Goal: Task Accomplishment & Management: Manage account settings

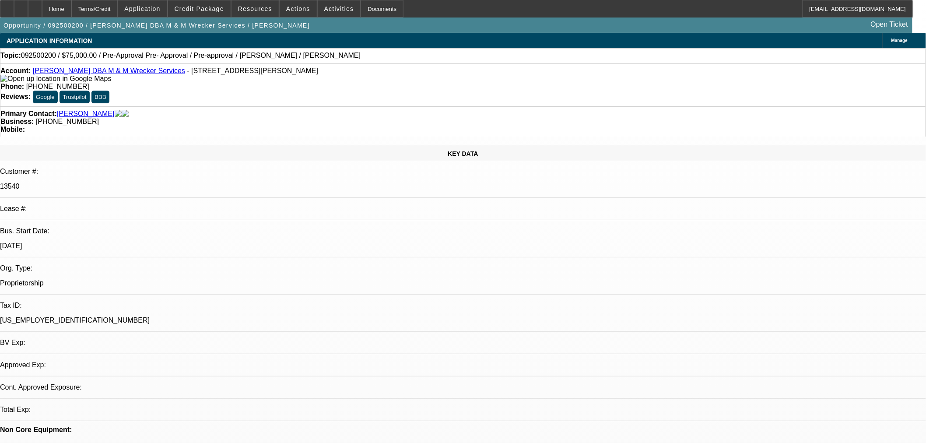
select select "0"
select select "2"
select select "0.1"
select select "4"
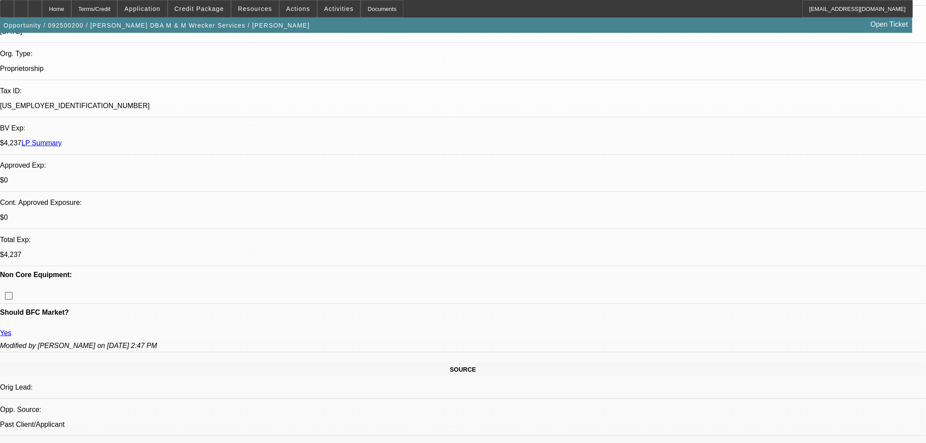
scroll to position [340, 0]
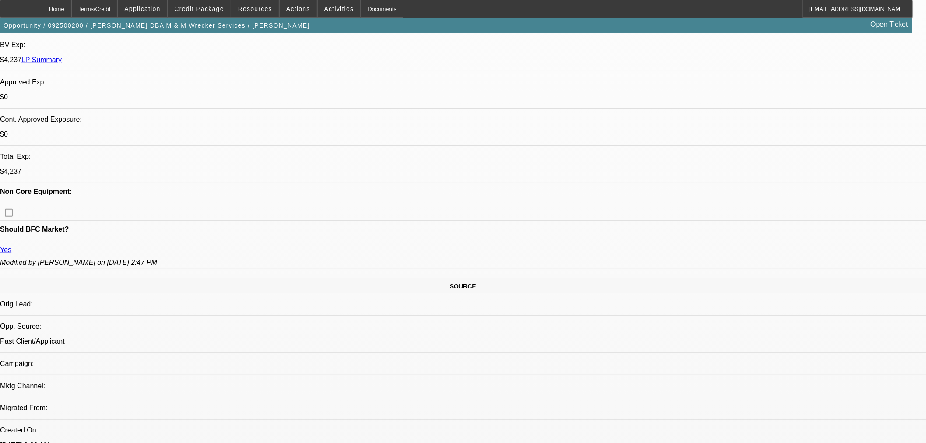
scroll to position [292, 0]
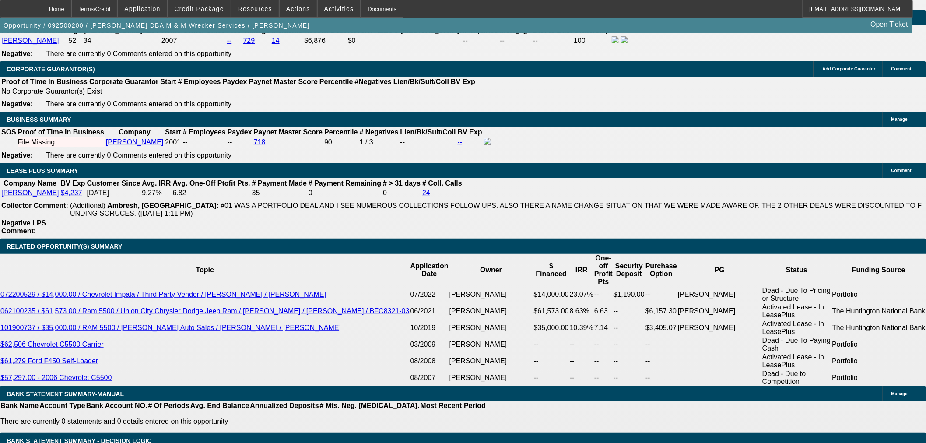
scroll to position [1313, 0]
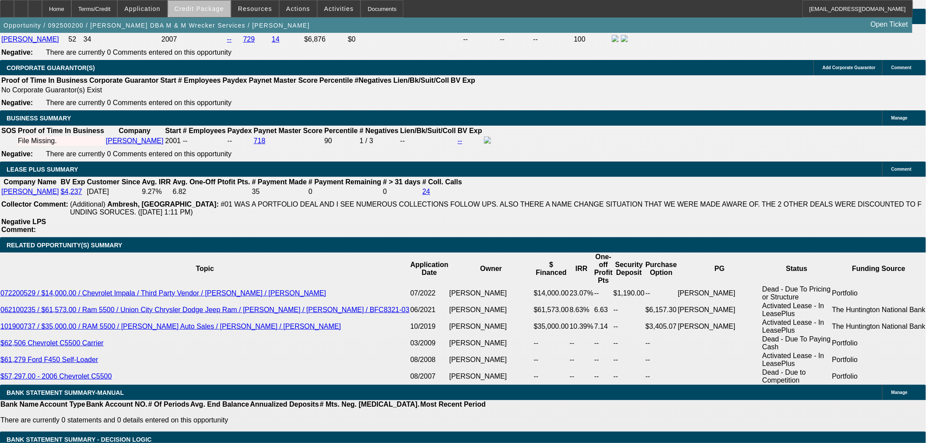
click at [221, 7] on span "Credit Package" at bounding box center [199, 8] width 49 height 7
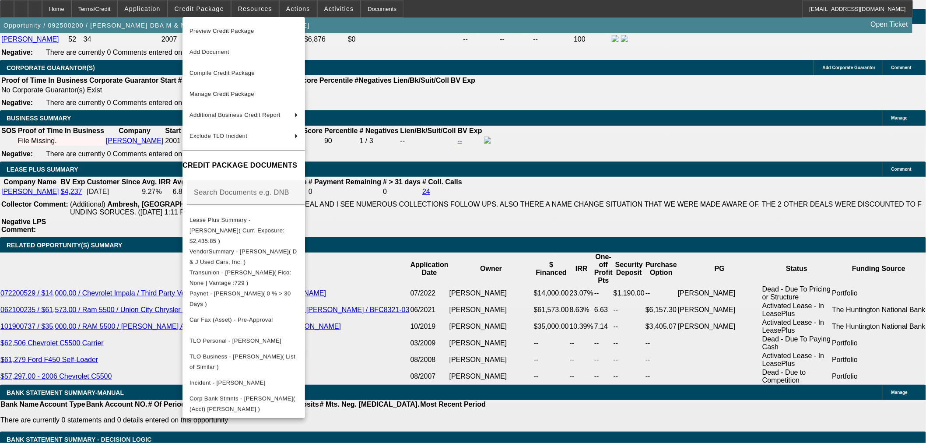
click at [154, 79] on div at bounding box center [463, 221] width 926 height 443
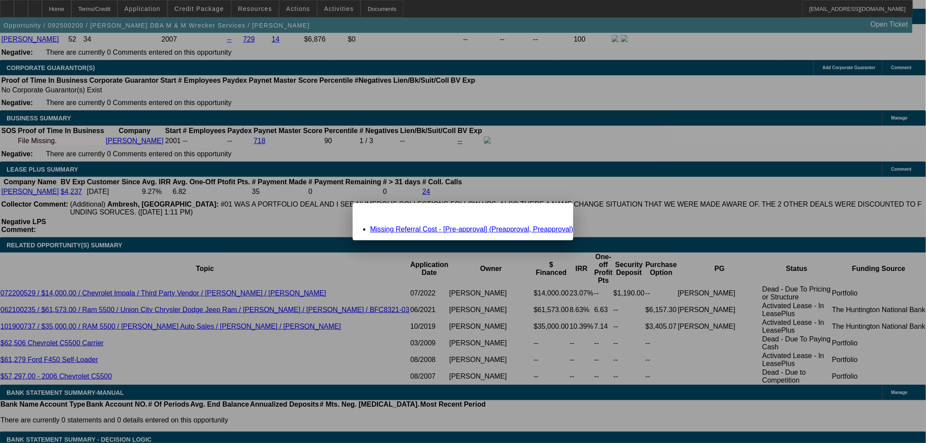
scroll to position [0, 0]
click at [431, 225] on div "Missing Referral Cost - [Pre-approval] (Preapproval, Preapproval)" at bounding box center [463, 229] width 221 height 8
click at [429, 226] on link "Missing Referral Cost - [Pre-approval] (Preapproval, Preapproval)" at bounding box center [471, 228] width 203 height 7
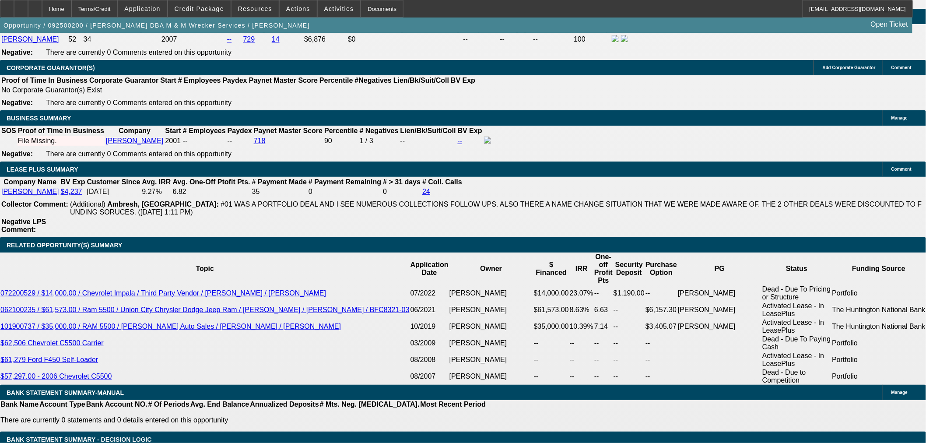
scroll to position [1313, 0]
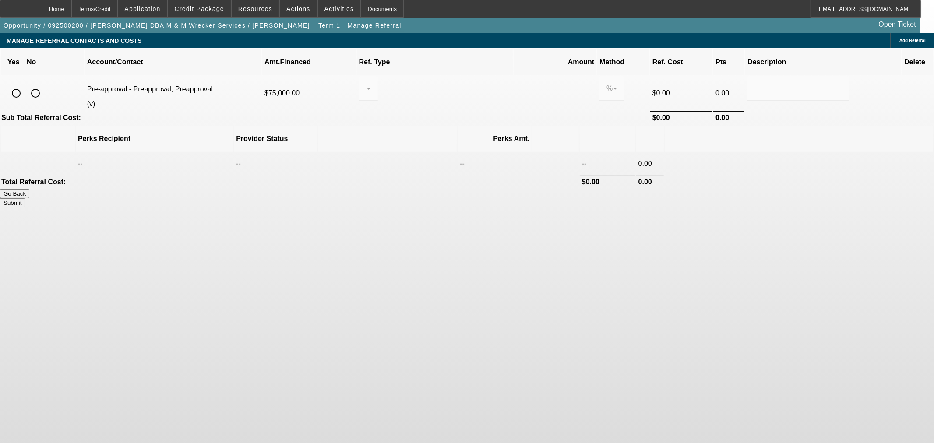
drag, startPoint x: 207, startPoint y: 74, endPoint x: 221, endPoint y: 87, distance: 18.3
click at [46, 83] on div at bounding box center [35, 93] width 21 height 21
radio input "true"
click at [25, 198] on button "Submit" at bounding box center [12, 202] width 25 height 9
type input "0.000"
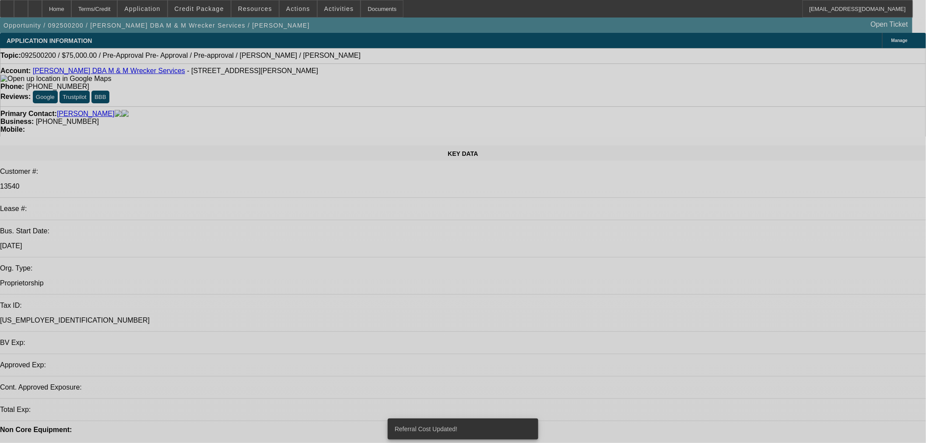
select select "0"
select select "2"
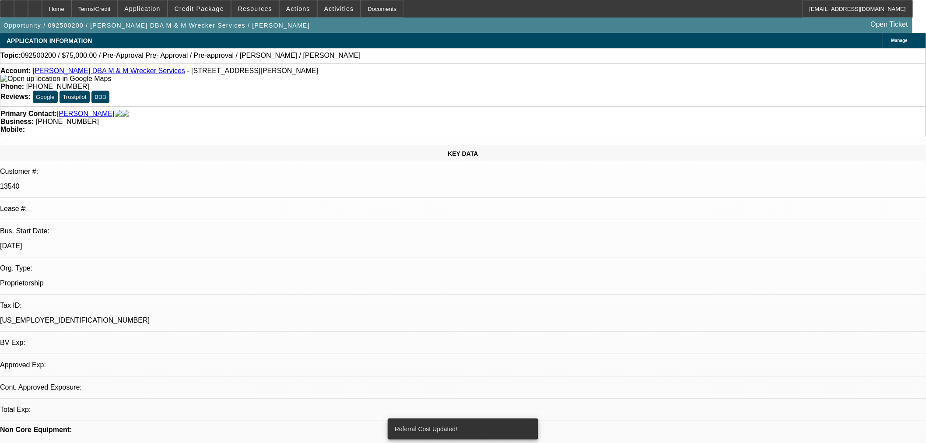
select select "0.1"
select select "4"
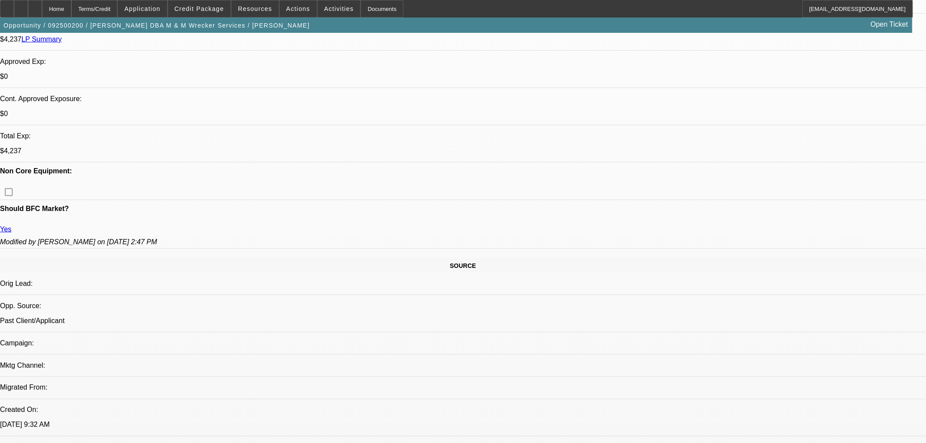
scroll to position [243, 0]
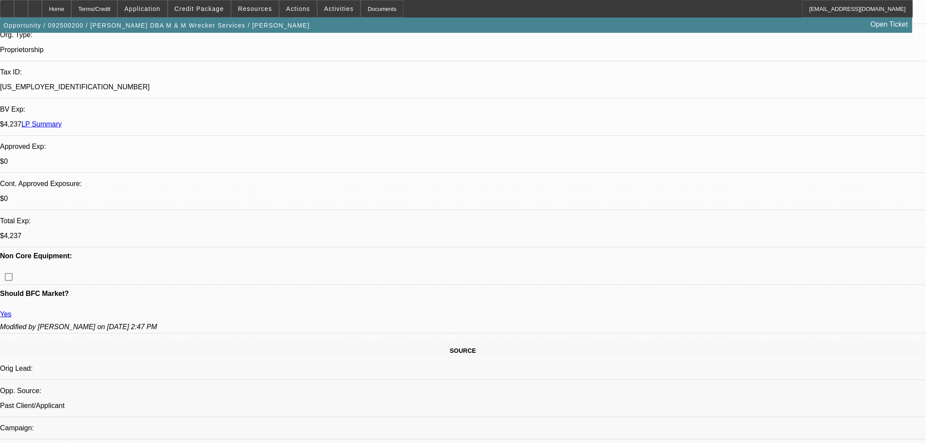
scroll to position [146, 0]
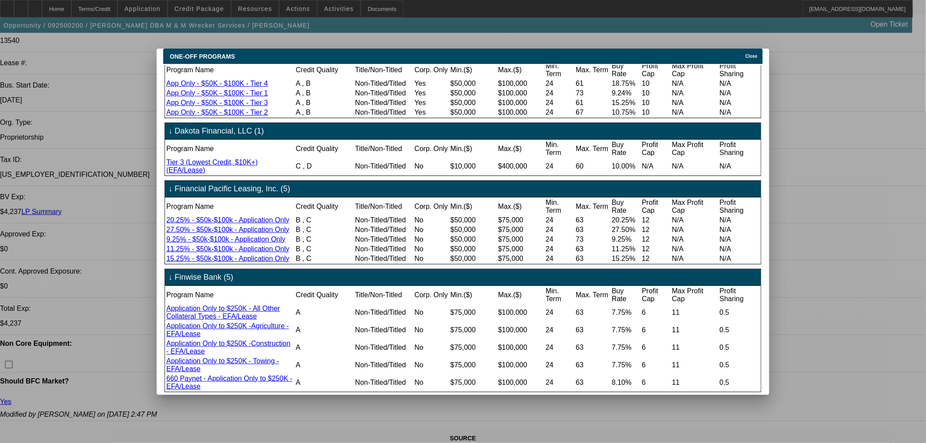
scroll to position [0, 0]
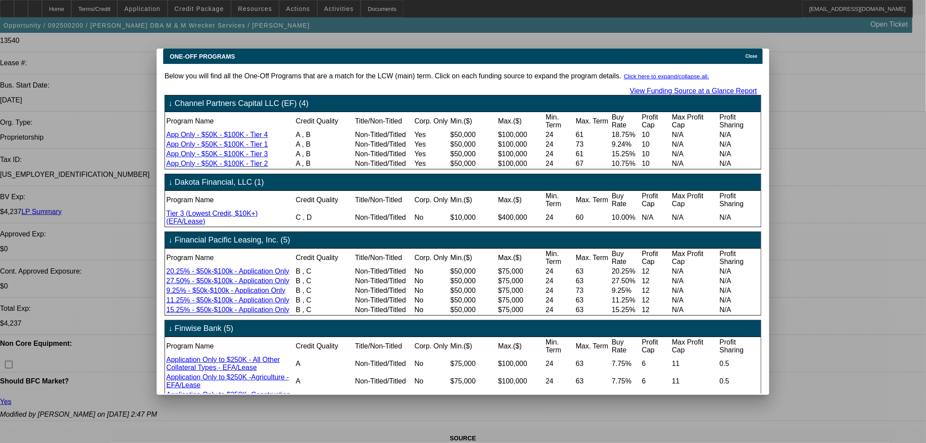
click at [758, 54] on span "Close" at bounding box center [752, 56] width 12 height 5
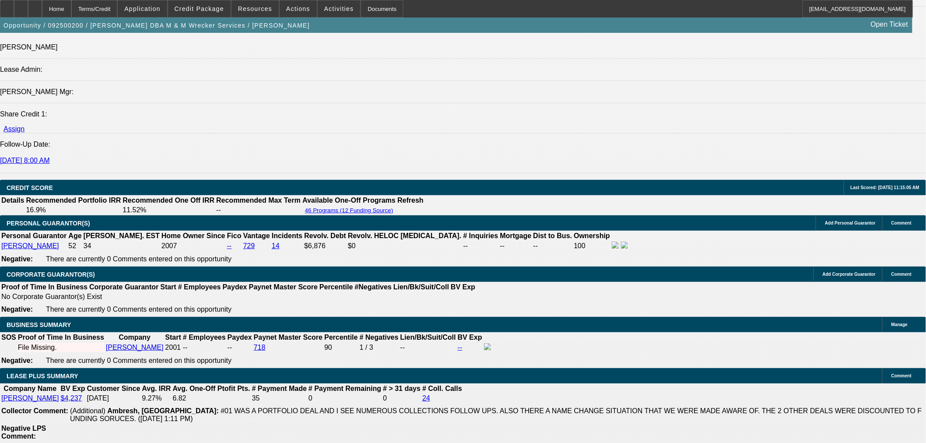
scroll to position [1313, 0]
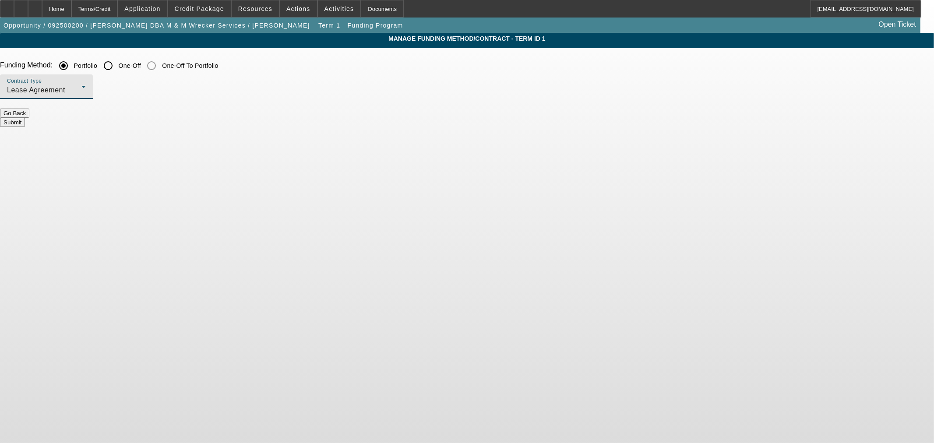
click at [89, 82] on icon at bounding box center [83, 86] width 11 height 11
click at [359, 81] on div at bounding box center [467, 221] width 934 height 443
click at [141, 67] on label "One-Off" at bounding box center [129, 65] width 24 height 9
click at [117, 67] on input "One-Off" at bounding box center [108, 66] width 18 height 18
radio input "true"
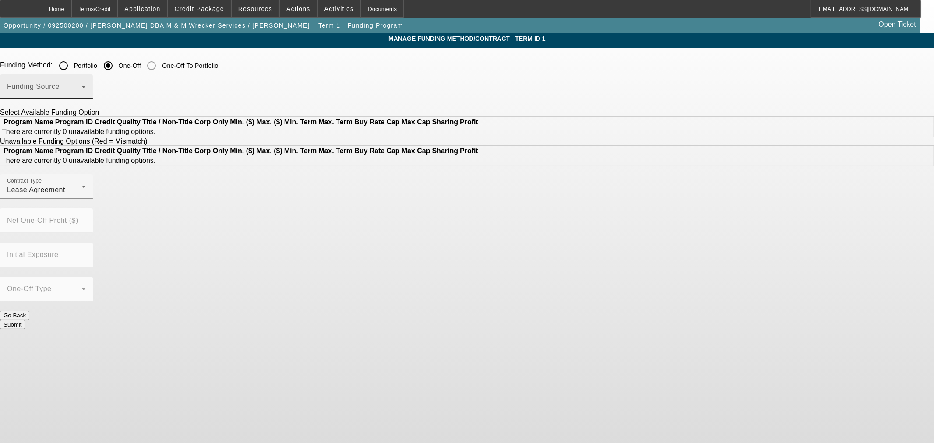
click at [81, 94] on span at bounding box center [44, 90] width 74 height 11
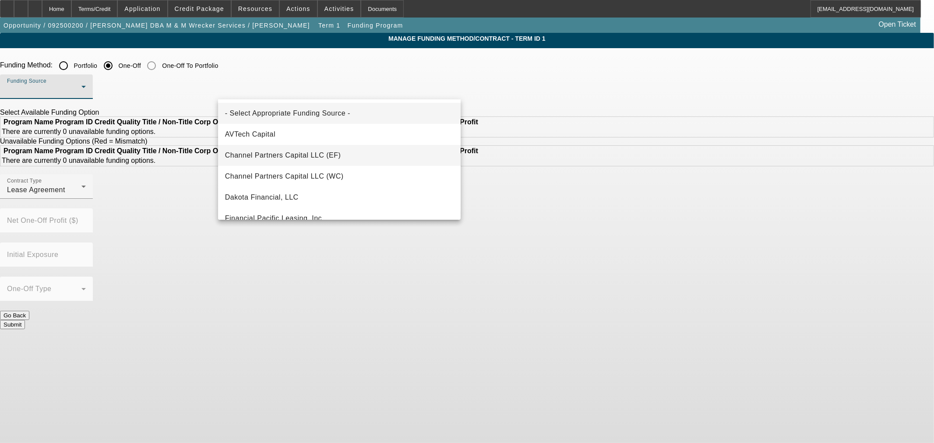
click at [355, 155] on mat-option "Channel Partners Capital LLC (EF)" at bounding box center [339, 155] width 243 height 21
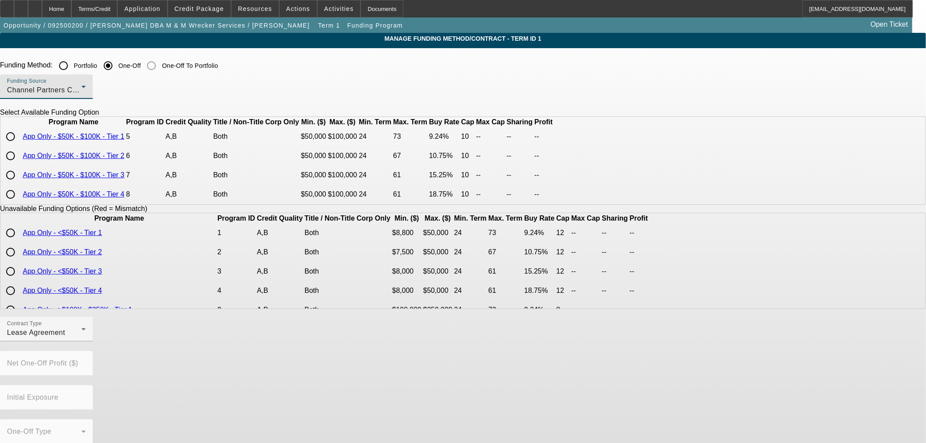
click at [19, 145] on input "radio" at bounding box center [11, 137] width 18 height 18
radio input "true"
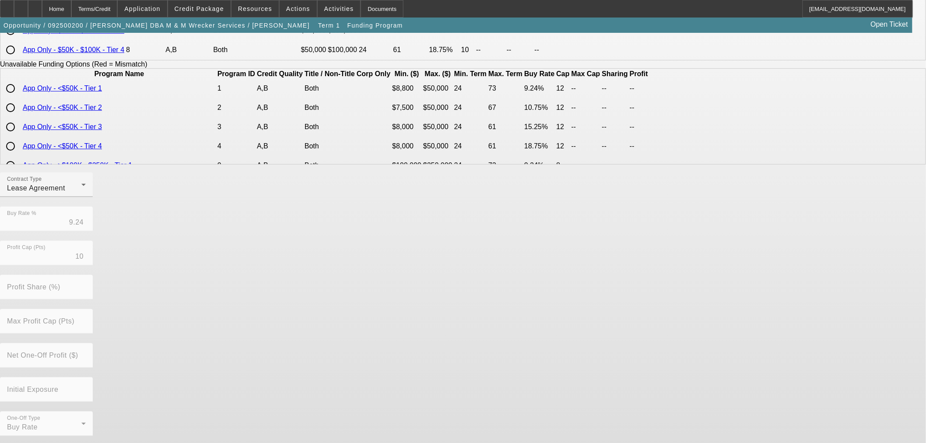
scroll to position [149, 0]
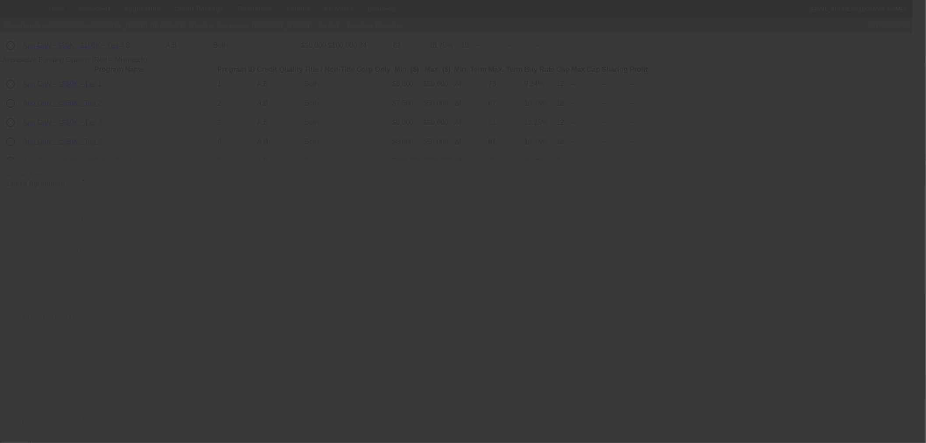
radio input "true"
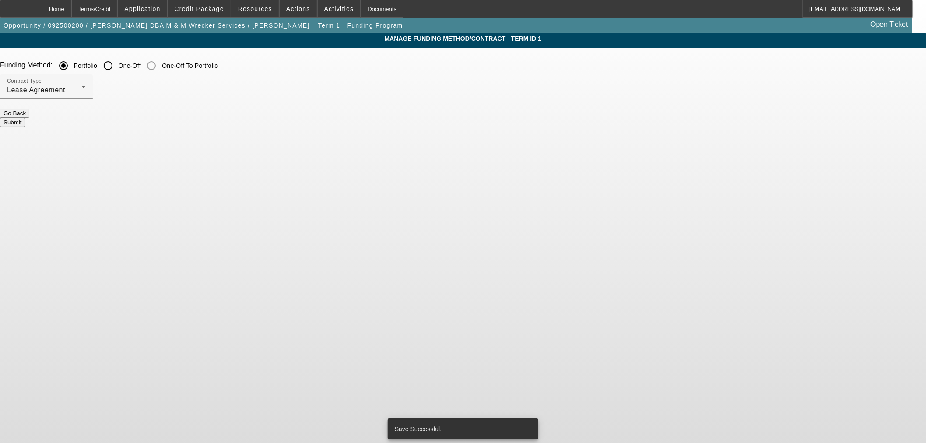
scroll to position [0, 0]
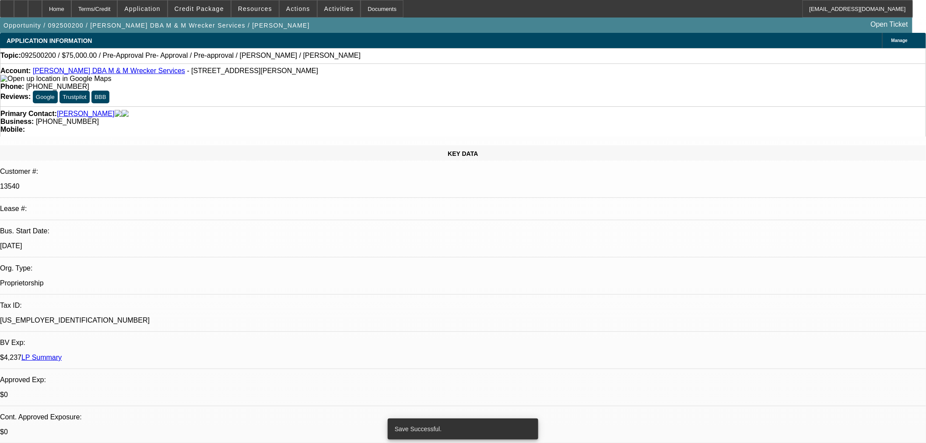
select select "0"
select select "2"
select select "0.1"
select select "4"
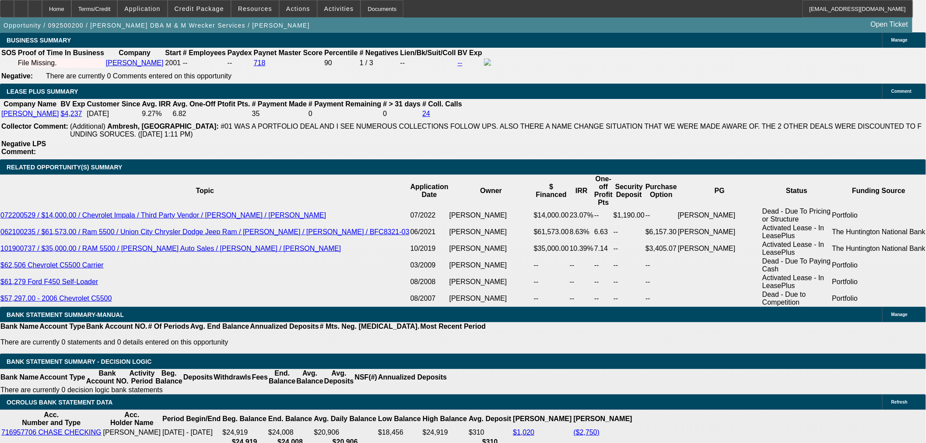
scroll to position [1411, 0]
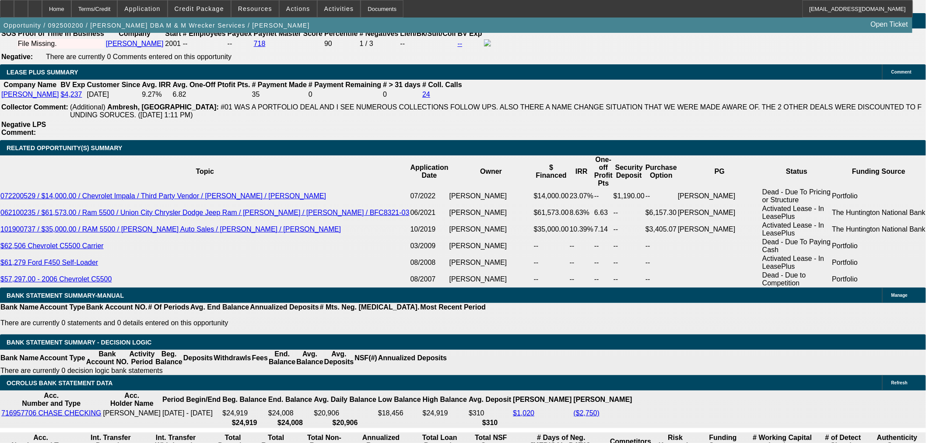
type input "1"
type input "UNKNOWN"
type input "11"
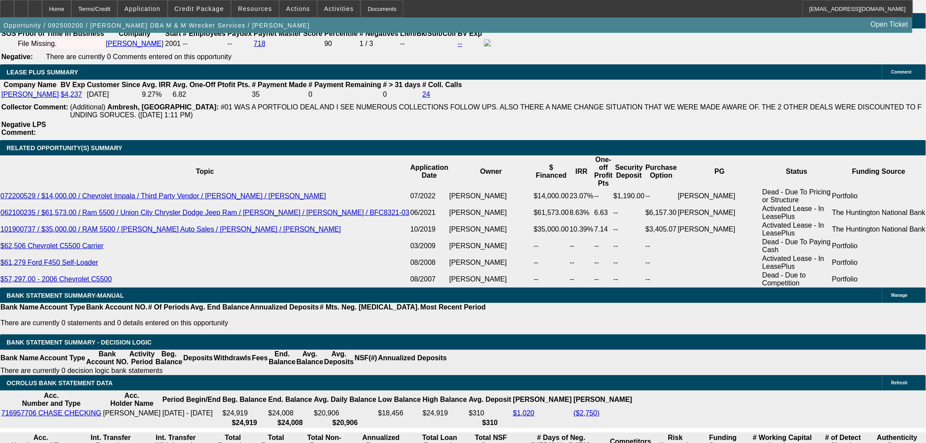
type input "$1,594.61"
type input "$3,189.22"
type input "$1,938.41"
type input "$3,876.82"
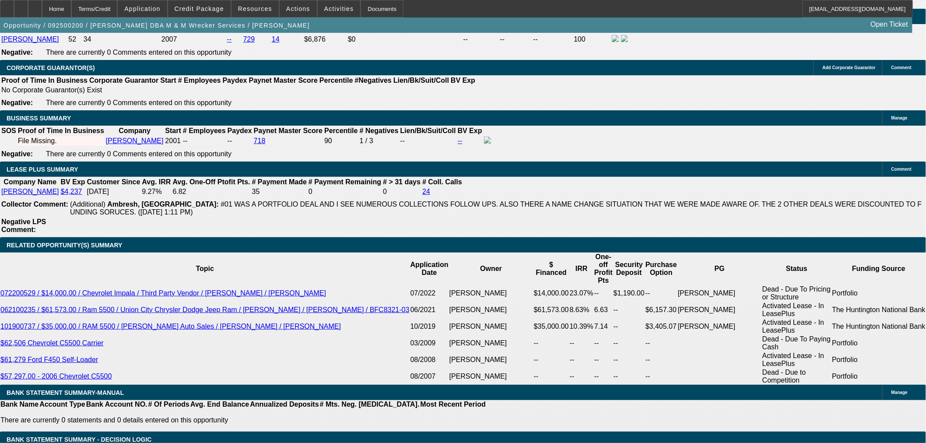
type input "11"
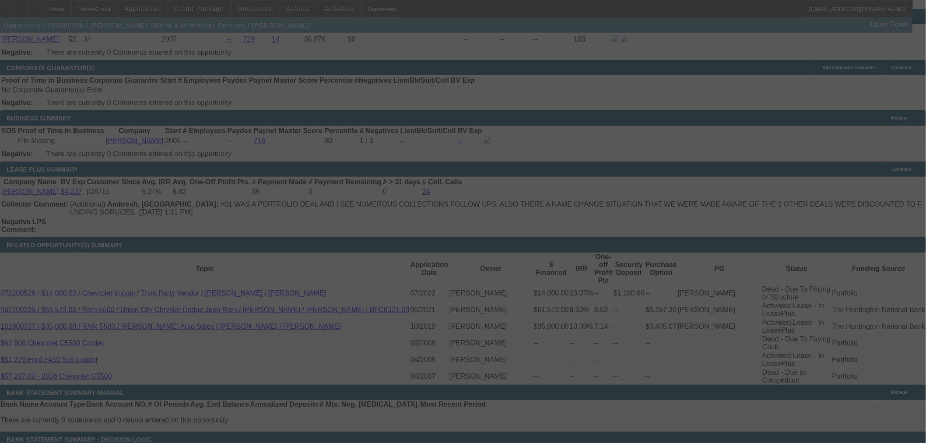
select select "0"
select select "2"
select select "0.1"
select select "4"
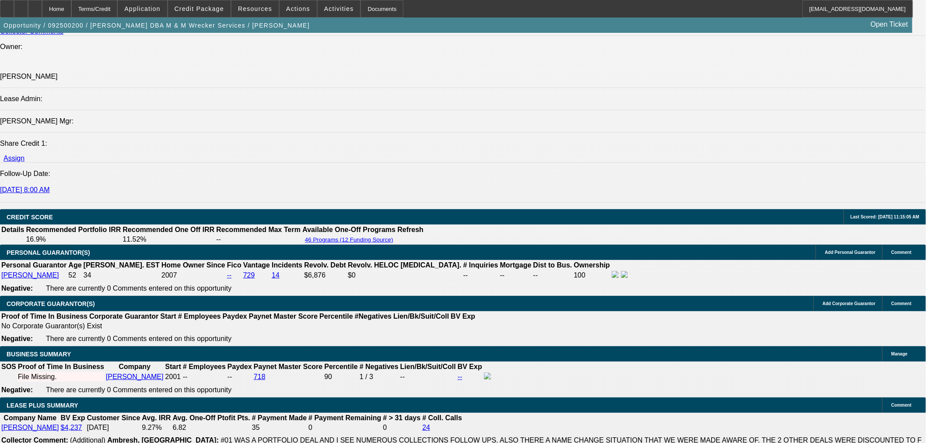
scroll to position [1070, 0]
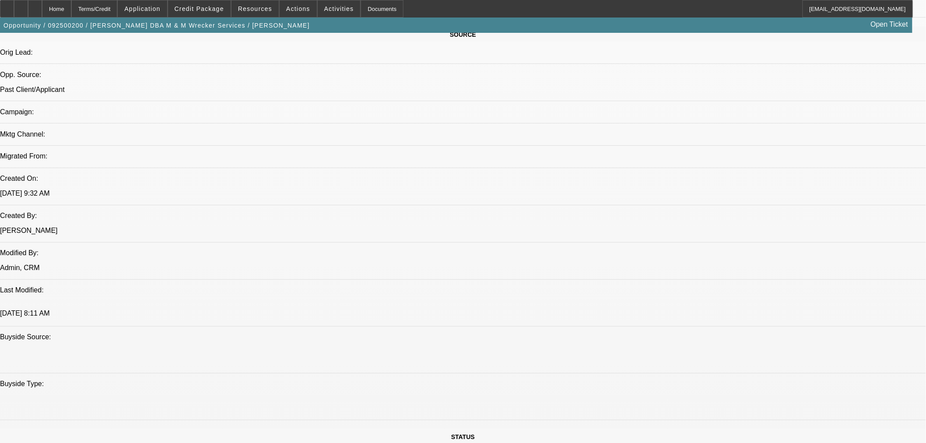
scroll to position [438, 0]
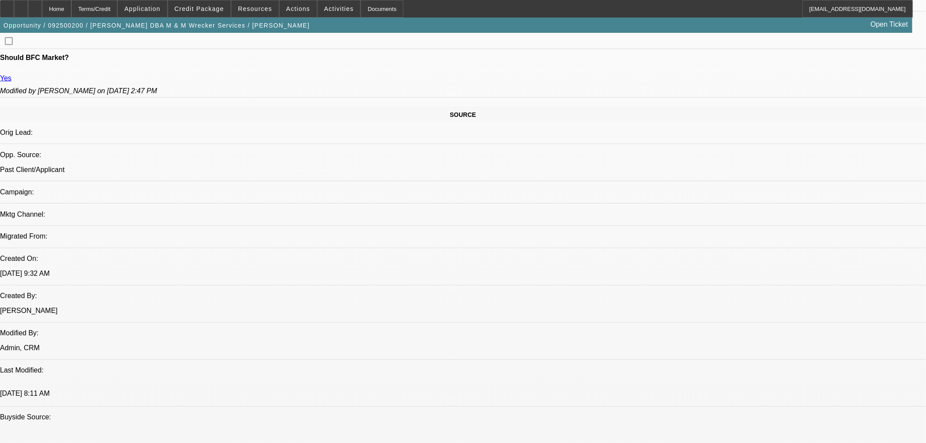
scroll to position [486, 0]
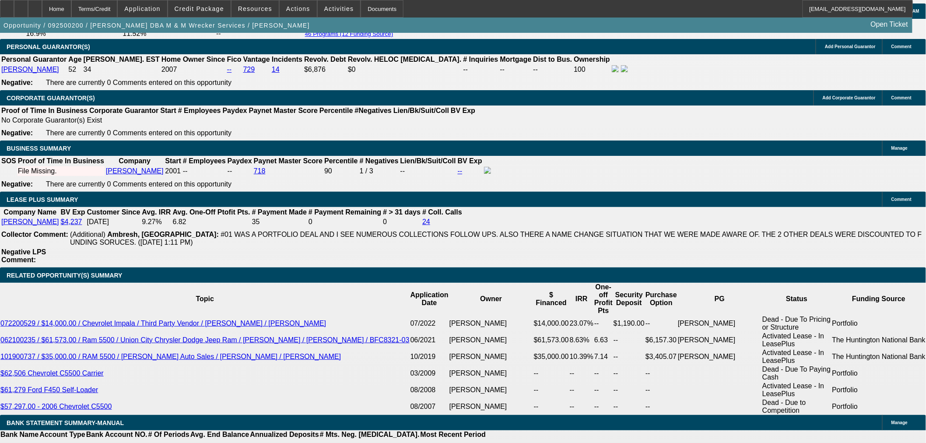
scroll to position [1362, 0]
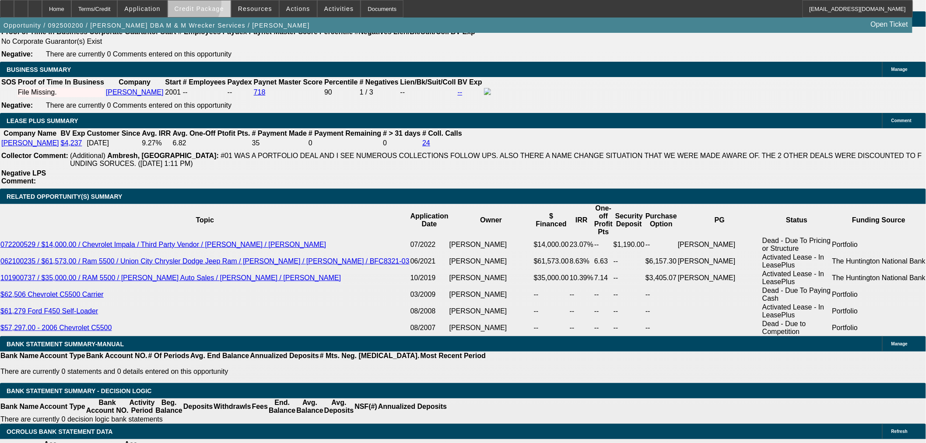
click at [198, 4] on span at bounding box center [199, 8] width 63 height 21
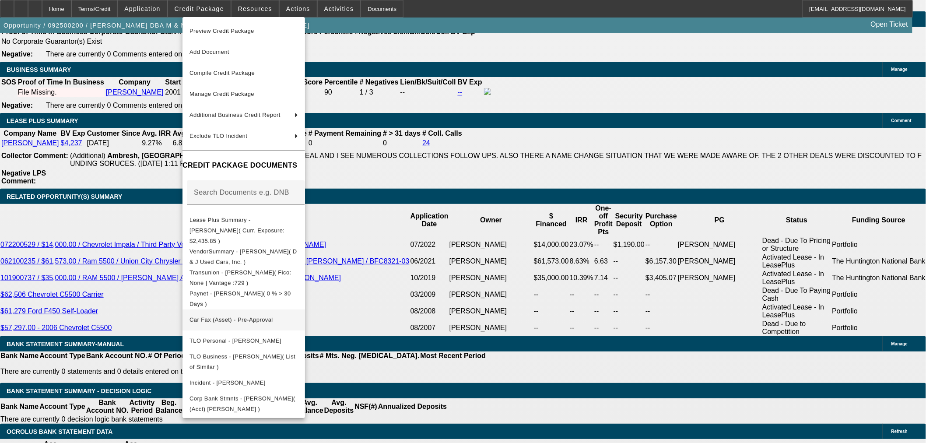
click at [285, 314] on span "Car Fax (Asset) - Pre-Approval" at bounding box center [244, 319] width 109 height 11
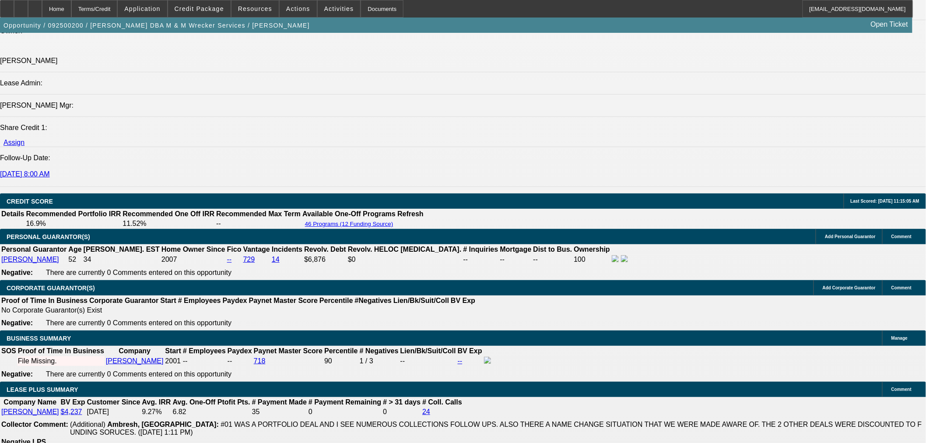
scroll to position [1070, 0]
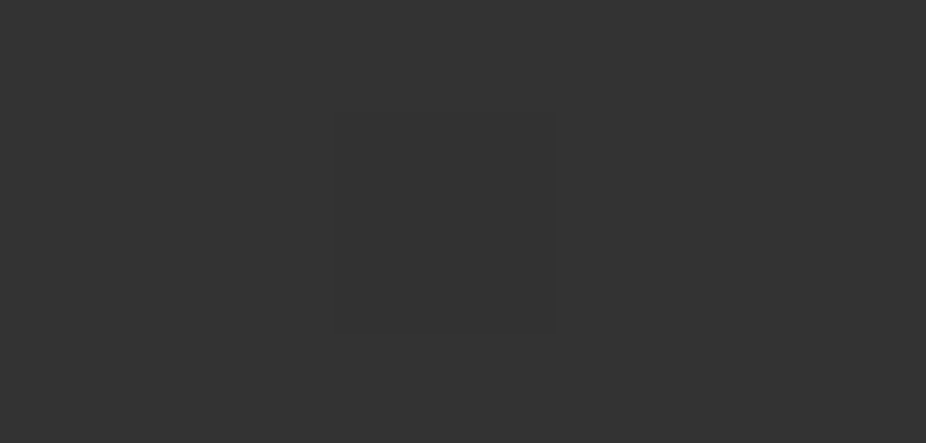
scroll to position [0, 0]
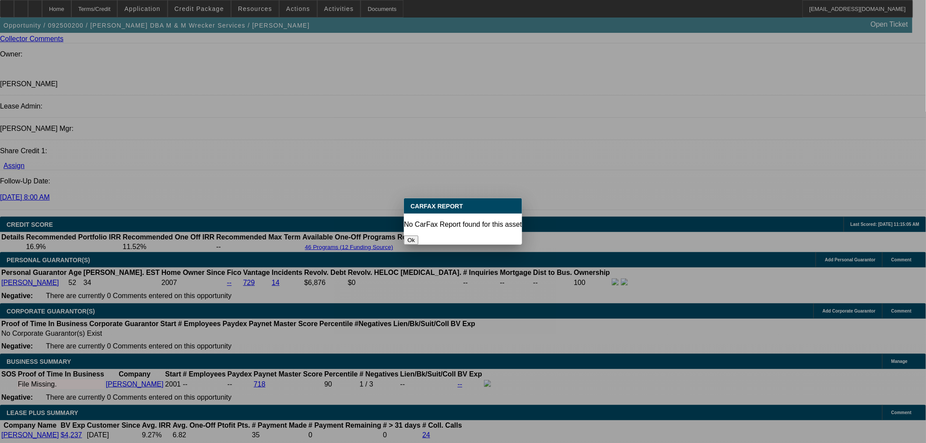
click at [419, 236] on button "Ok" at bounding box center [411, 240] width 14 height 9
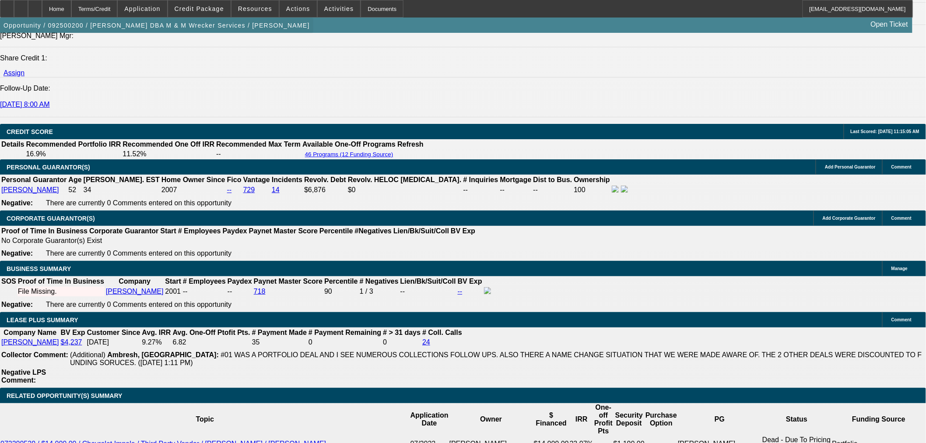
scroll to position [1167, 0]
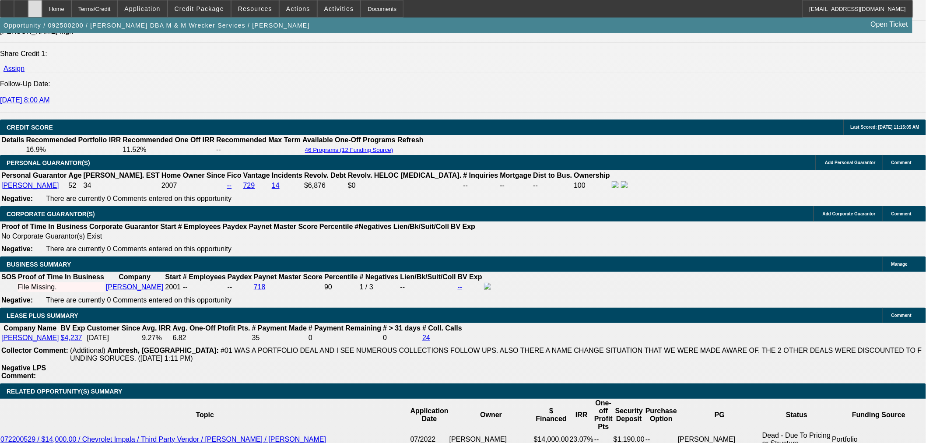
click at [42, 14] on div at bounding box center [35, 9] width 14 height 18
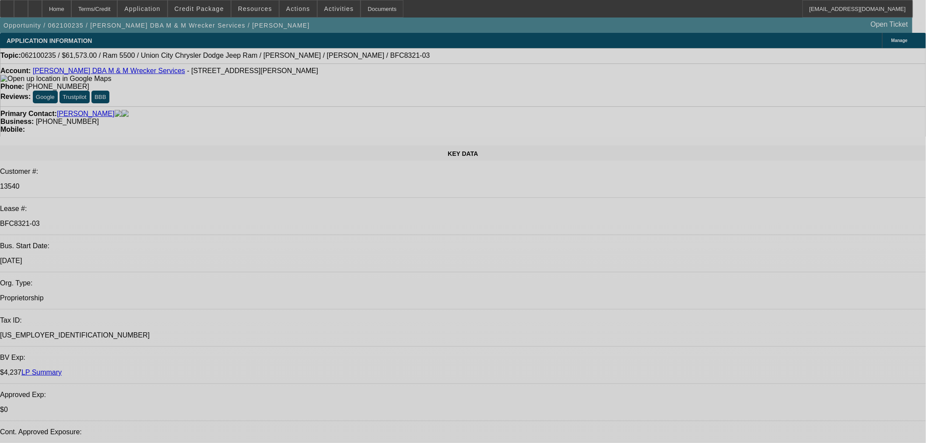
select select "0"
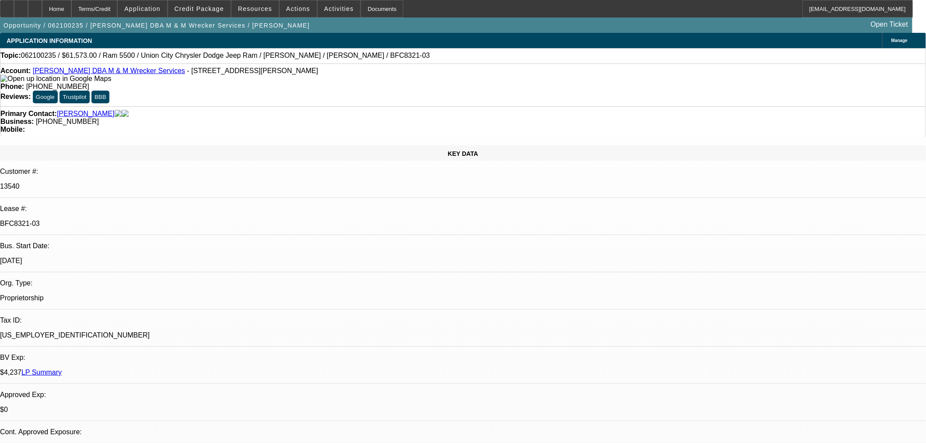
select select "0"
select select "2"
select select "0.1"
select select "4"
select select "0"
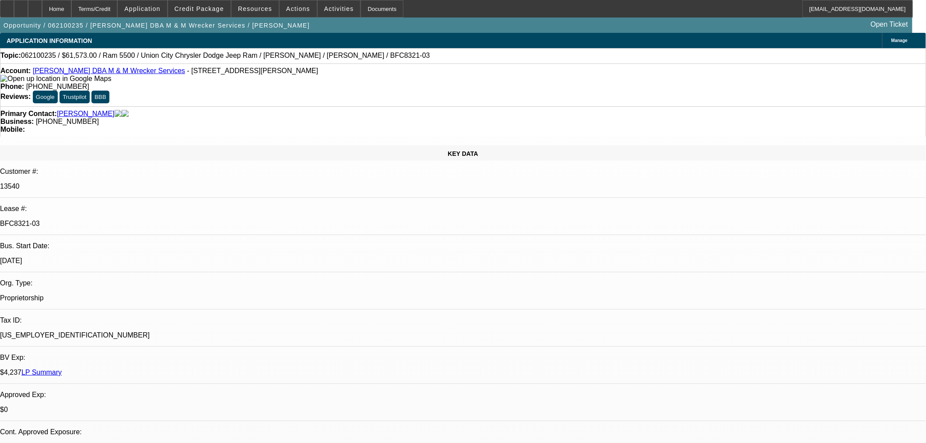
select select "0"
select select "6"
select select "0"
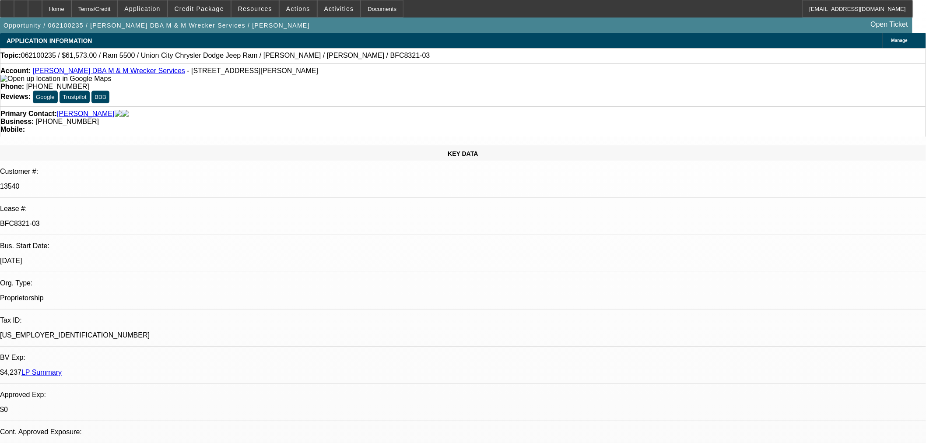
select select "2"
select select "0.1"
select select "4"
select select "0"
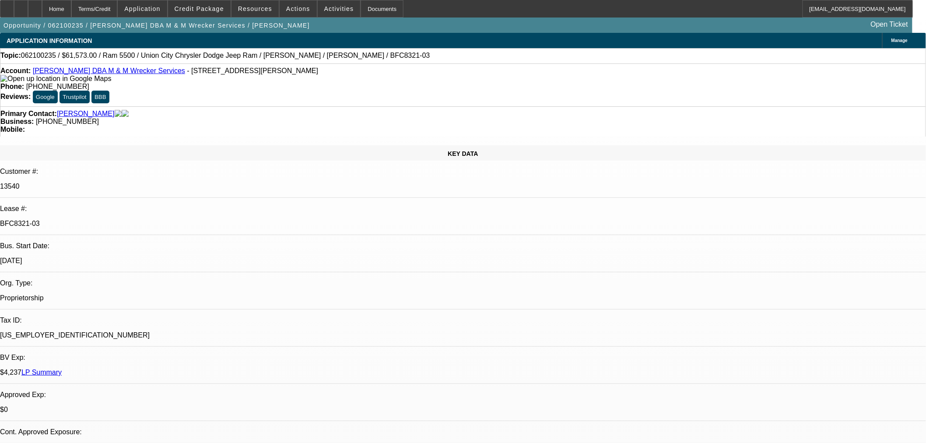
select select "2"
select select "0.1"
select select "4"
click at [251, 14] on span at bounding box center [255, 8] width 47 height 21
click at [211, 4] on div at bounding box center [463, 221] width 926 height 443
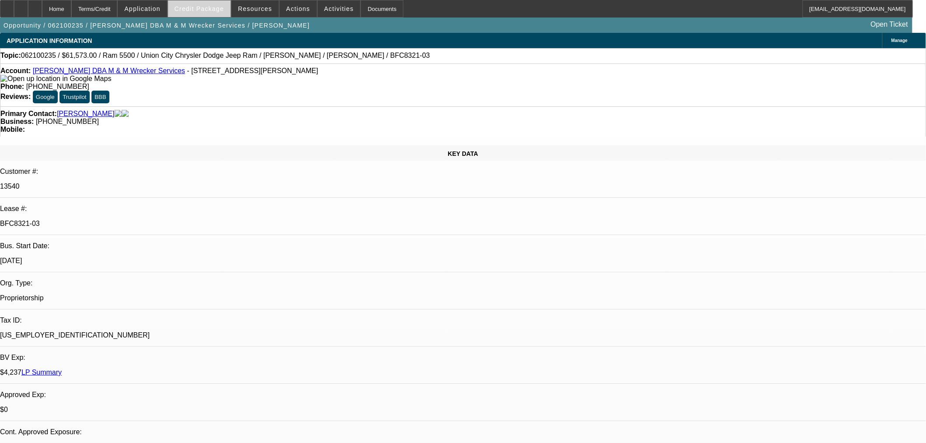
click at [212, 9] on span "Credit Package" at bounding box center [199, 8] width 49 height 7
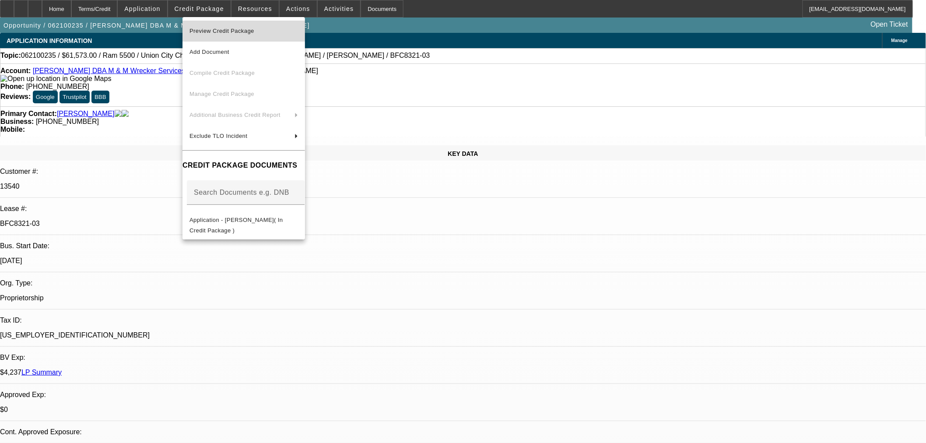
click at [252, 34] on span "Preview Credit Package" at bounding box center [244, 31] width 109 height 11
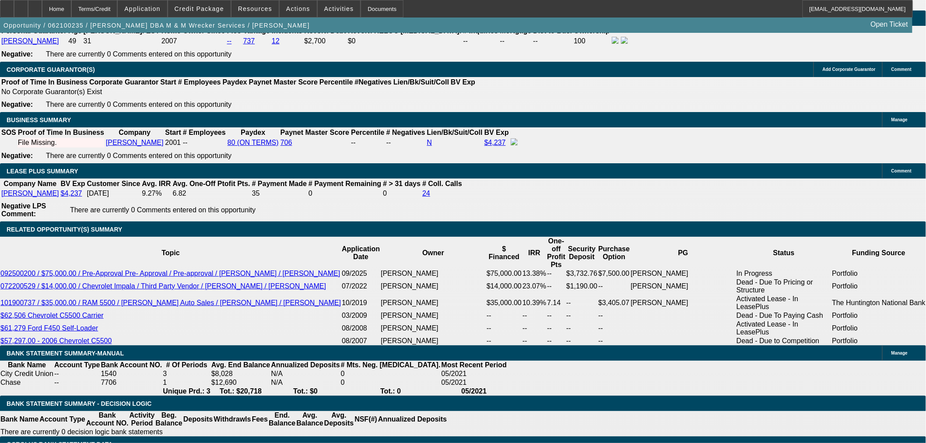
scroll to position [3114, 0]
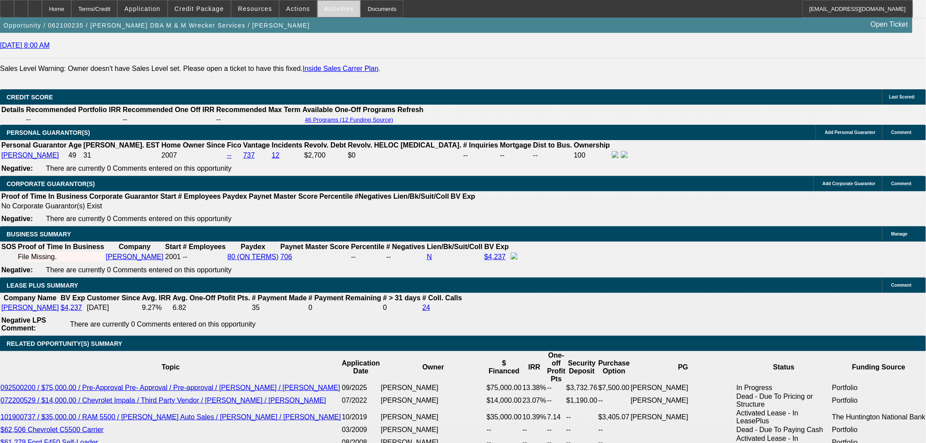
scroll to position [1313, 0]
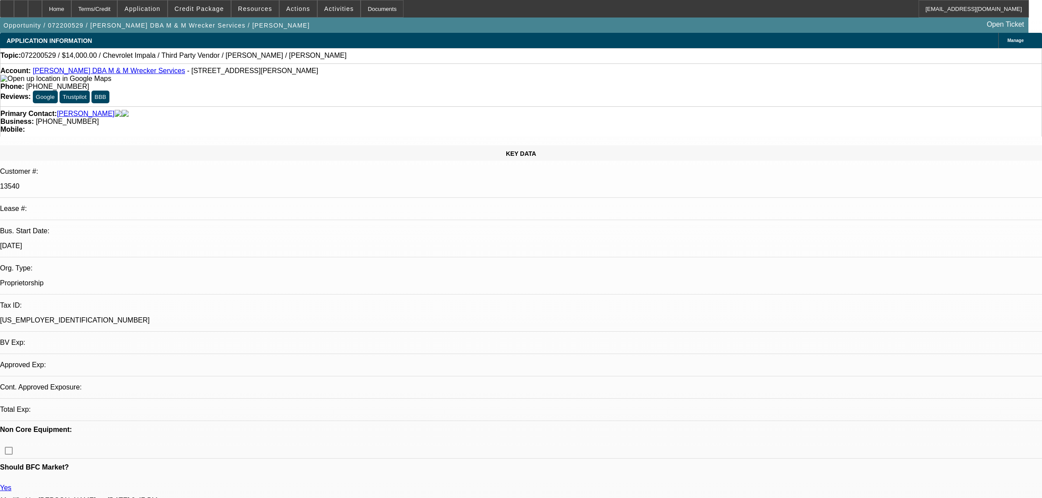
select select "0"
select select "2"
select select "0"
select select "6"
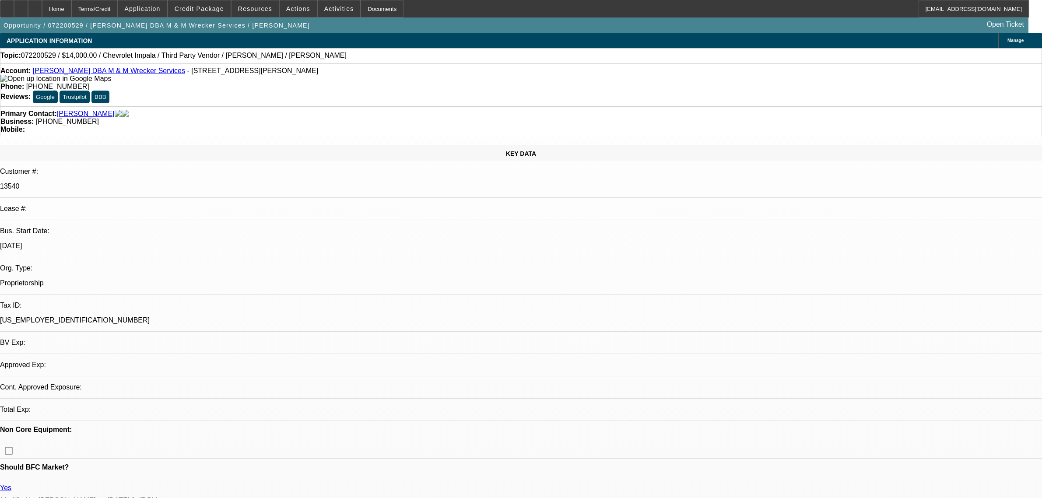
select select "0"
select select "6"
select select "0"
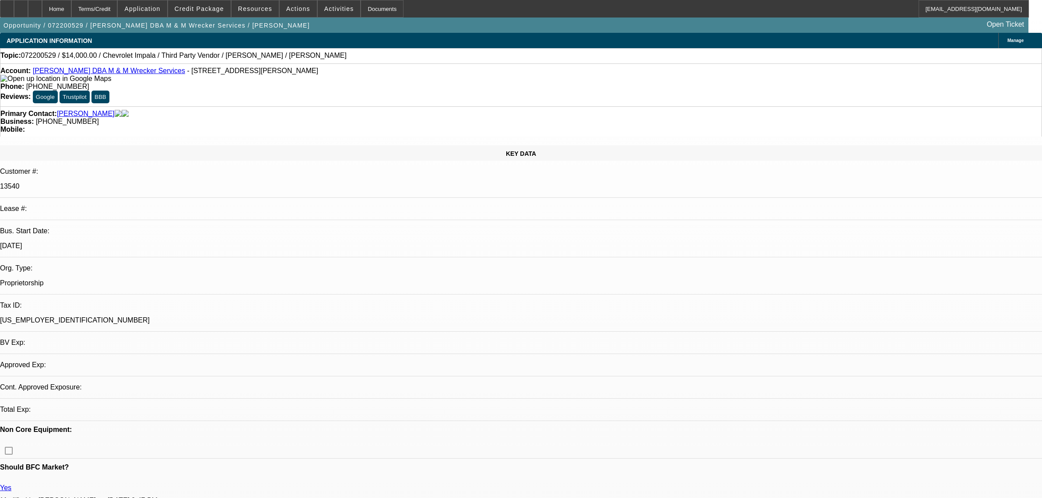
select select "0"
select select "6"
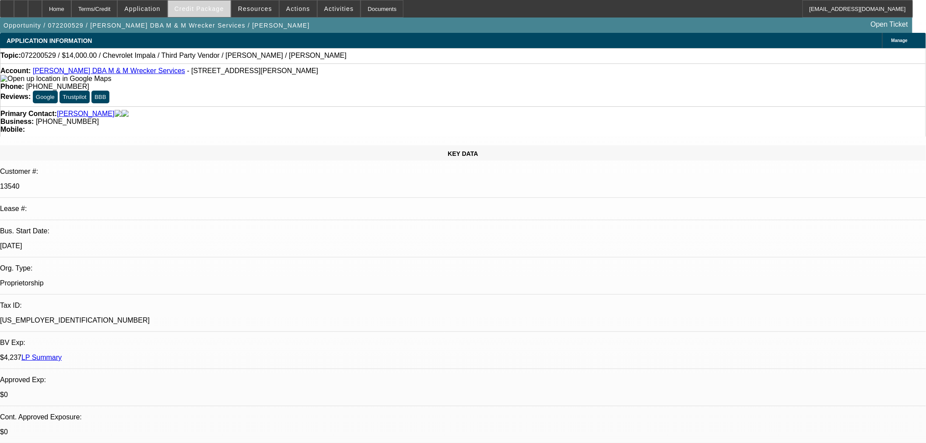
click at [224, 7] on span "Credit Package" at bounding box center [199, 8] width 49 height 7
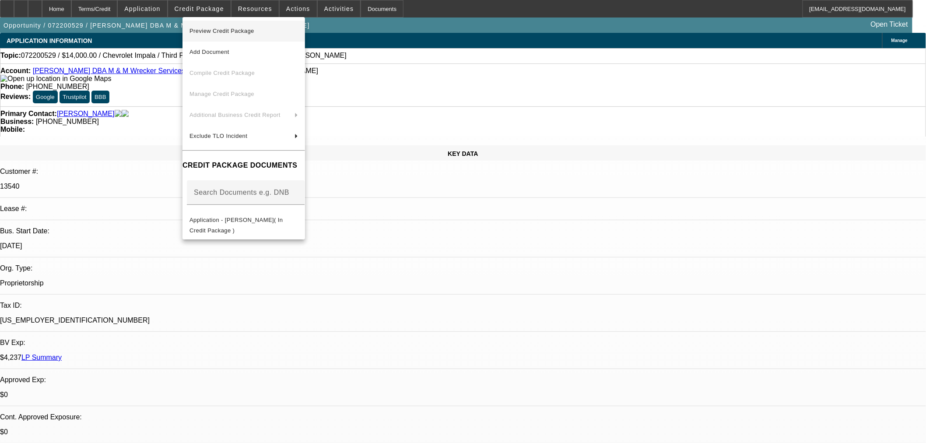
click at [264, 28] on span "Preview Credit Package" at bounding box center [244, 31] width 109 height 11
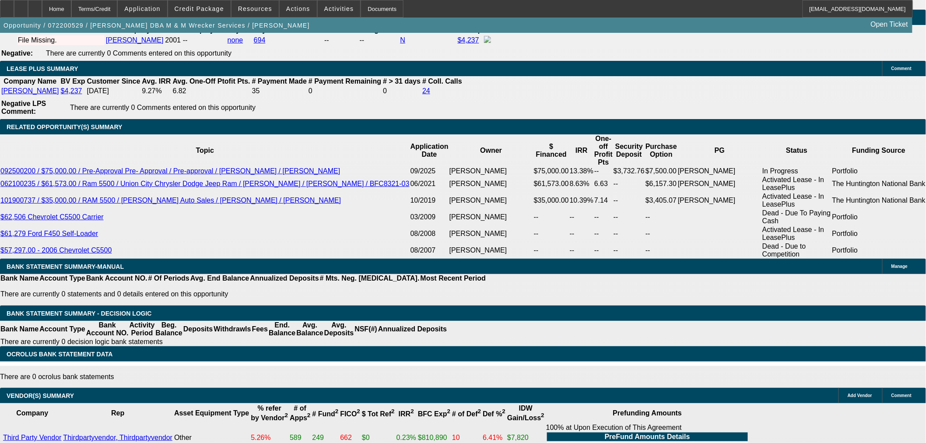
scroll to position [1553, 0]
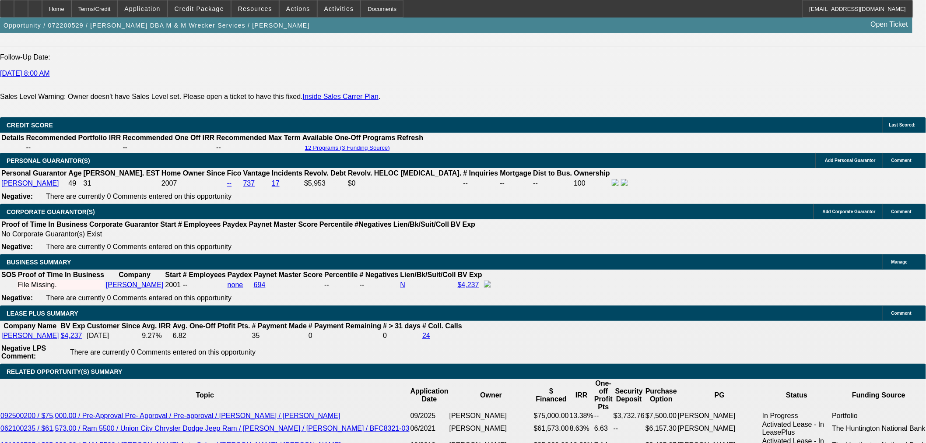
scroll to position [1067, 0]
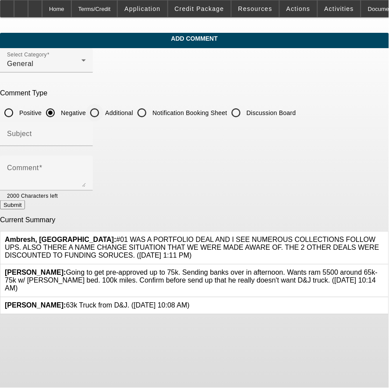
click at [103, 107] on input "Additional" at bounding box center [95, 113] width 18 height 18
radio input "true"
click at [86, 135] on input "Subject" at bounding box center [46, 137] width 79 height 11
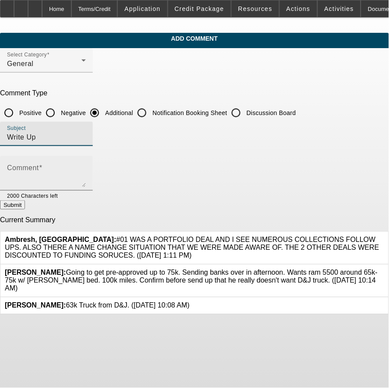
type input "Write Up"
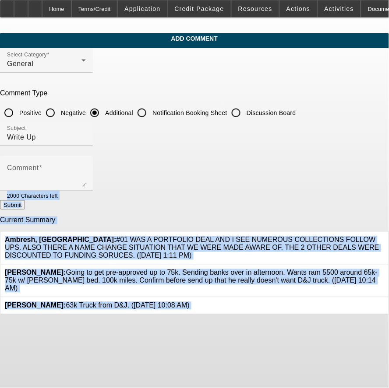
drag, startPoint x: 343, startPoint y: 186, endPoint x: 350, endPoint y: 292, distance: 107.1
click at [350, 292] on form "Select Category General Comment Type Positive Negative Additional Notification …" at bounding box center [194, 181] width 389 height 267
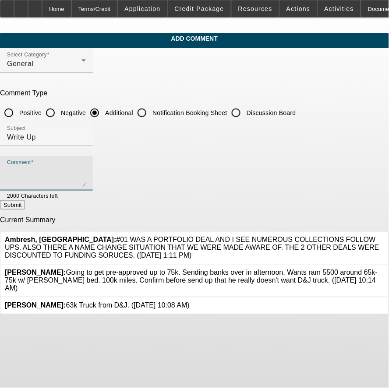
click at [86, 172] on textarea "Comment" at bounding box center [46, 176] width 79 height 21
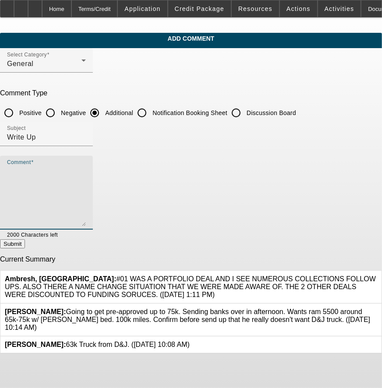
drag, startPoint x: 342, startPoint y: 181, endPoint x: 299, endPoint y: 269, distance: 98.1
click at [86, 226] on textarea "Comment" at bounding box center [46, 196] width 79 height 60
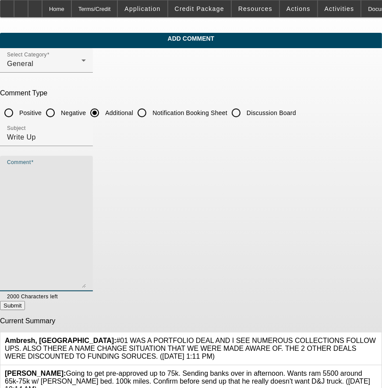
click at [53, 191] on textarea "Comment" at bounding box center [46, 227] width 79 height 122
click at [74, 172] on textarea "Comment" at bounding box center [46, 227] width 79 height 122
click at [86, 187] on textarea "Comment" at bounding box center [46, 227] width 79 height 122
click at [86, 177] on textarea "Comment" at bounding box center [46, 227] width 79 height 122
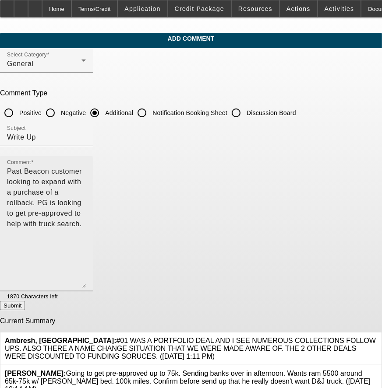
click at [75, 194] on textarea "Past Beacon customer looking to expand with a purchase of a rollback. PG is loo…" at bounding box center [46, 227] width 79 height 122
click at [86, 183] on textarea "Past Beacon customer looking to expand with a purchase of a rollback. PG is loo…" at bounding box center [46, 227] width 79 height 122
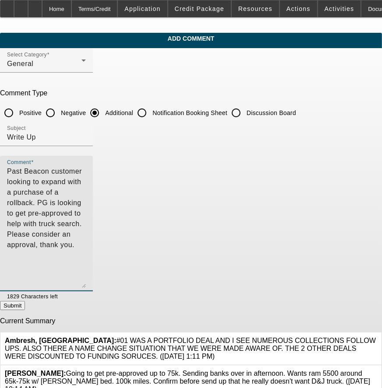
type textarea "Past Beacon customer looking to expand with a purchase of a rollback. PG is loo…"
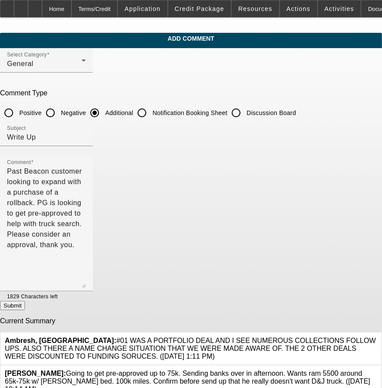
click at [25, 306] on button "Submit" at bounding box center [12, 305] width 25 height 9
radio input "true"
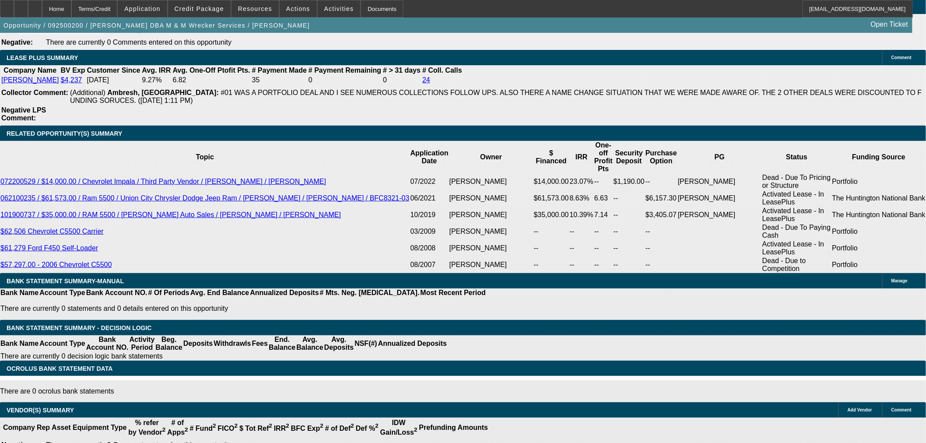
select select "0"
select select "2"
select select "0.1"
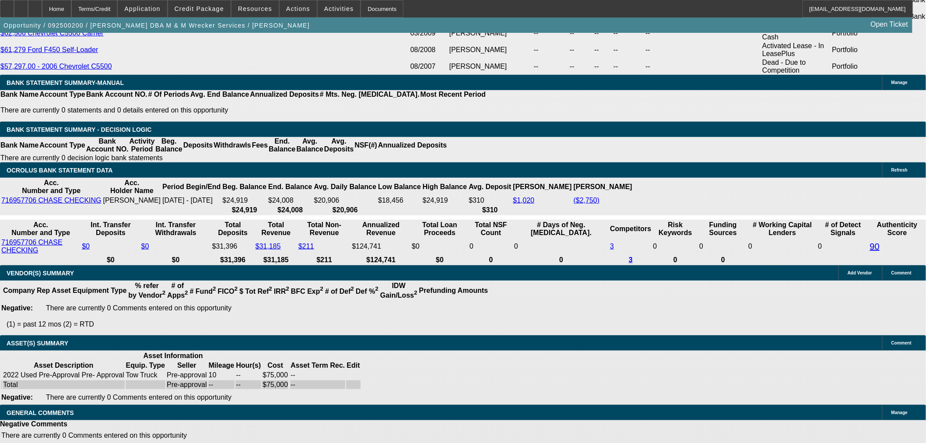
select select "1"
select select "2"
select select "4"
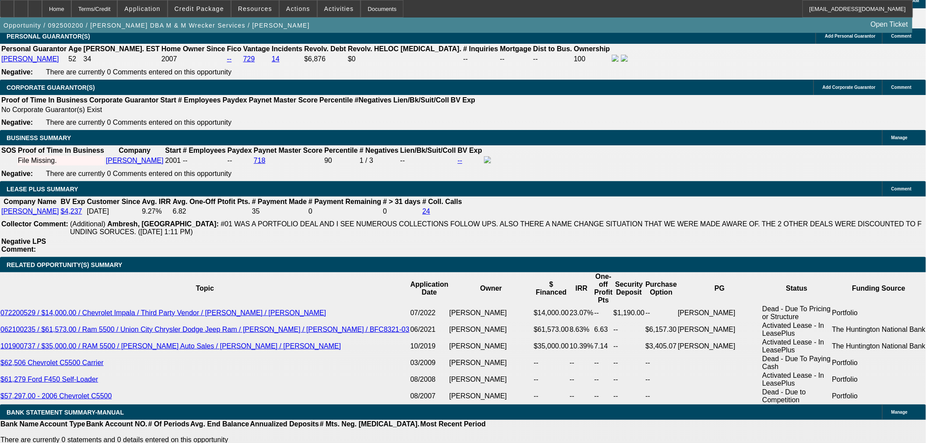
scroll to position [1285, 0]
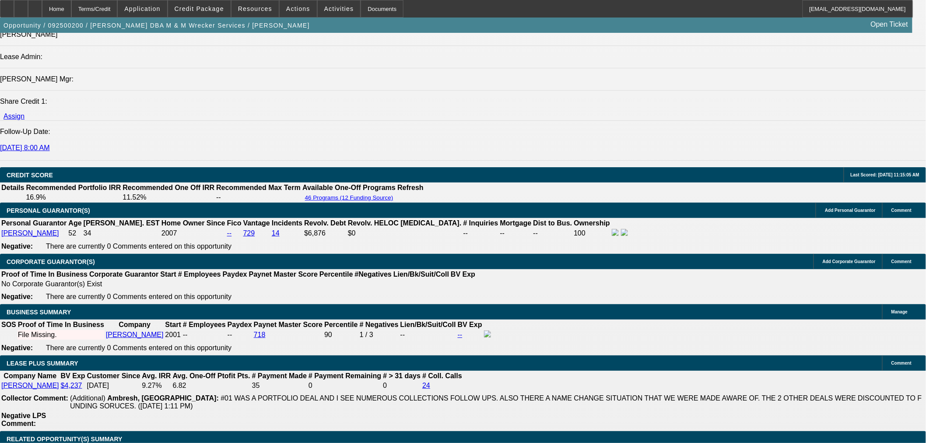
scroll to position [1236, 0]
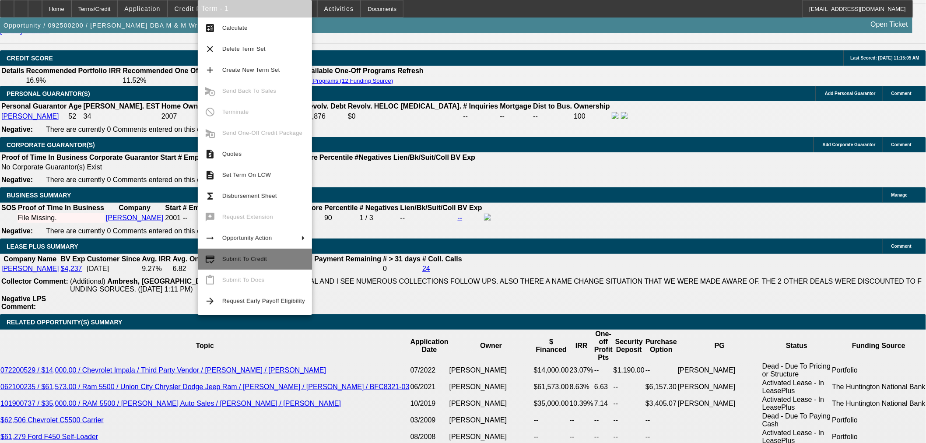
click at [261, 254] on span "Submit To Credit" at bounding box center [263, 259] width 83 height 11
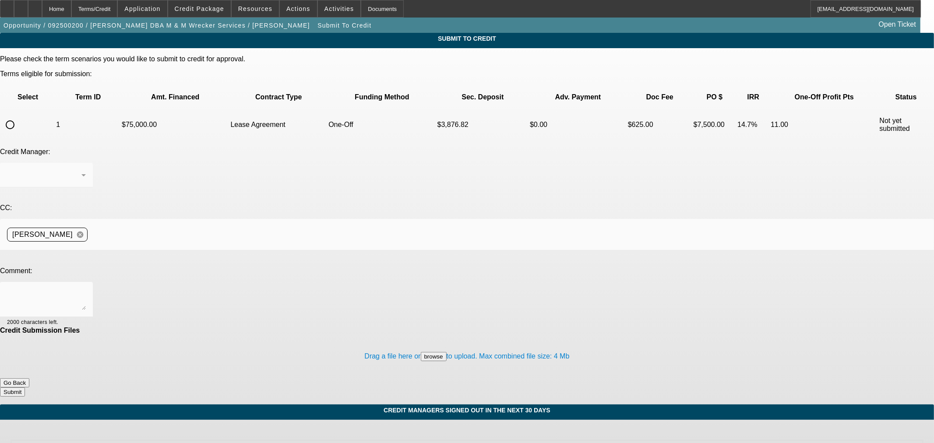
click at [19, 116] on input "radio" at bounding box center [10, 125] width 18 height 18
radio input "true"
click at [86, 289] on textarea at bounding box center [46, 299] width 79 height 21
type textarea "Please send to Channel, thank you"
click at [25, 387] on button "Submit" at bounding box center [12, 391] width 25 height 9
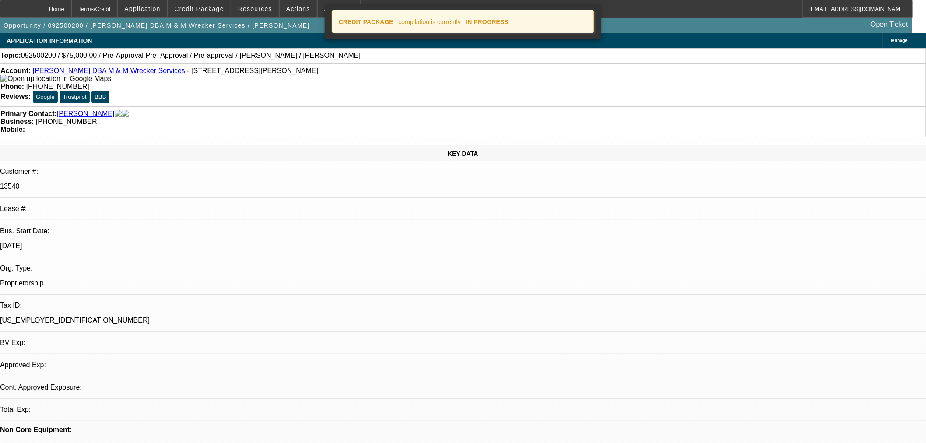
select select "0"
select select "2"
select select "0.1"
select select "4"
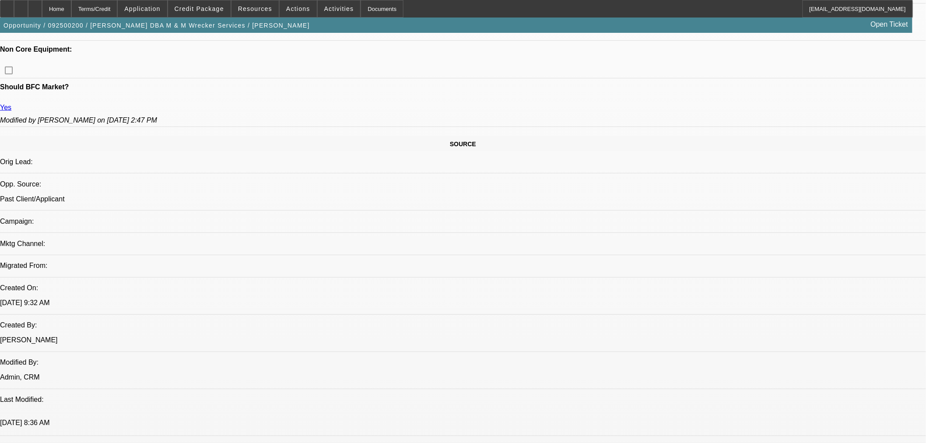
scroll to position [535, 0]
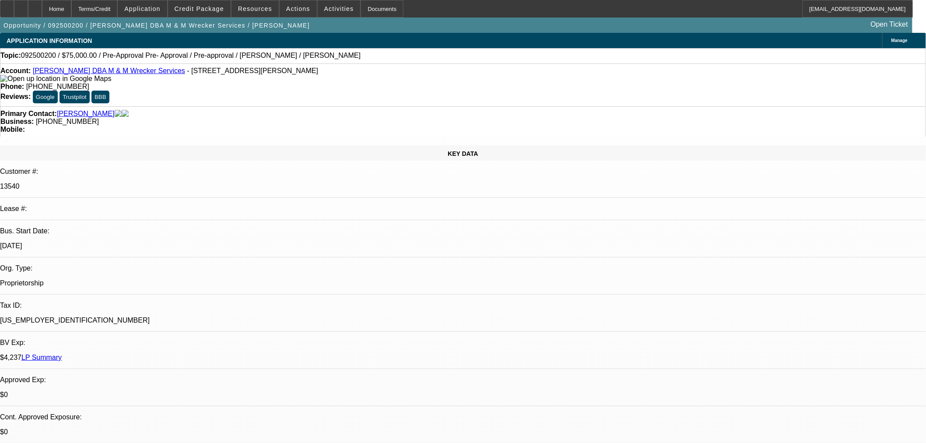
select select "0"
select select "2"
select select "0.1"
select select "4"
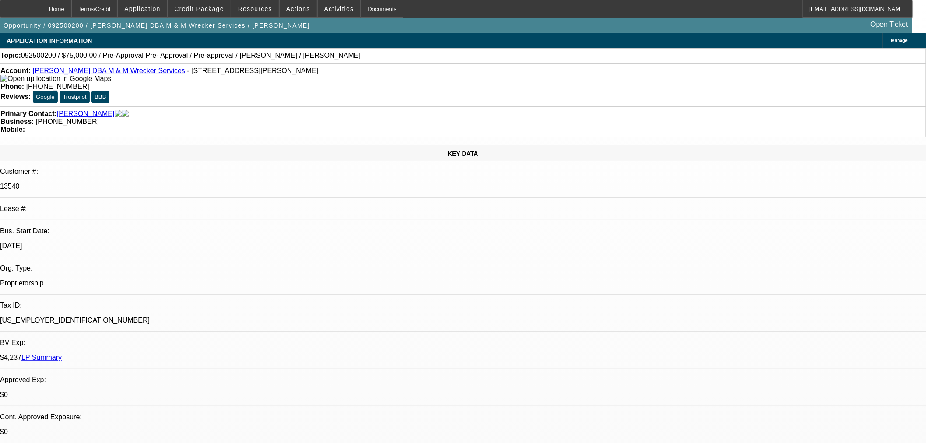
select select "0"
select select "2"
select select "0.1"
select select "4"
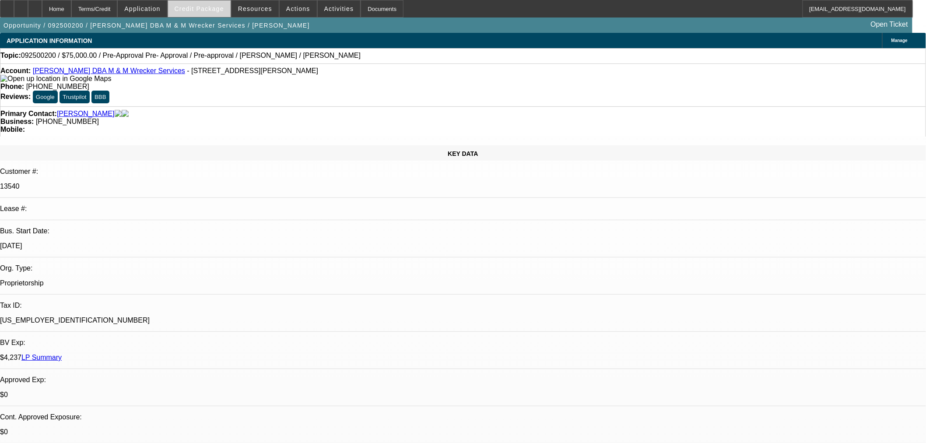
click at [220, 7] on span "Credit Package" at bounding box center [199, 8] width 49 height 7
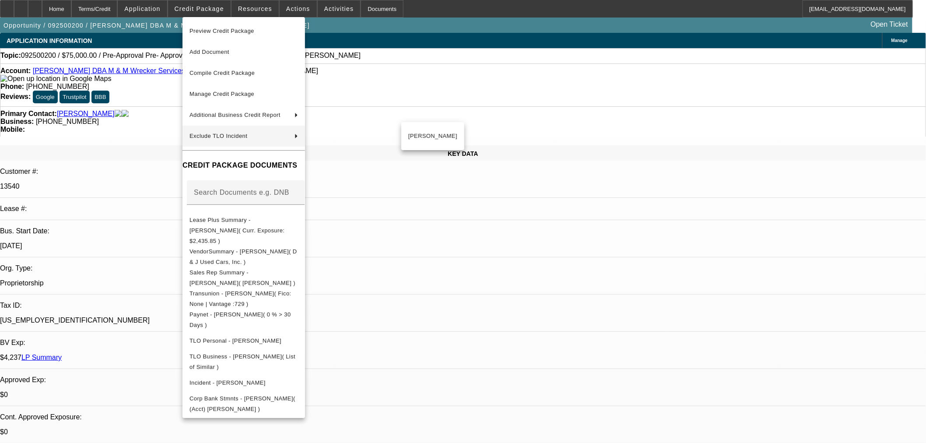
click at [688, 127] on div at bounding box center [463, 221] width 926 height 443
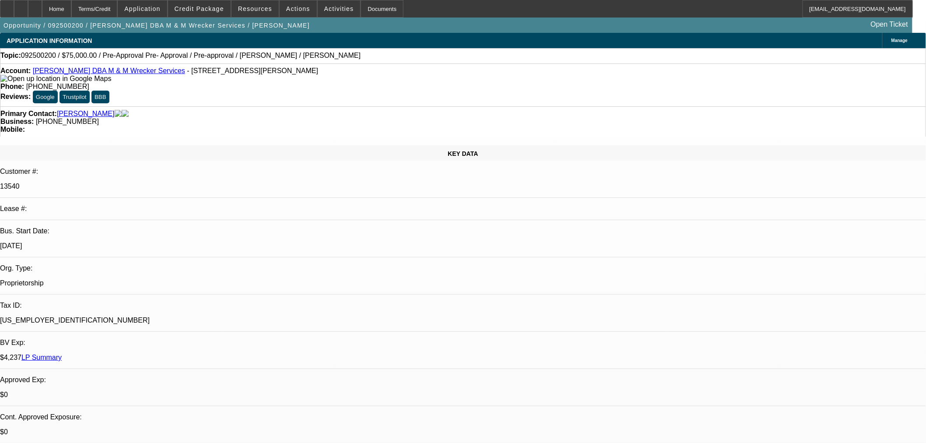
click at [191, 1] on span at bounding box center [199, 8] width 63 height 21
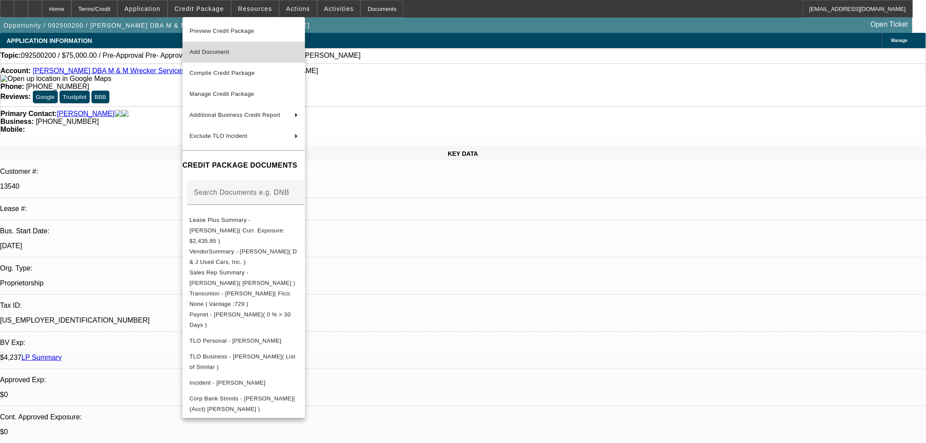
click at [217, 48] on span "Add Document" at bounding box center [244, 52] width 109 height 11
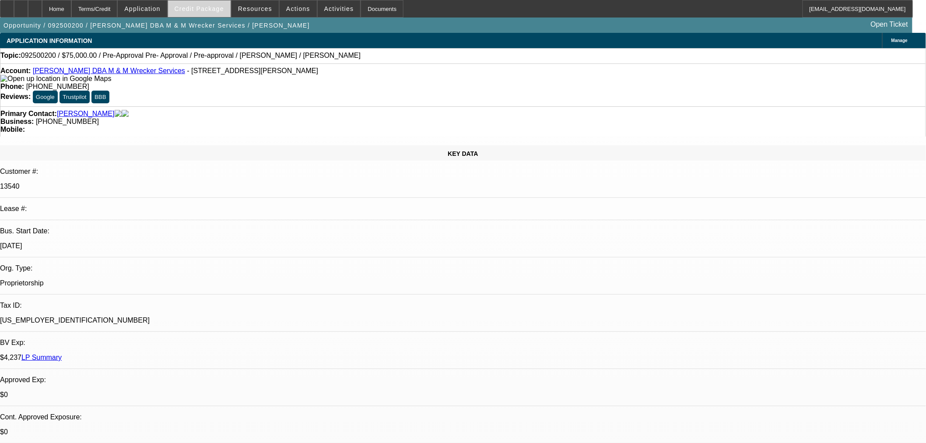
click at [219, 6] on span "Credit Package" at bounding box center [199, 8] width 49 height 7
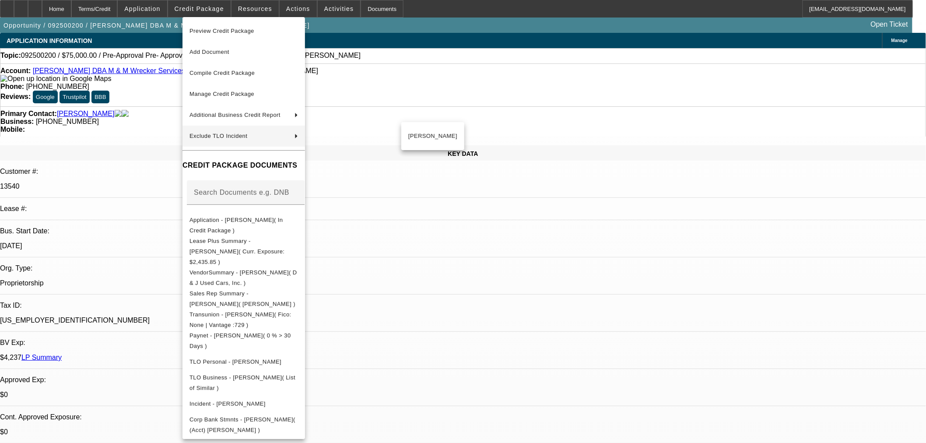
click at [161, 102] on div at bounding box center [463, 221] width 926 height 443
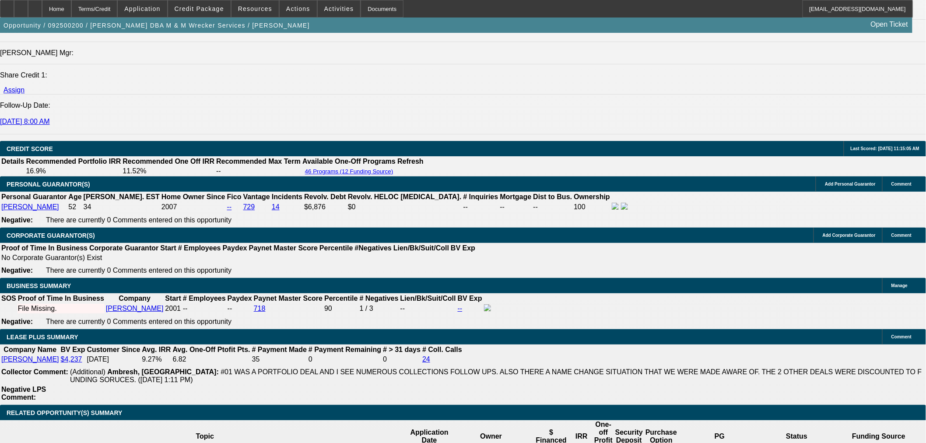
scroll to position [1313, 0]
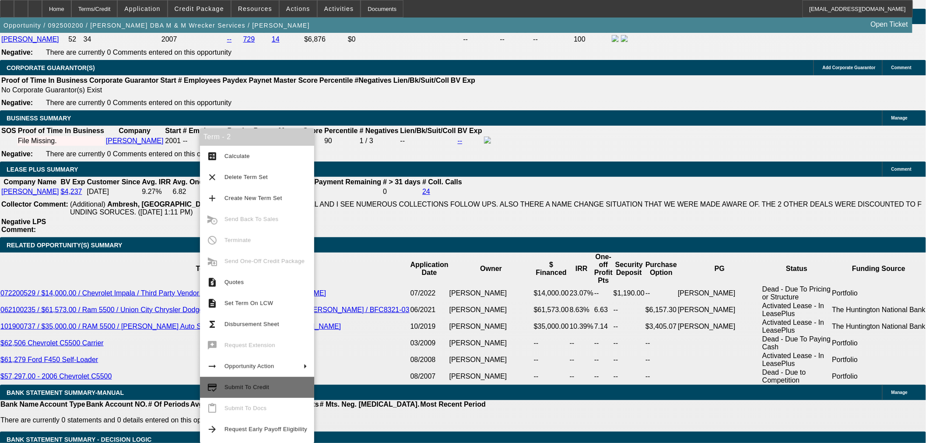
click at [260, 391] on span "Submit To Credit" at bounding box center [266, 387] width 83 height 11
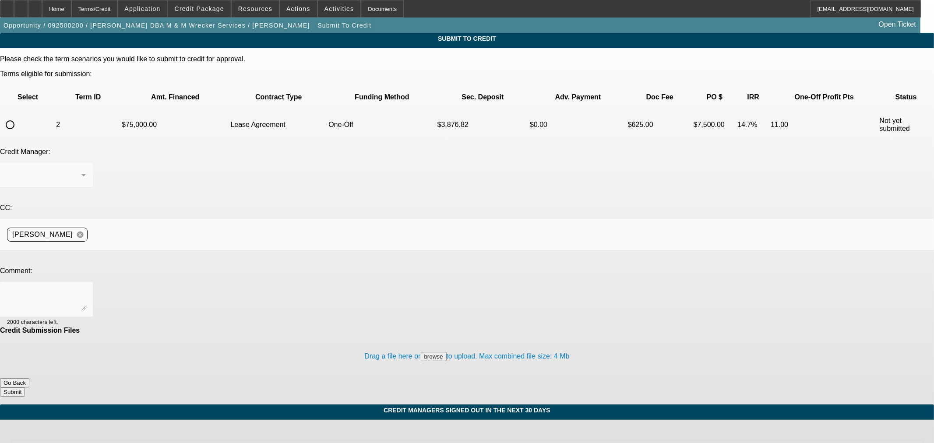
click at [19, 116] on input "radio" at bounding box center [10, 125] width 18 height 18
radio input "true"
click at [86, 289] on textarea at bounding box center [46, 299] width 79 height 21
type textarea "App added."
click at [25, 387] on button "Submit" at bounding box center [12, 391] width 25 height 9
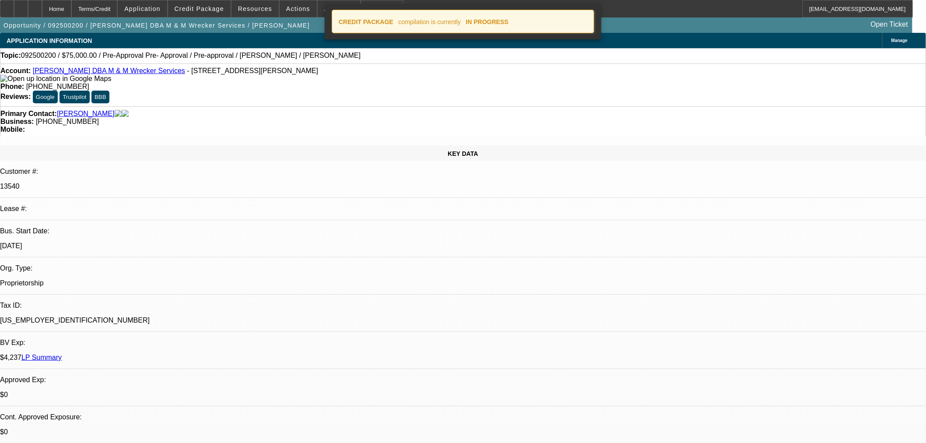
select select "0"
select select "2"
select select "0.1"
select select "4"
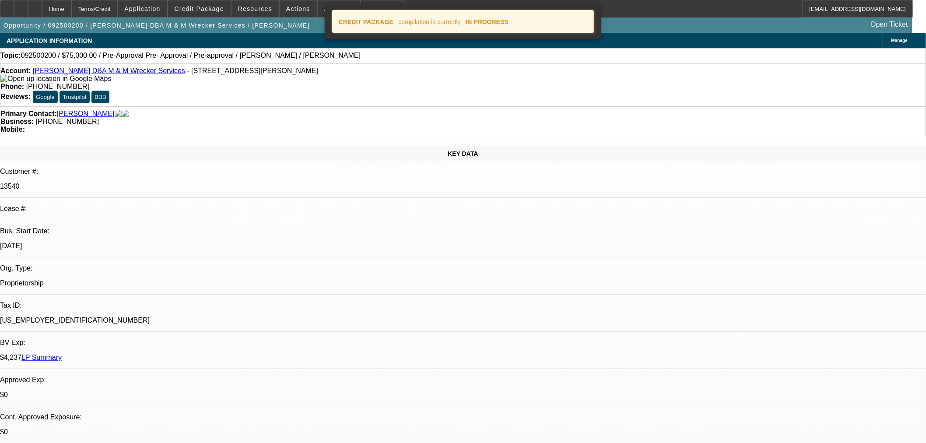
select select "0"
select select "2"
select select "0.1"
select select "4"
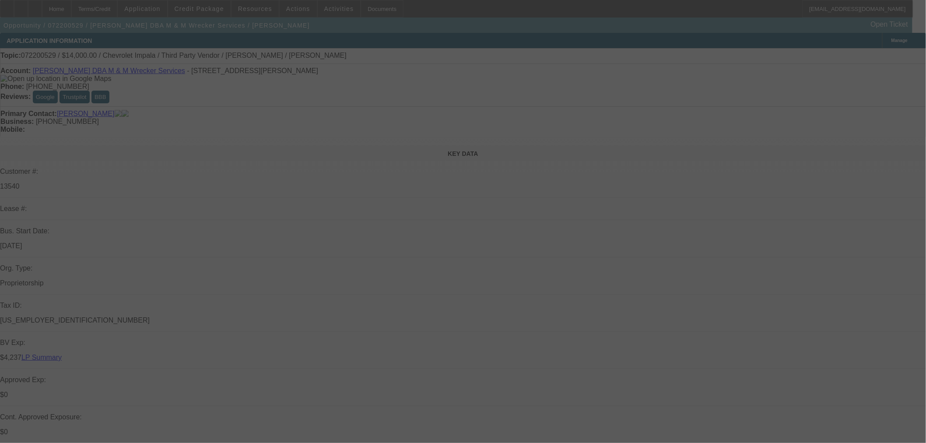
select select "0"
select select "2"
select select "0"
select select "6"
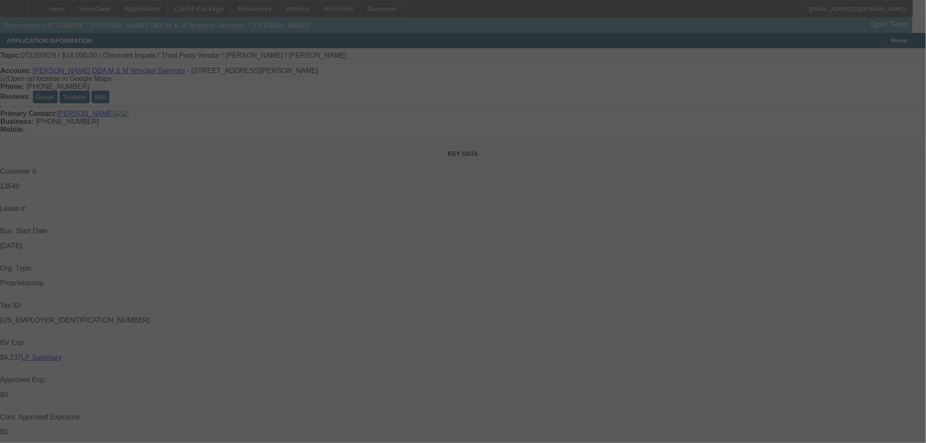
select select "0"
select select "6"
select select "0"
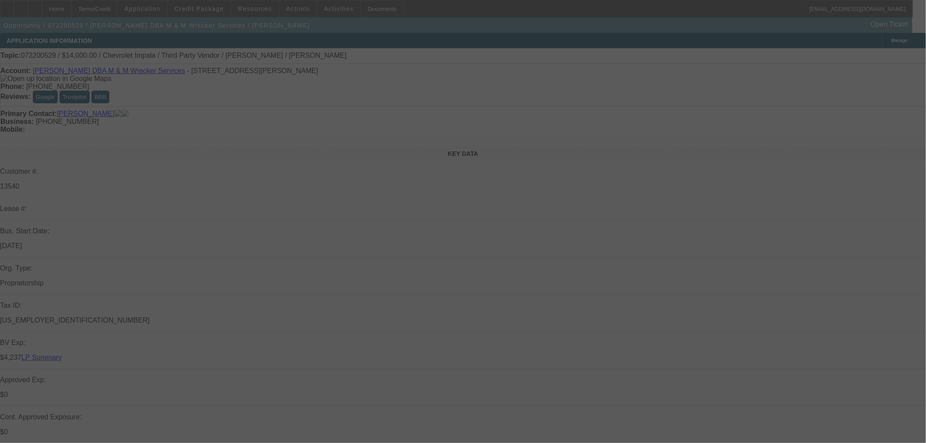
select select "0"
select select "6"
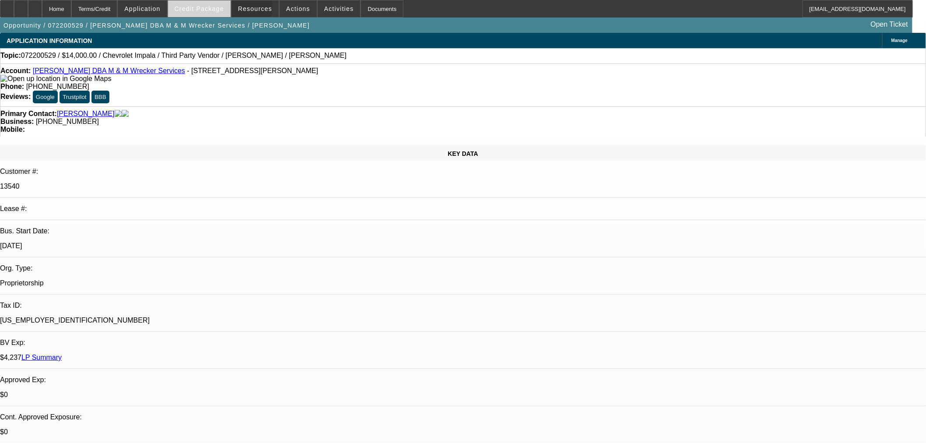
drag, startPoint x: 239, startPoint y: 9, endPoint x: 219, endPoint y: 15, distance: 20.9
click at [219, 16] on div "Home Terms/Credit Application Credit Package Resources Actions Activities Docum…" at bounding box center [456, 9] width 913 height 18
click at [219, 15] on span at bounding box center [199, 8] width 63 height 21
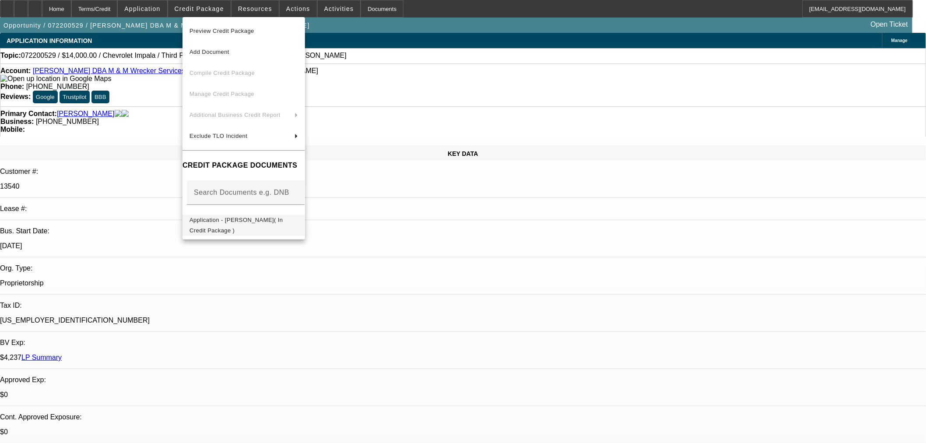
click at [256, 230] on button "Application - [PERSON_NAME]( In Credit Package )" at bounding box center [244, 225] width 123 height 21
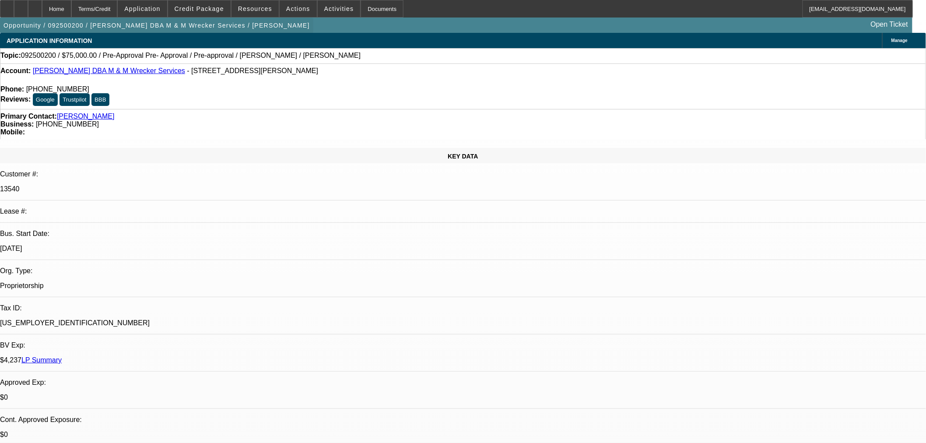
select select "0"
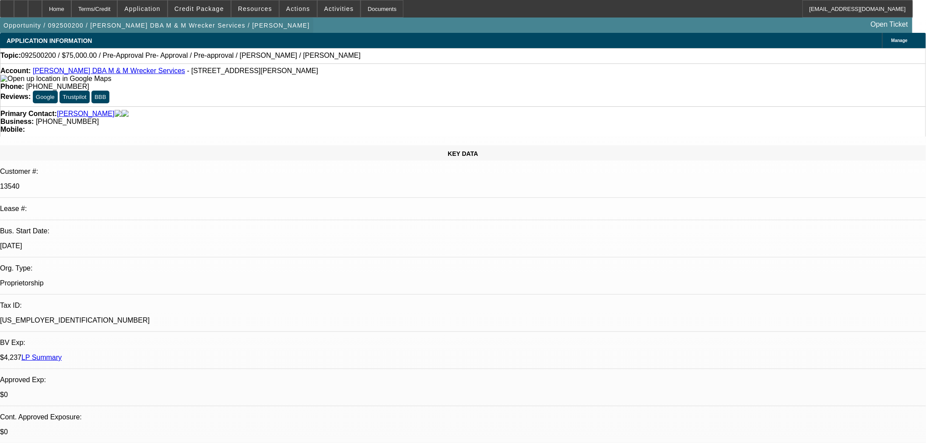
select select "2"
select select "0.1"
select select "4"
select select "0"
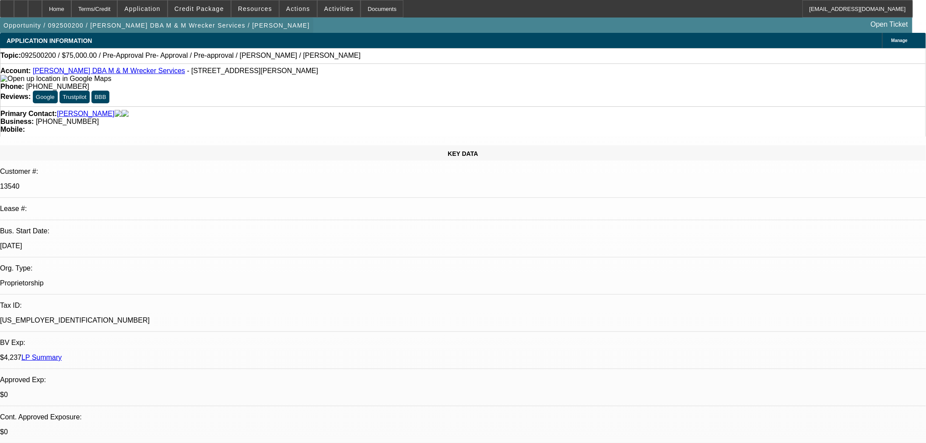
select select "2"
select select "0.1"
select select "4"
click at [222, 8] on span "Credit Package" at bounding box center [199, 8] width 49 height 7
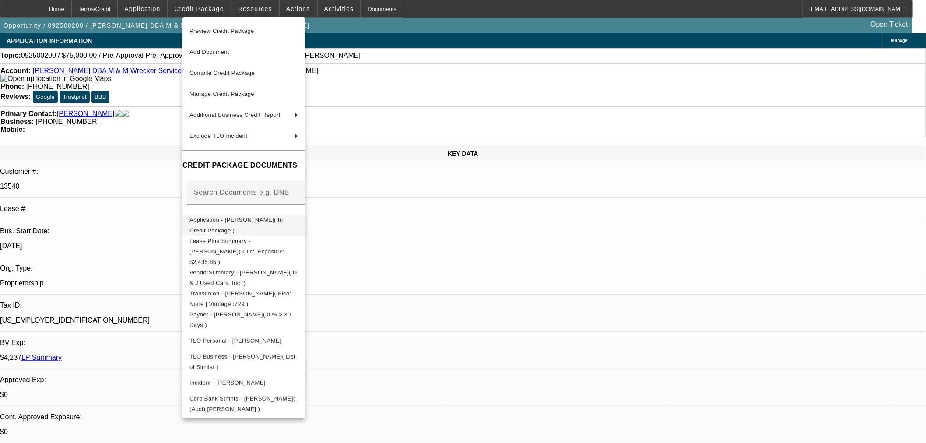
click at [305, 215] on button "Application - Mike M. Villalobos, Jr.( In Credit Package )" at bounding box center [244, 225] width 123 height 21
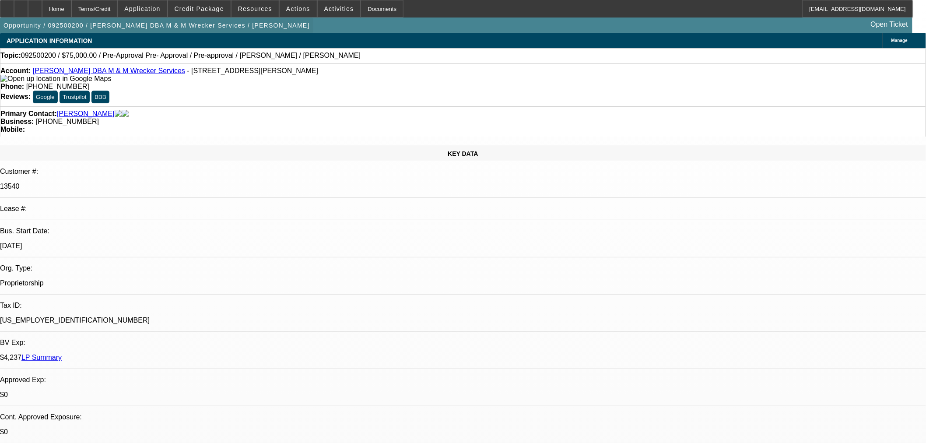
drag, startPoint x: 49, startPoint y: 4, endPoint x: 60, endPoint y: 21, distance: 19.9
click at [60, 21] on div "Home Terms/Credit Application Credit Package Resources Actions Activities Docum…" at bounding box center [463, 16] width 926 height 33
click at [35, 6] on icon at bounding box center [35, 6] width 0 height 0
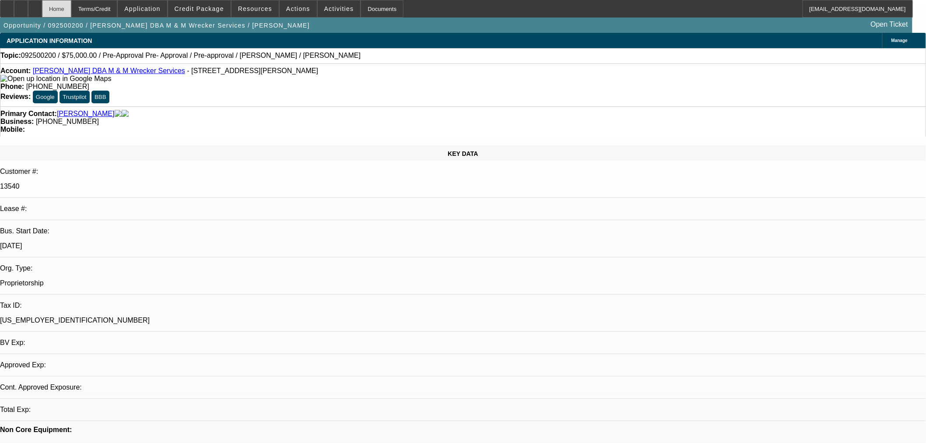
select select "0"
select select "2"
select select "0.1"
select select "4"
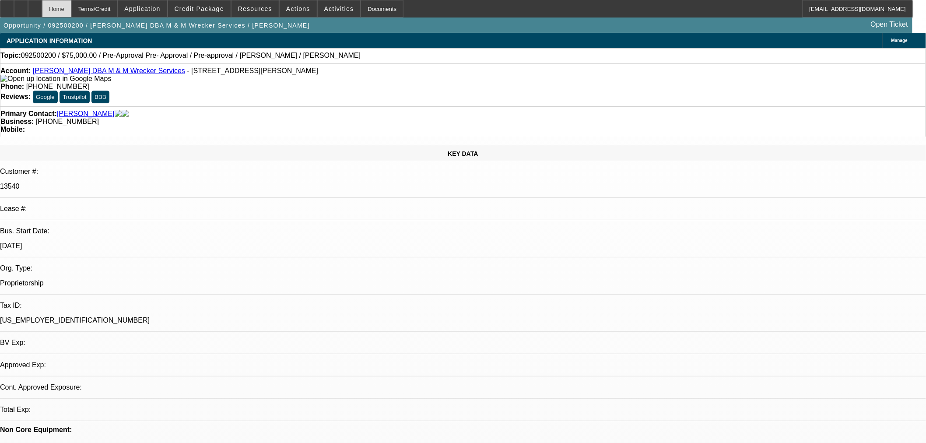
select select "0"
select select "2"
select select "0.1"
select select "4"
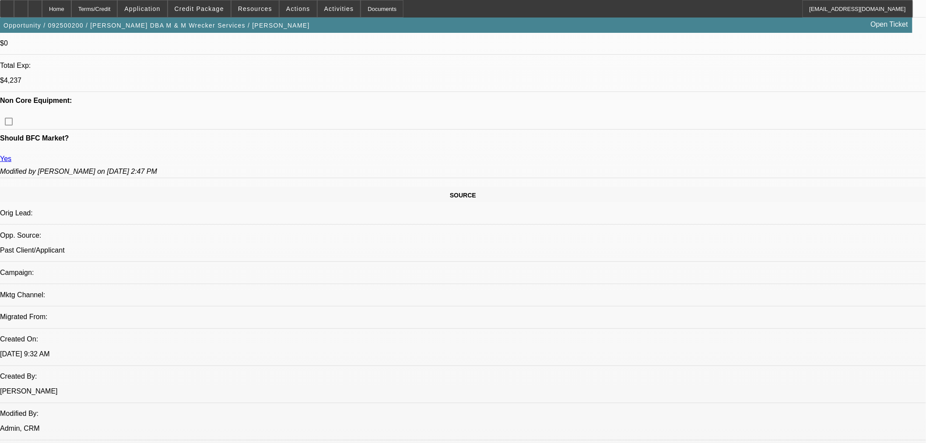
scroll to position [97, 0]
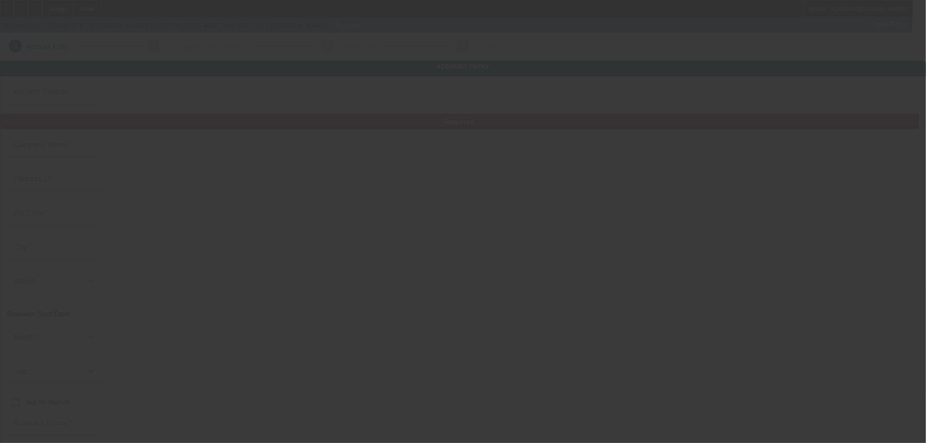
type input "[DATE]"
type input "[PERSON_NAME]'S AUTOMOTIVE AND TOWING LLC"
type input "[STREET_ADDRESS][PERSON_NAME]"
type input "16121"
type input "[PERSON_NAME]"
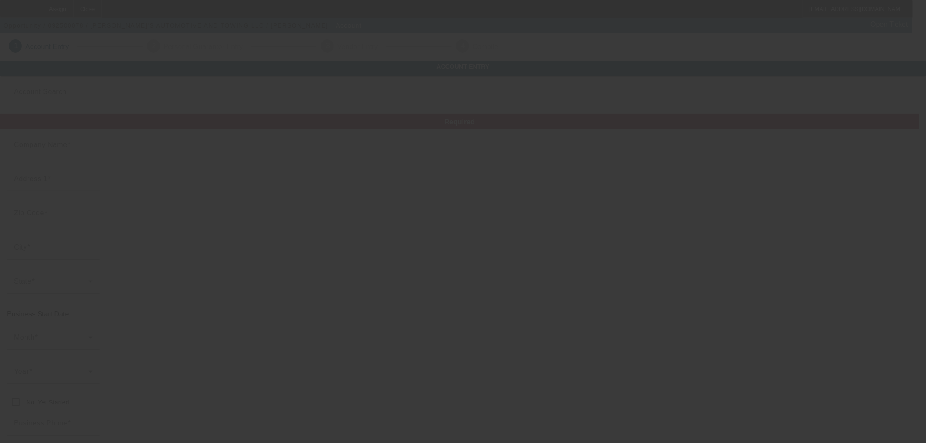
type input "[PHONE_NUMBER]"
type input "[EMAIL_ADDRESS][DOMAIN_NAME]"
type input "333229754"
type input "[URL][DOMAIN_NAME]"
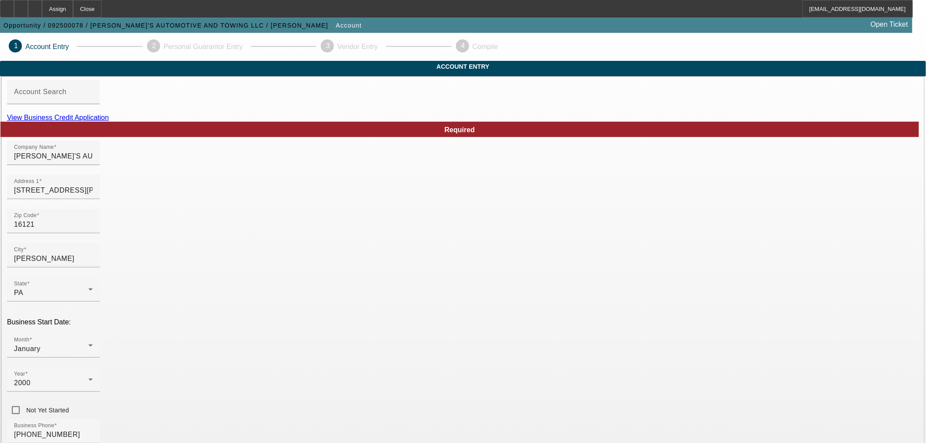
click at [109, 121] on link "View Business Credit Application" at bounding box center [58, 117] width 102 height 7
click at [102, 11] on div "Close" at bounding box center [87, 9] width 28 height 18
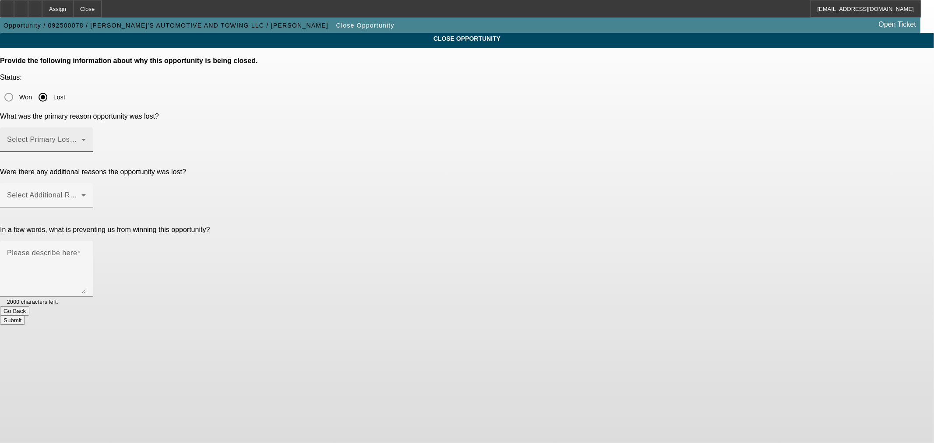
click at [81, 138] on span at bounding box center [44, 143] width 74 height 11
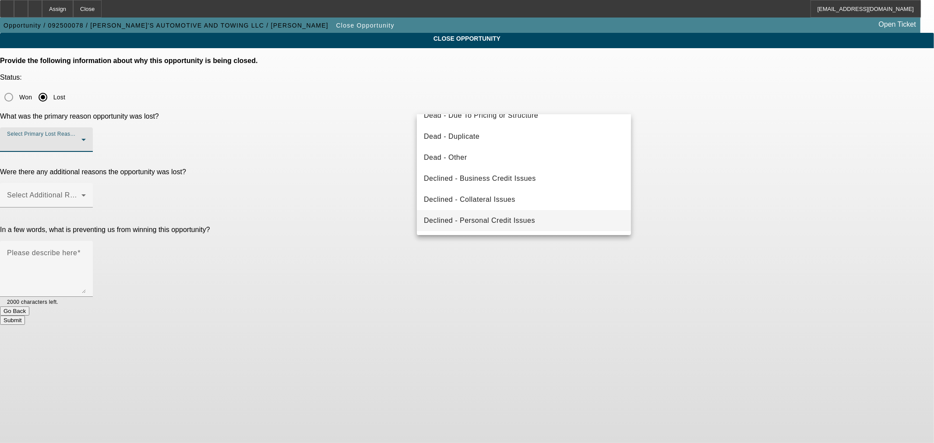
scroll to position [117, 0]
click at [483, 111] on div at bounding box center [467, 221] width 934 height 443
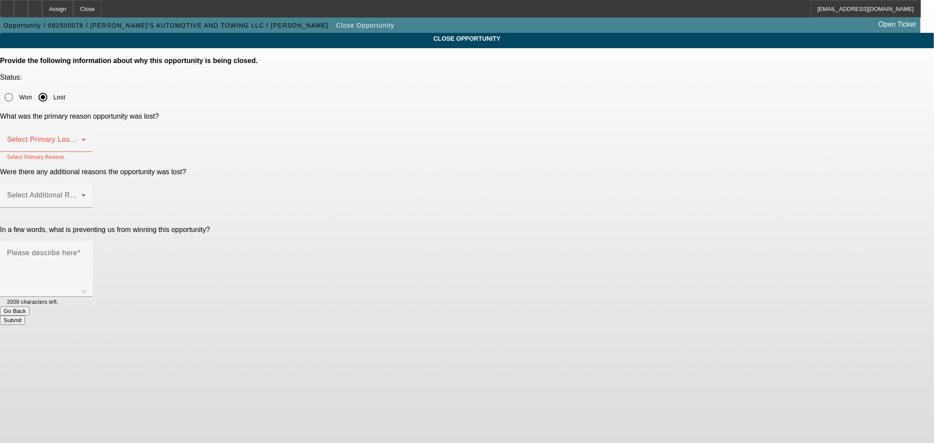
click at [86, 152] on mat-error "Select Primary Reason" at bounding box center [46, 157] width 79 height 10
click at [86, 127] on div "Select Primary Lost Reason" at bounding box center [46, 139] width 79 height 25
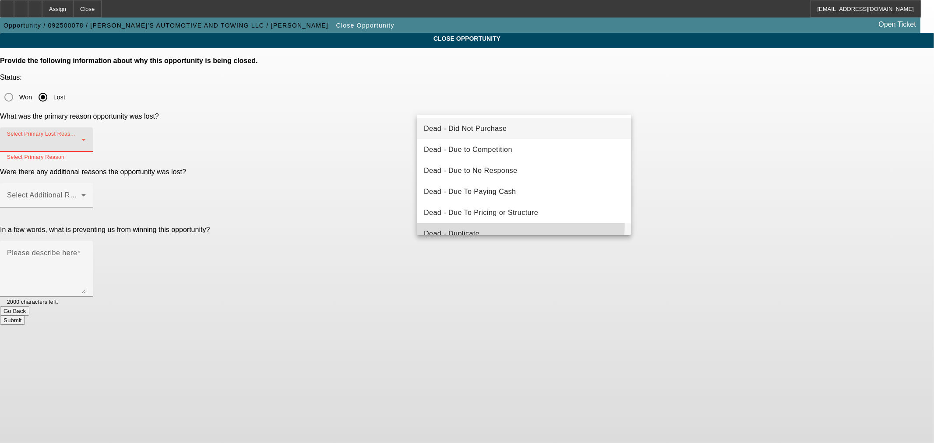
click at [465, 223] on mat-option "Dead - Duplicate" at bounding box center [524, 233] width 214 height 21
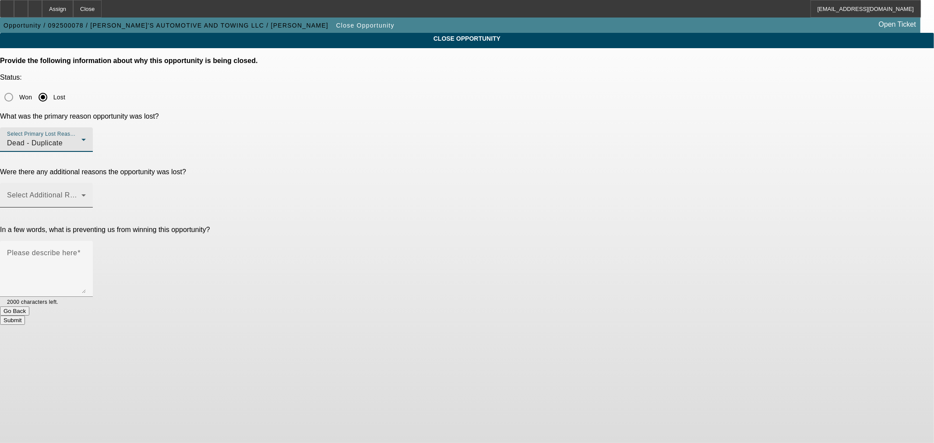
click at [81, 194] on span at bounding box center [44, 199] width 74 height 11
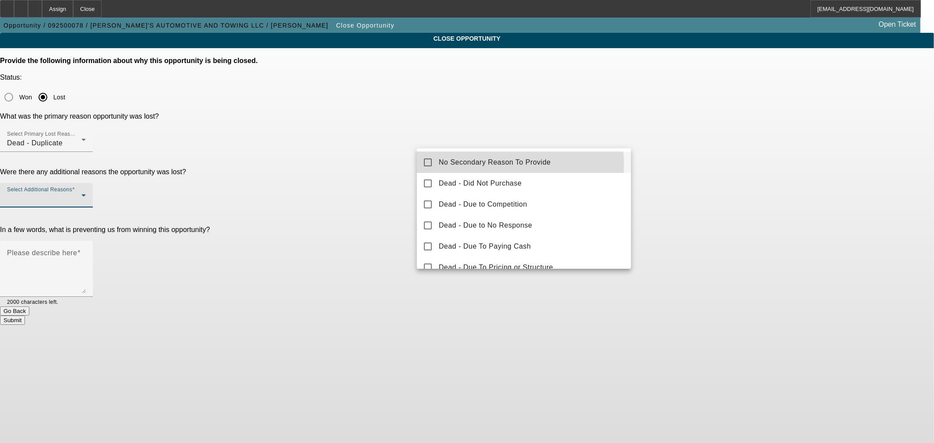
click at [473, 165] on span "No Secondary Reason To Provide" at bounding box center [495, 162] width 112 height 11
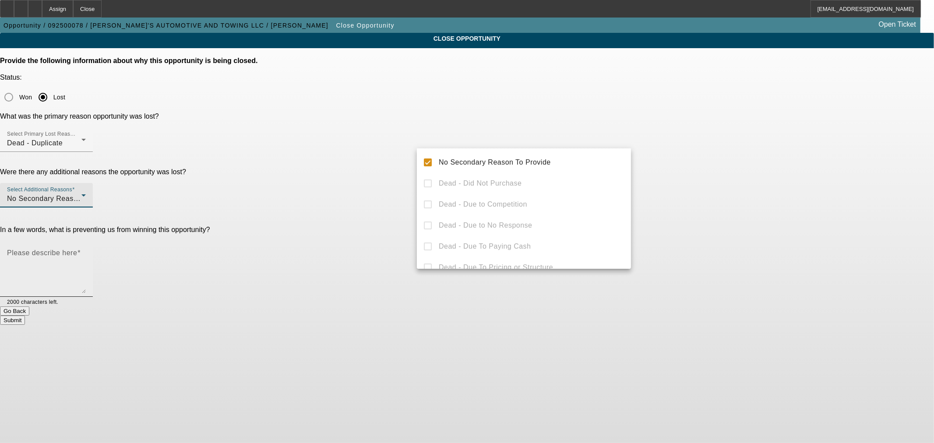
drag, startPoint x: 319, startPoint y: 171, endPoint x: 496, endPoint y: 193, distance: 178.2
click at [320, 171] on div at bounding box center [467, 221] width 934 height 443
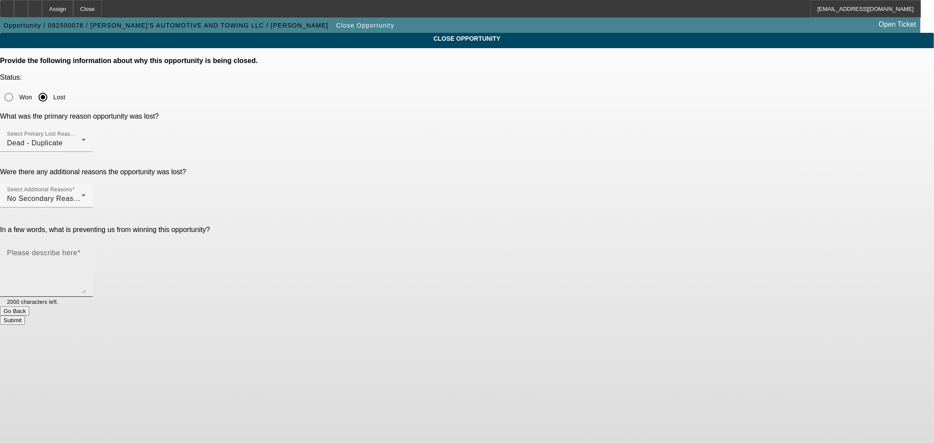
drag, startPoint x: 558, startPoint y: 201, endPoint x: 552, endPoint y: 198, distance: 6.7
click at [86, 251] on textarea "Please describe here" at bounding box center [46, 272] width 79 height 42
type textarea "Dupe"
click at [25, 316] on button "Submit" at bounding box center [12, 320] width 25 height 9
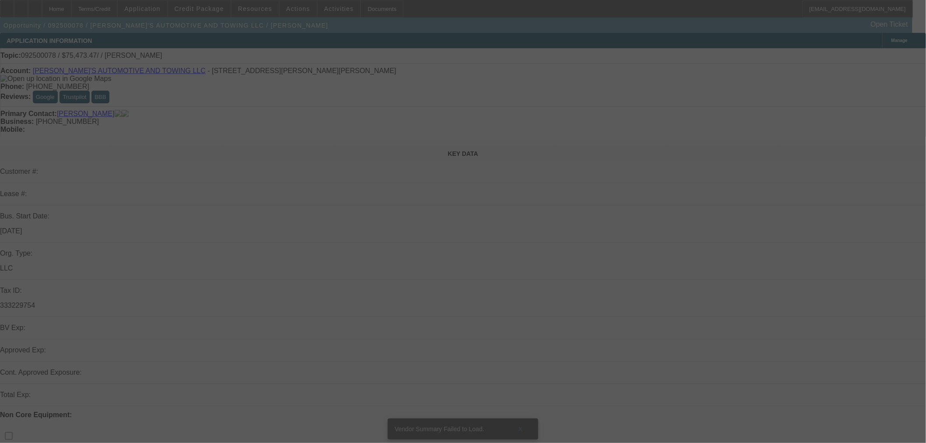
select select "0"
select select "2"
select select "0.1"
select select "4"
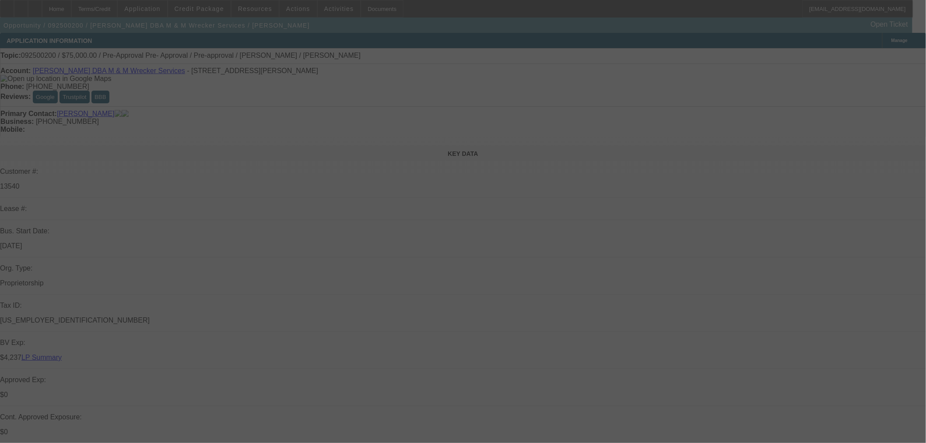
click at [537, 221] on div at bounding box center [463, 221] width 926 height 443
select select "0"
select select "2"
select select "0.1"
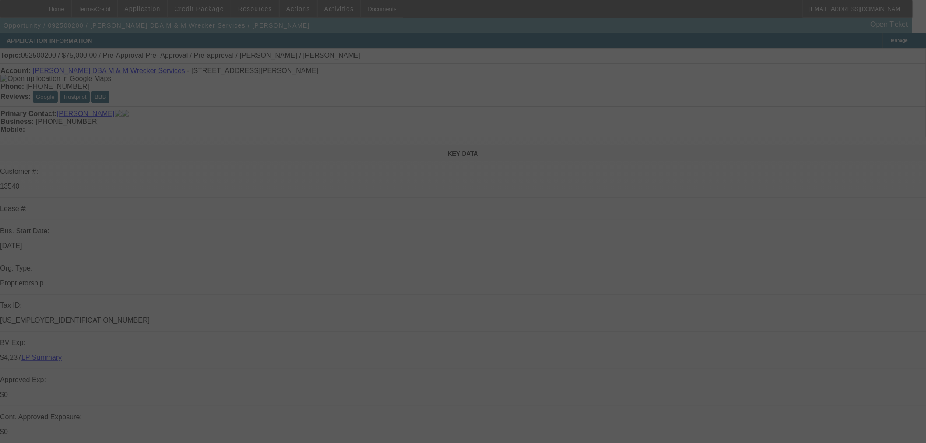
select select "4"
select select "0"
select select "2"
select select "0.1"
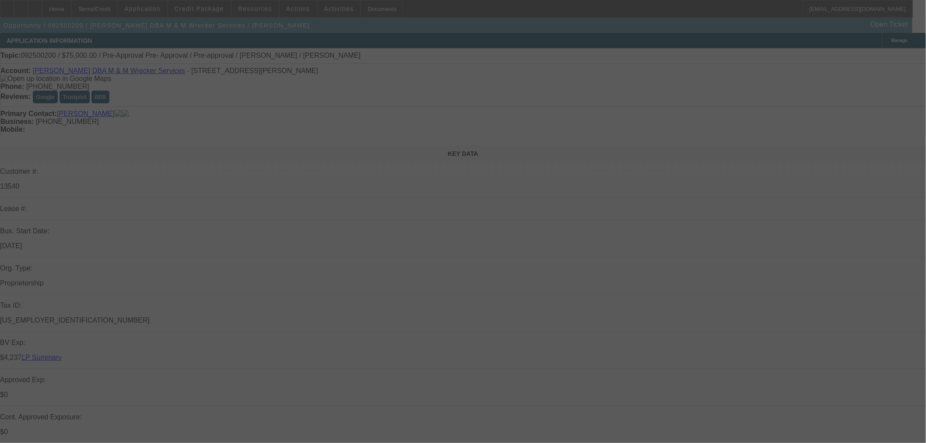
select select "4"
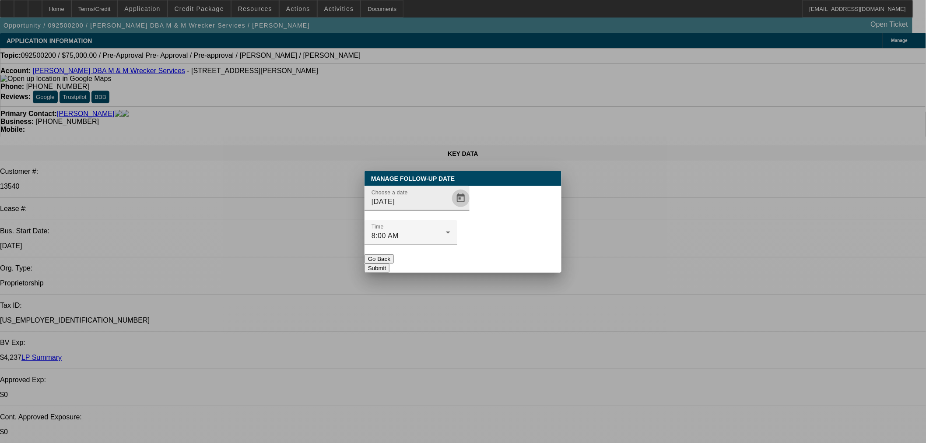
click at [450, 209] on span "Open calendar" at bounding box center [460, 198] width 21 height 21
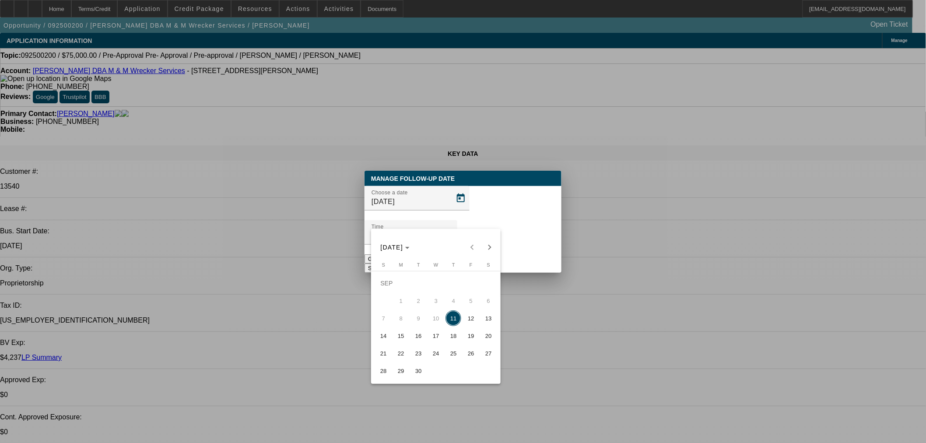
click at [469, 317] on span "12" at bounding box center [471, 318] width 16 height 16
type input "[DATE]"
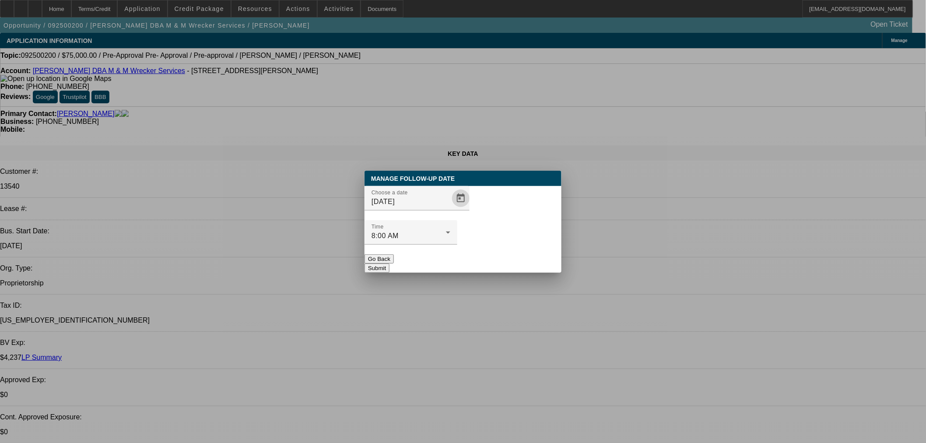
click at [544, 255] on div "Manage Follow-Up Date Choose a date [DATE] Time 8:00 AM Go Back Submit" at bounding box center [463, 222] width 197 height 102
click at [390, 264] on button "Submit" at bounding box center [377, 268] width 25 height 9
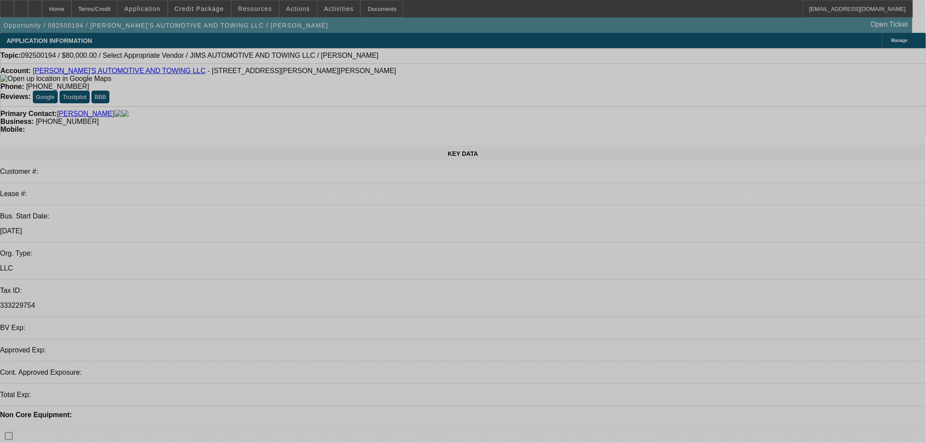
select select "0"
select select "2"
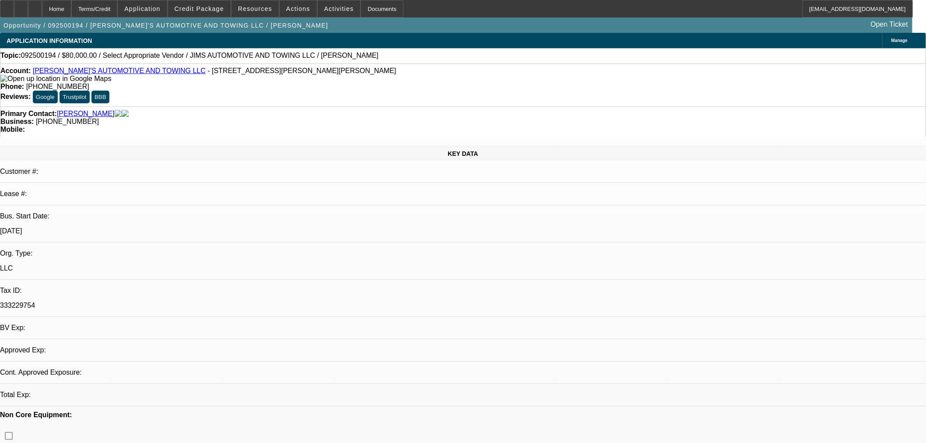
select select "0.1"
select select "4"
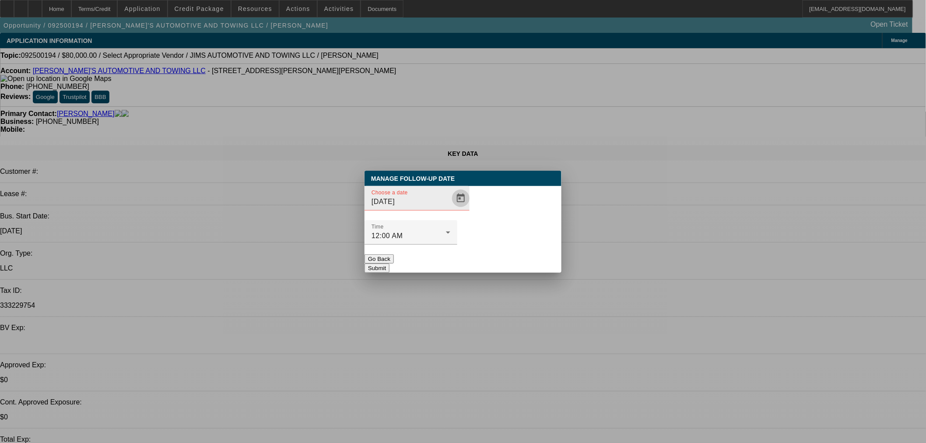
click at [450, 209] on span "Open calendar" at bounding box center [460, 198] width 21 height 21
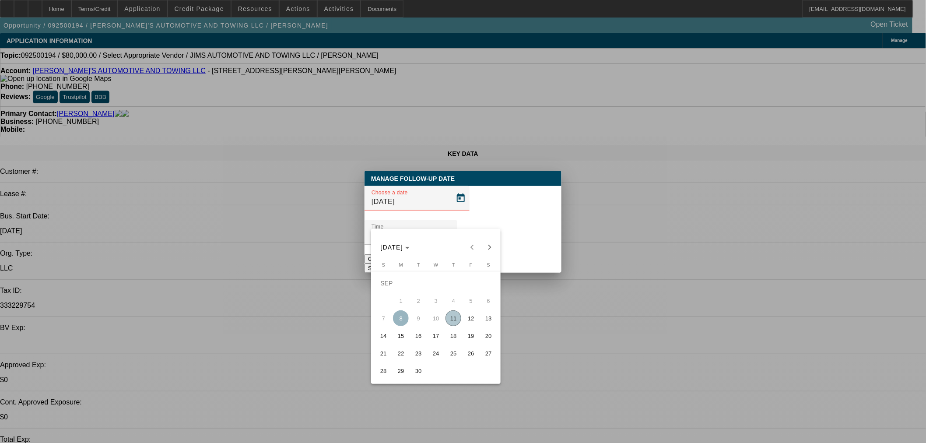
click at [469, 318] on span "12" at bounding box center [471, 318] width 16 height 16
type input "[DATE]"
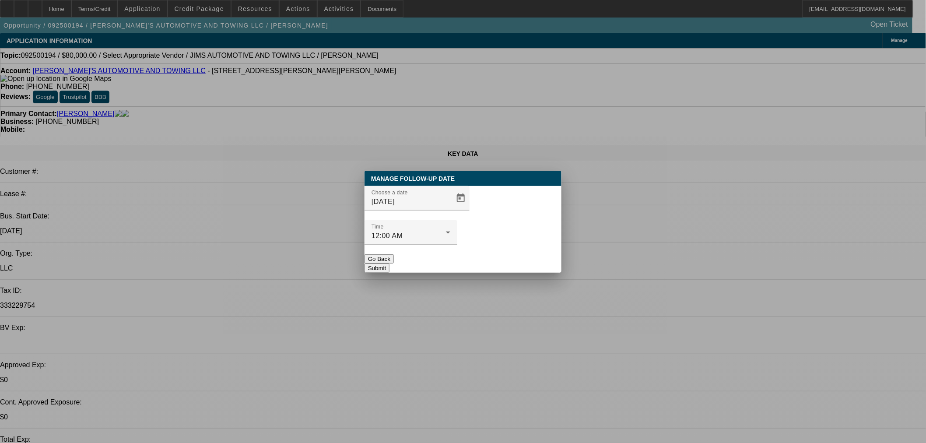
click at [504, 254] on div "Manage Follow-Up Date Choose a date [DATE] Time 12:00 AM Go Back Submit" at bounding box center [463, 222] width 197 height 102
click at [390, 264] on button "Submit" at bounding box center [377, 268] width 25 height 9
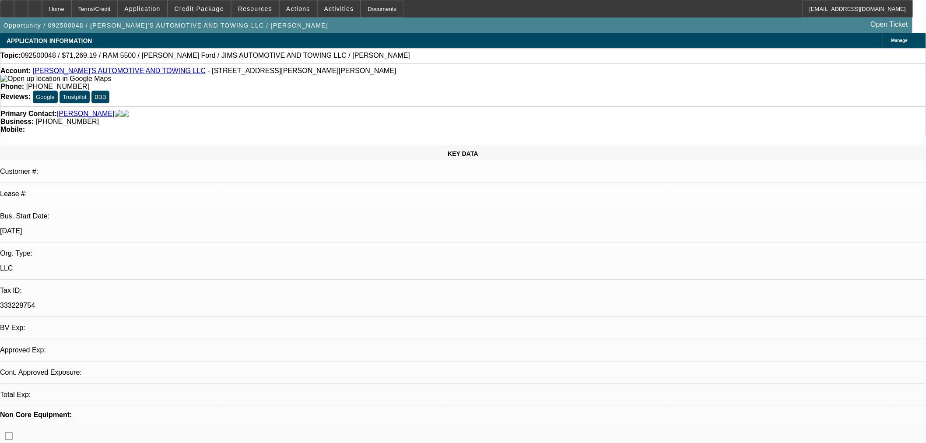
select select "0"
select select "3"
select select "0.1"
select select "4"
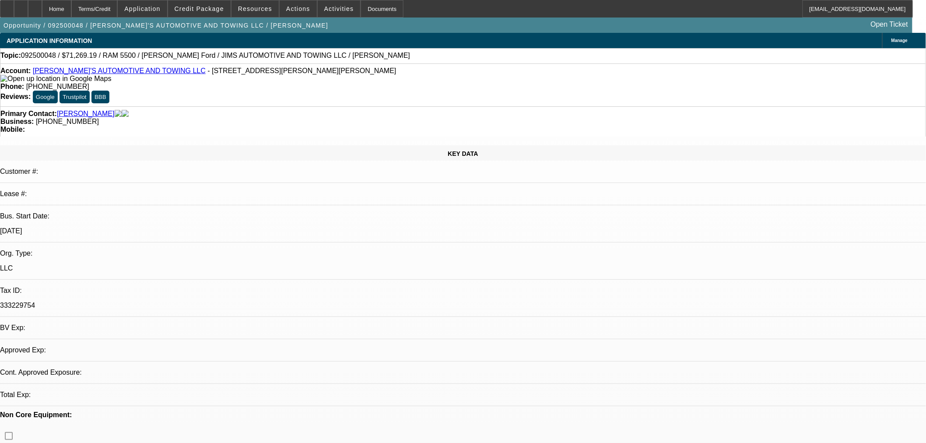
select select "0"
select select "3"
select select "0.1"
select select "4"
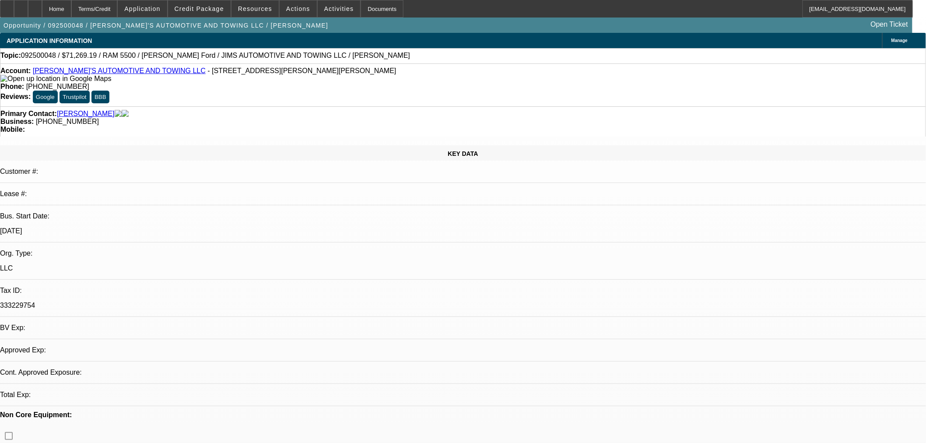
select select "0"
select select "0.1"
select select "4"
select select "0"
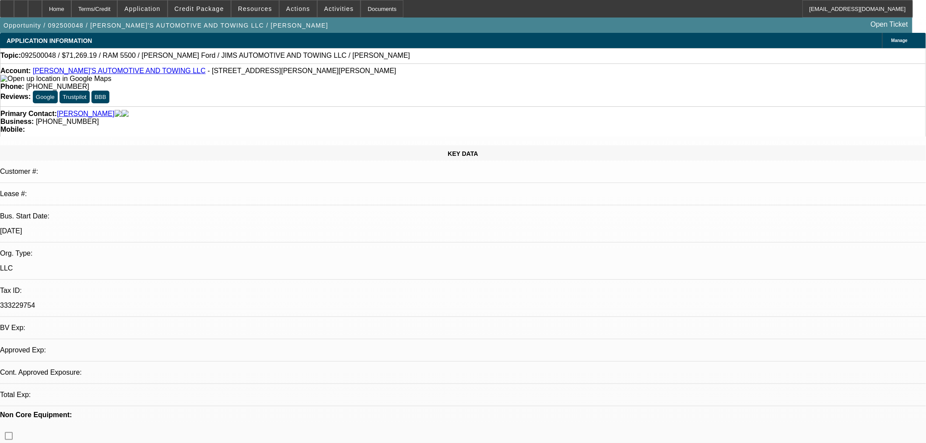
select select "0"
select select "0.1"
select select "4"
drag, startPoint x: 362, startPoint y: 145, endPoint x: 313, endPoint y: 149, distance: 49.2
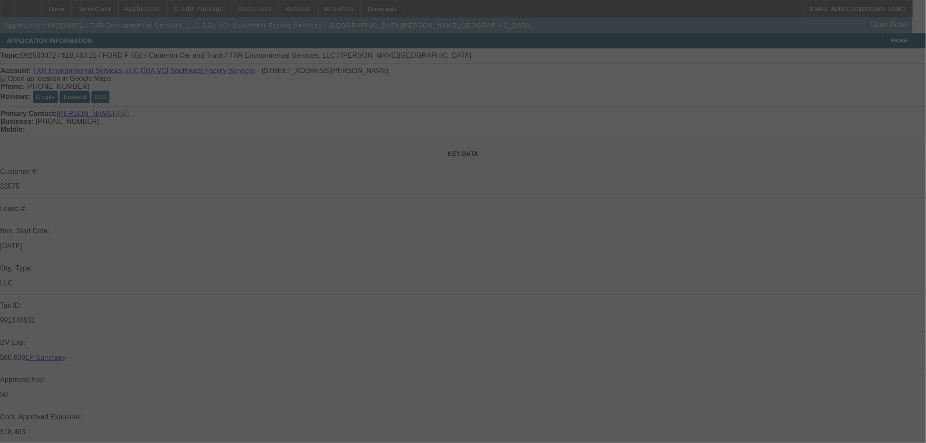
select select "0"
select select "2"
select select "0.1"
select select "4"
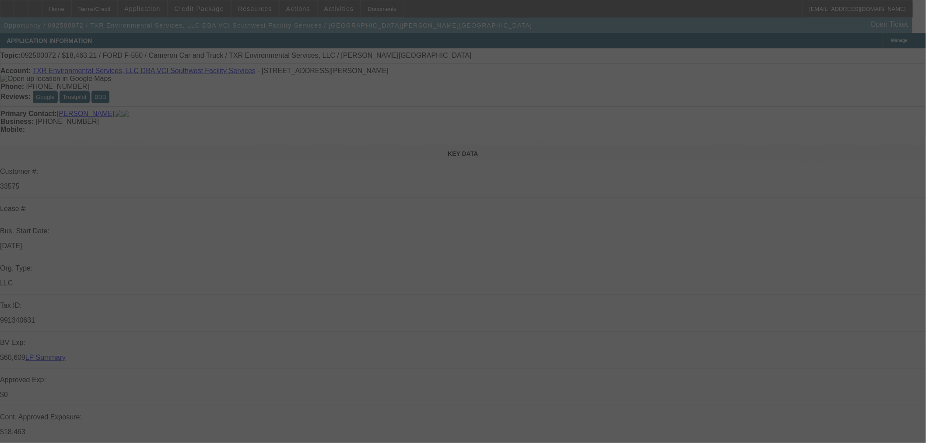
select select "0"
select select "2"
select select "0.1"
select select "4"
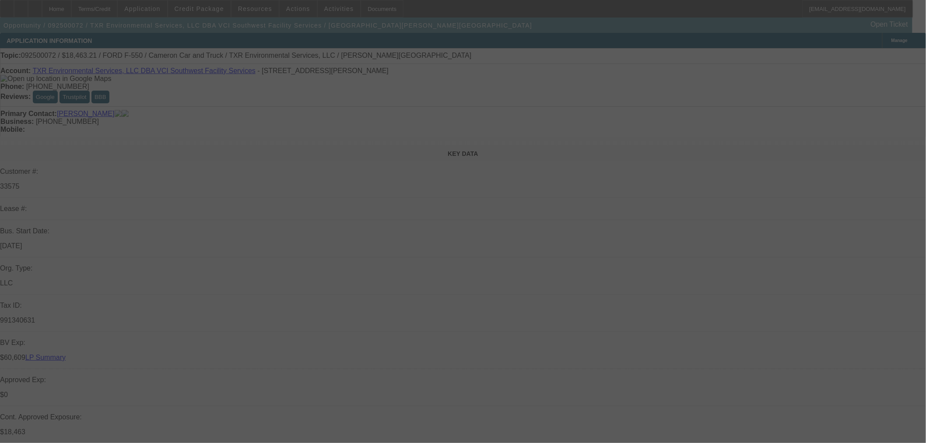
select select "2"
select select "0.1"
select select "4"
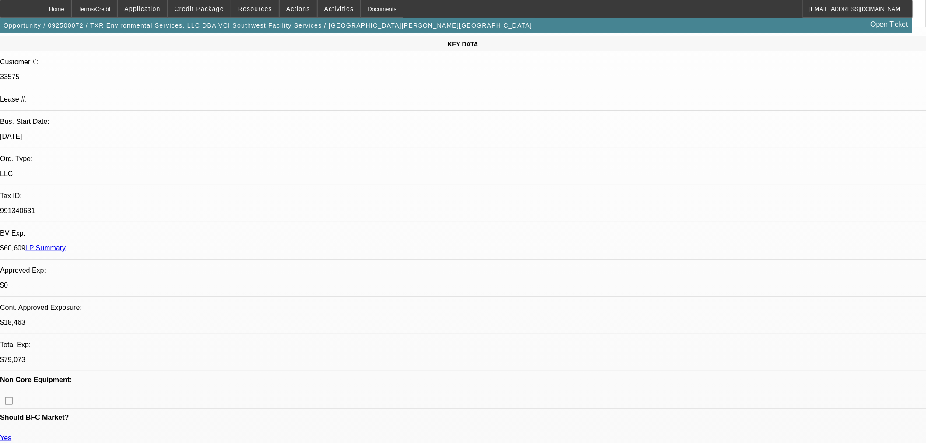
scroll to position [146, 0]
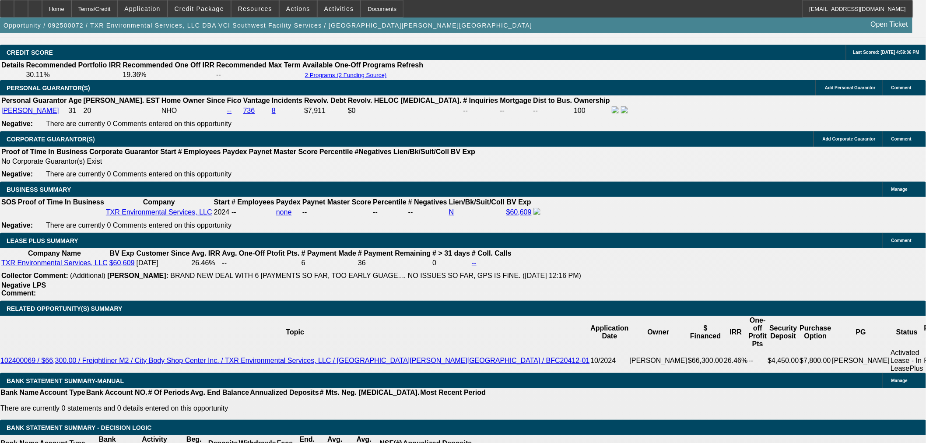
scroll to position [1264, 0]
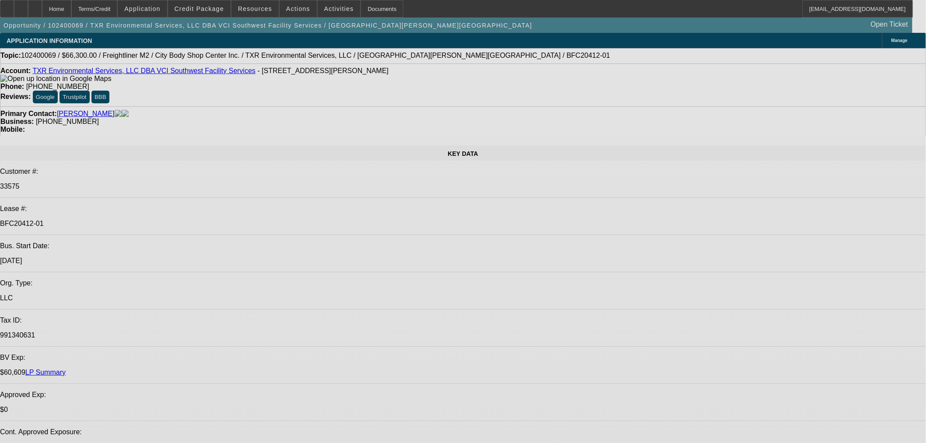
select select "0"
select select "2"
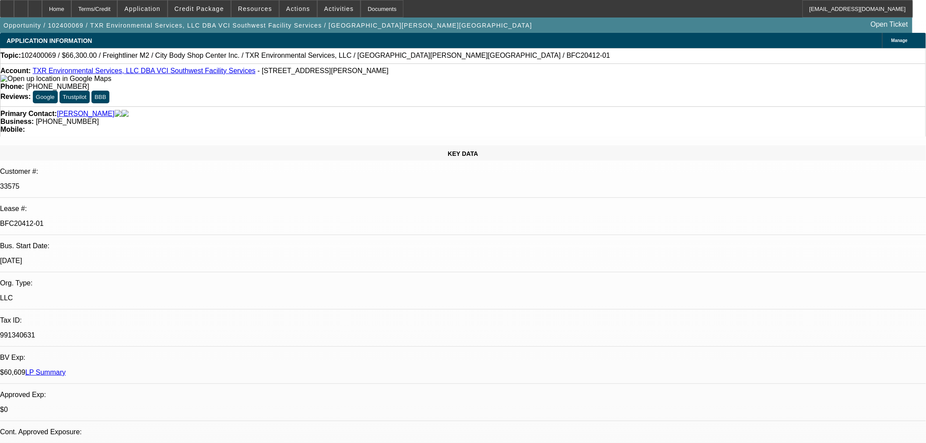
select select "0.1"
select select "4"
select select "0"
select select "2"
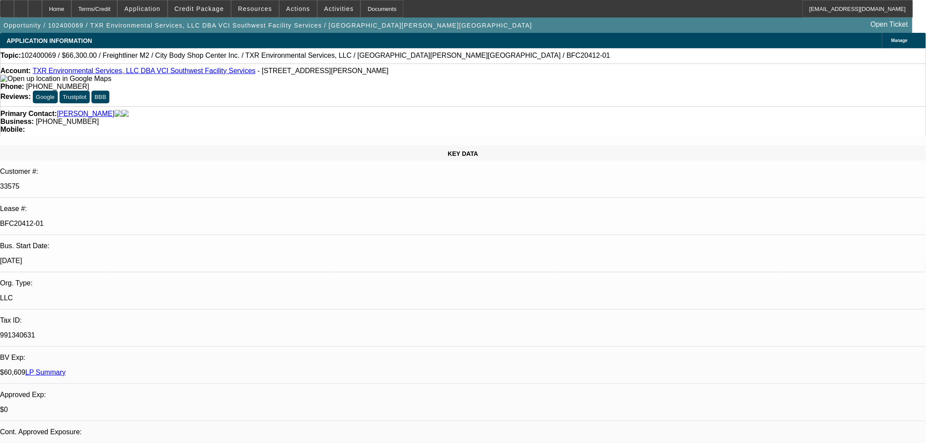
select select "0.1"
select select "4"
select select "0"
select select "2"
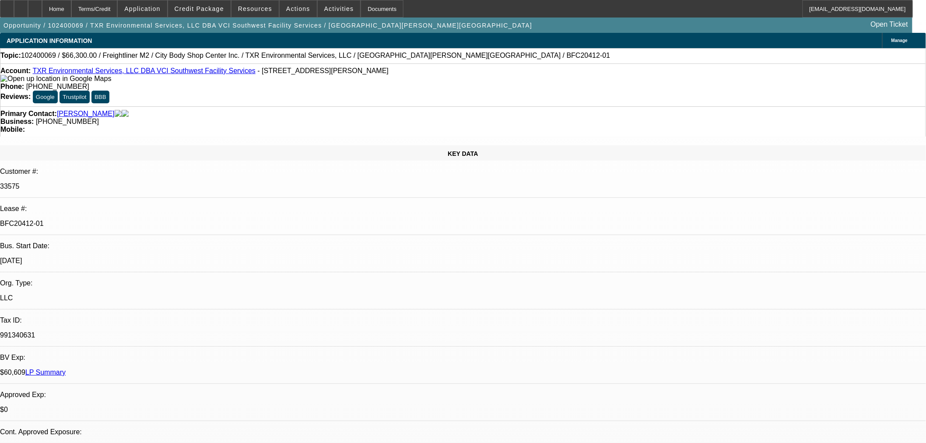
select select "0.1"
select select "4"
select select "0.15"
select select "2"
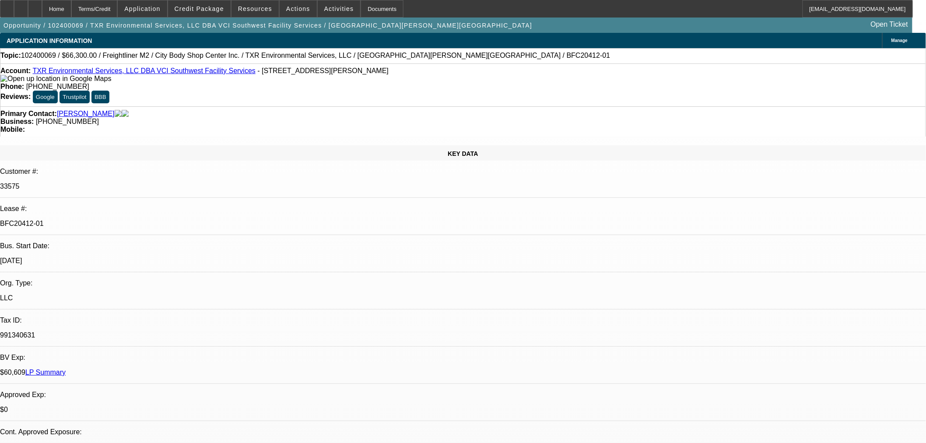
select select "0"
select select "6"
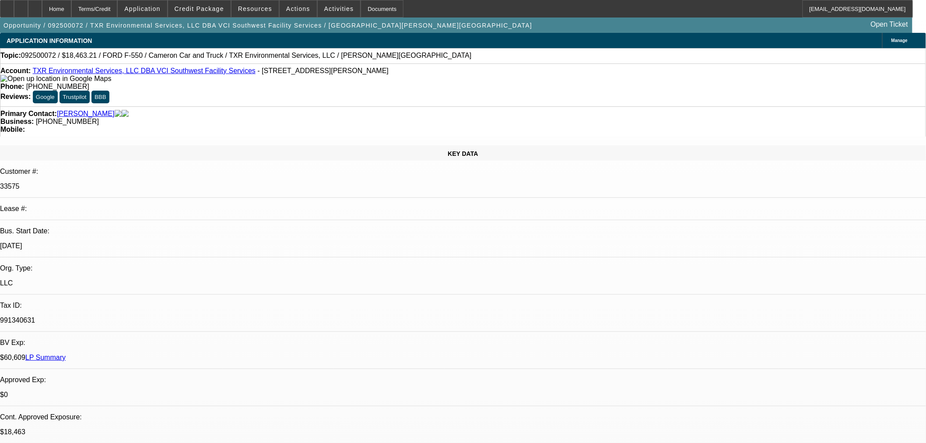
select select "0"
select select "2"
select select "0.1"
select select "4"
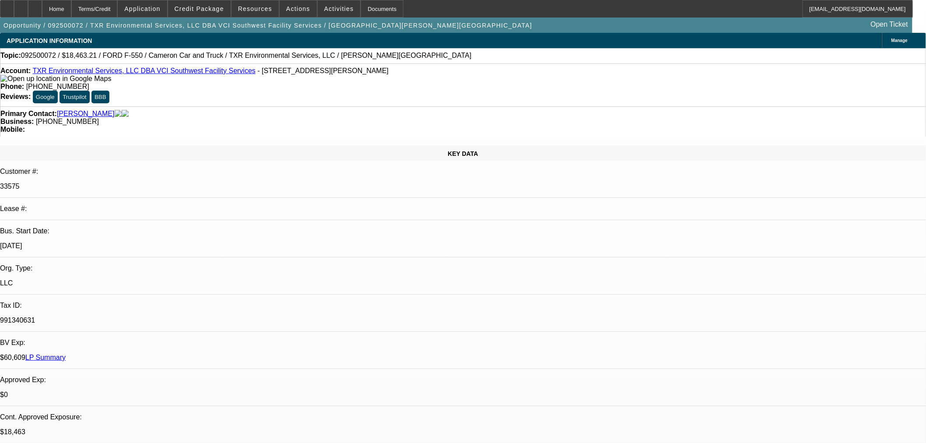
select select "0"
select select "2"
select select "0.1"
select select "4"
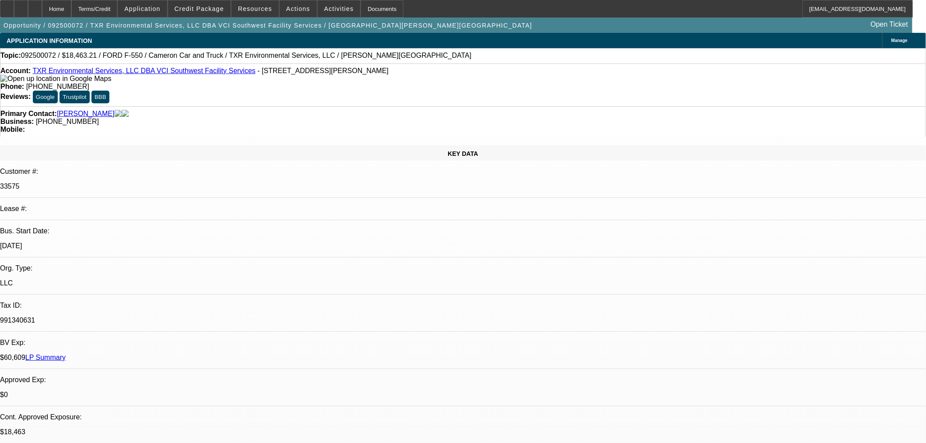
select select "2"
select select "0.1"
select select "4"
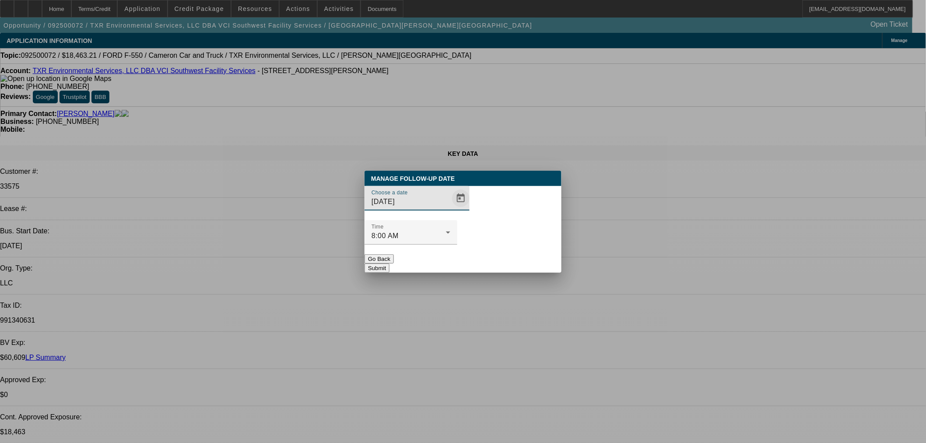
click at [450, 209] on span "Open calendar" at bounding box center [460, 198] width 21 height 21
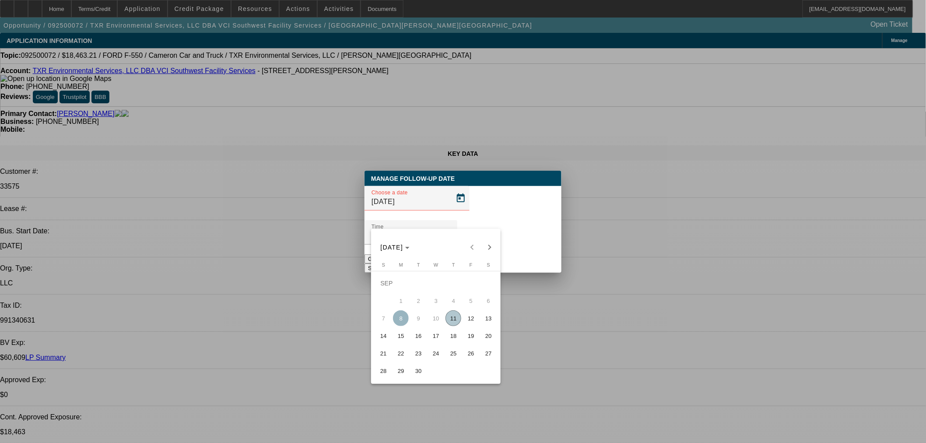
drag, startPoint x: 468, startPoint y: 320, endPoint x: 486, endPoint y: 246, distance: 76.6
click at [469, 320] on span "12" at bounding box center [471, 318] width 16 height 16
type input "[DATE]"
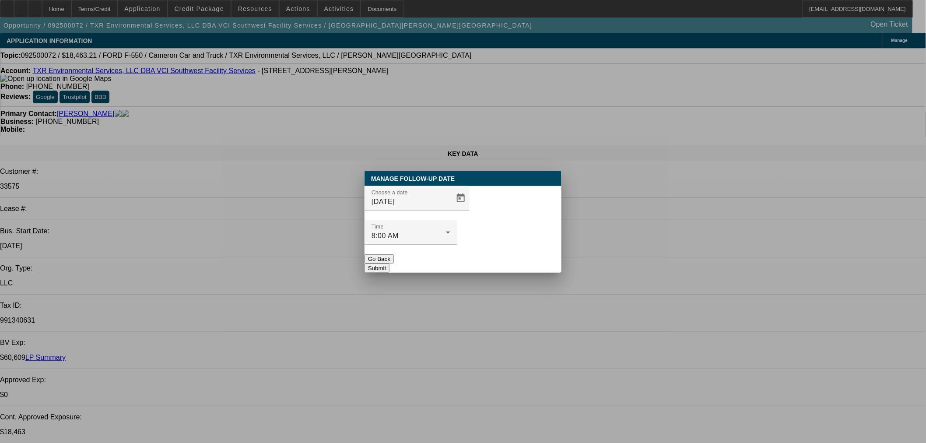
click at [390, 264] on button "Submit" at bounding box center [377, 268] width 25 height 9
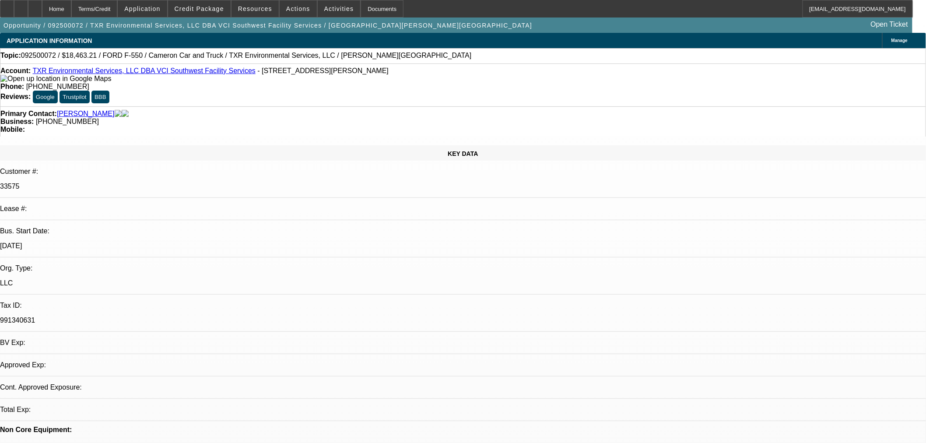
select select "0"
select select "2"
select select "0.1"
select select "4"
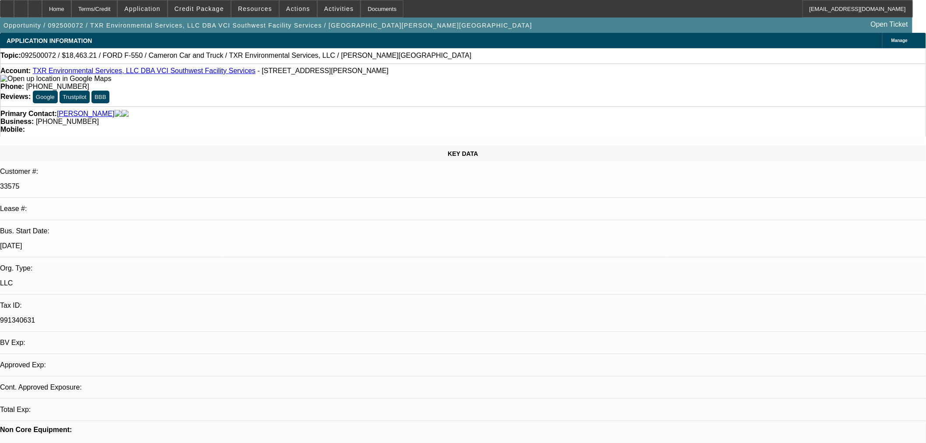
select select "0"
select select "2"
select select "0.1"
select select "4"
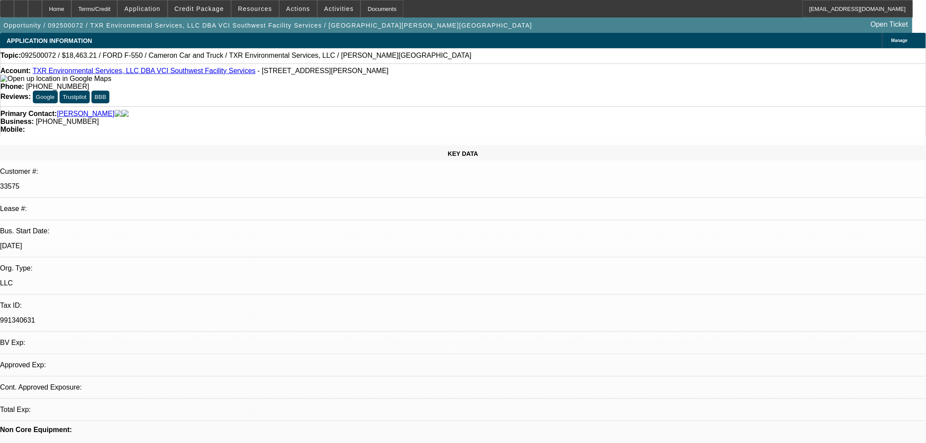
select select "2"
select select "0.1"
select select "4"
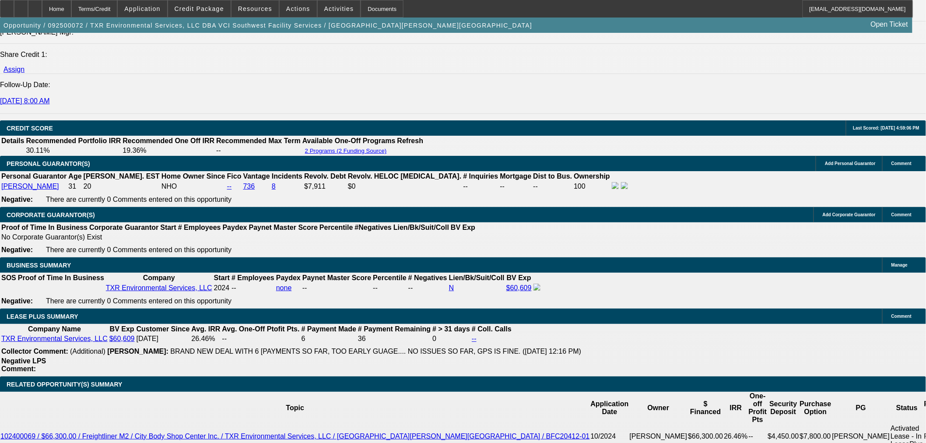
scroll to position [1167, 0]
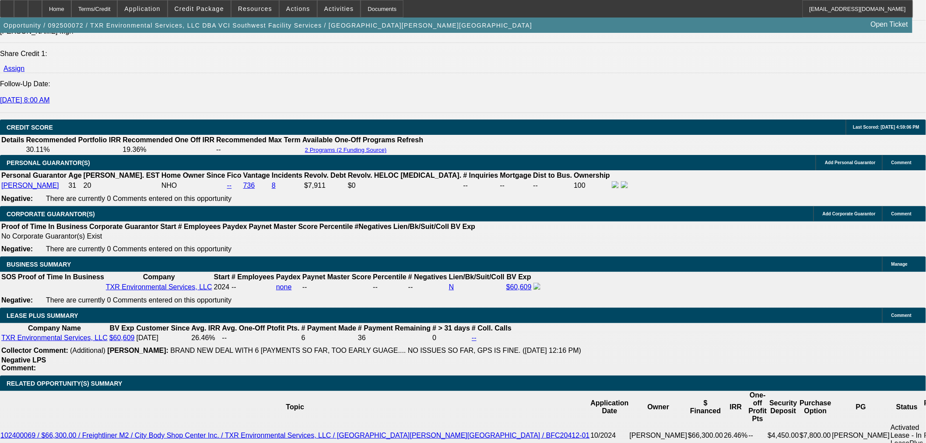
drag, startPoint x: 386, startPoint y: 49, endPoint x: 242, endPoint y: 55, distance: 144.1
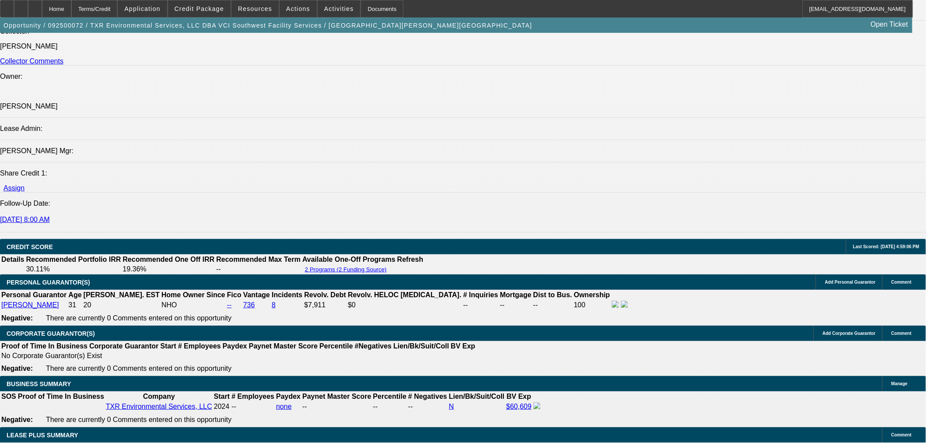
scroll to position [1119, 0]
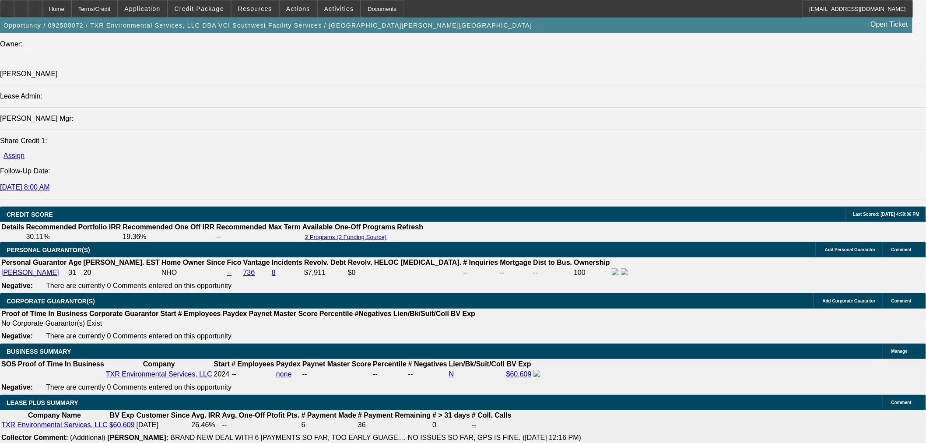
scroll to position [1021, 0]
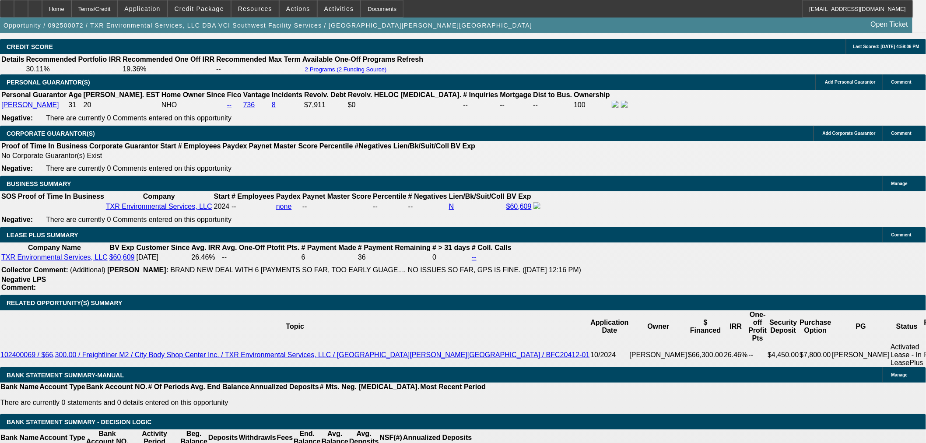
scroll to position [1264, 0]
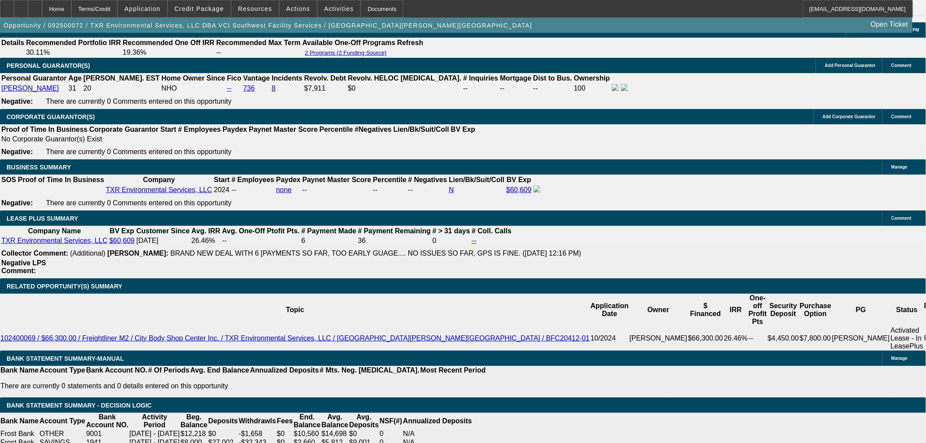
drag, startPoint x: 202, startPoint y: 215, endPoint x: 220, endPoint y: 213, distance: 18.0
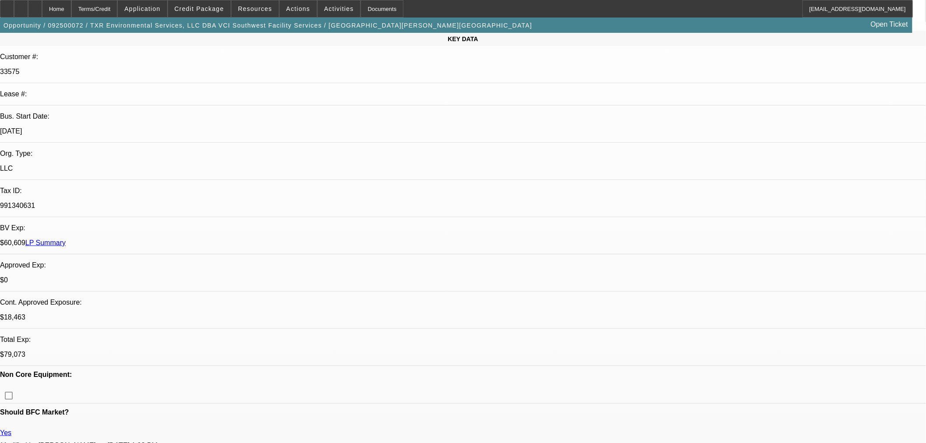
scroll to position [97, 0]
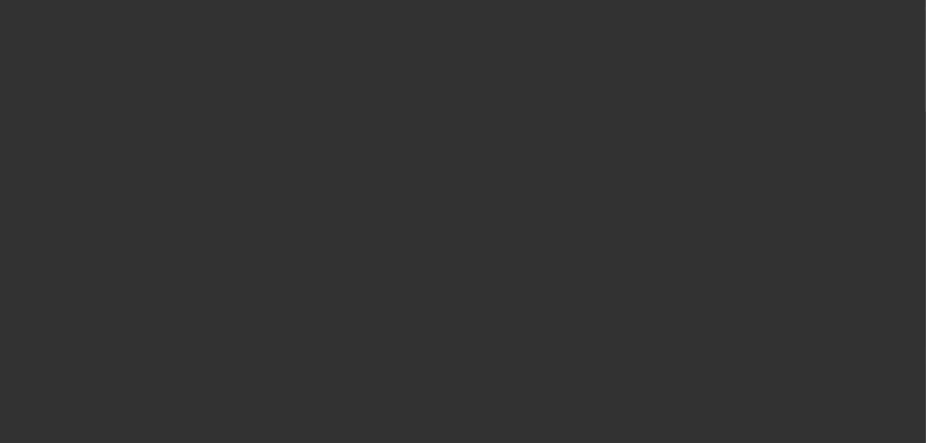
scroll to position [0, 0]
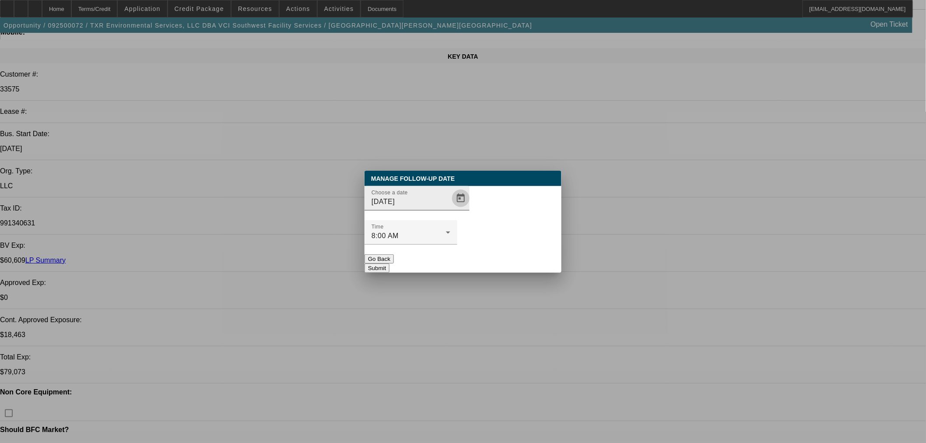
click at [450, 209] on span "Open calendar" at bounding box center [460, 198] width 21 height 21
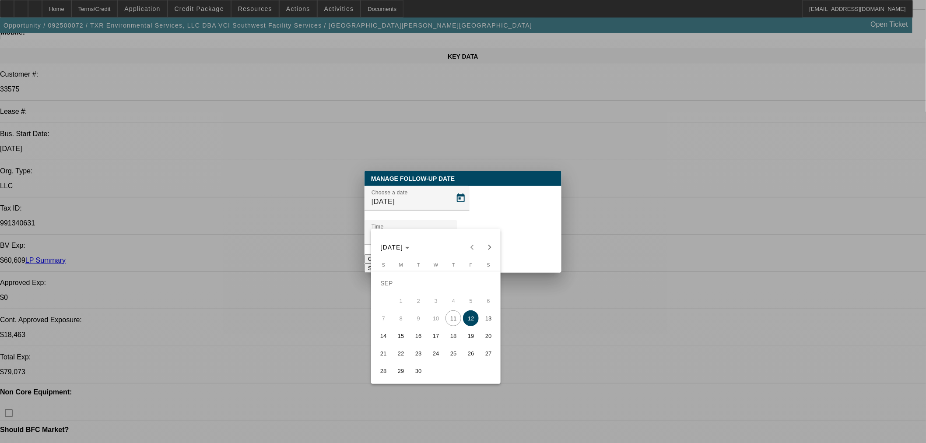
click at [544, 250] on div at bounding box center [463, 221] width 926 height 443
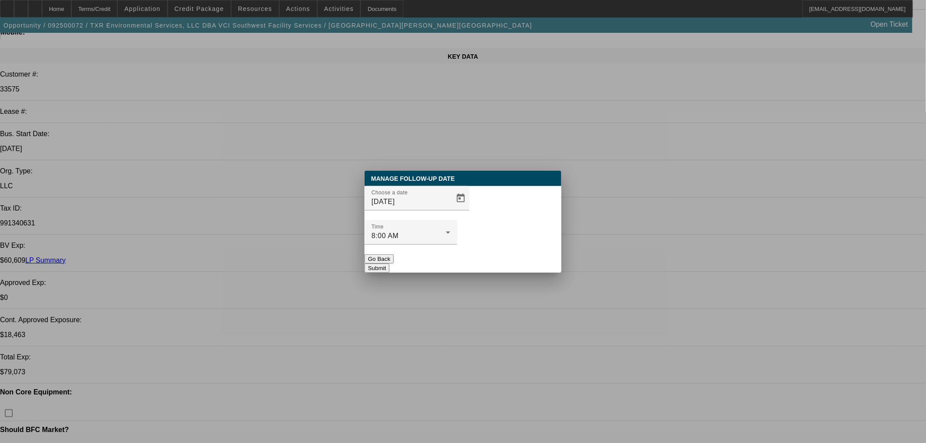
click at [390, 264] on button "Submit" at bounding box center [377, 268] width 25 height 9
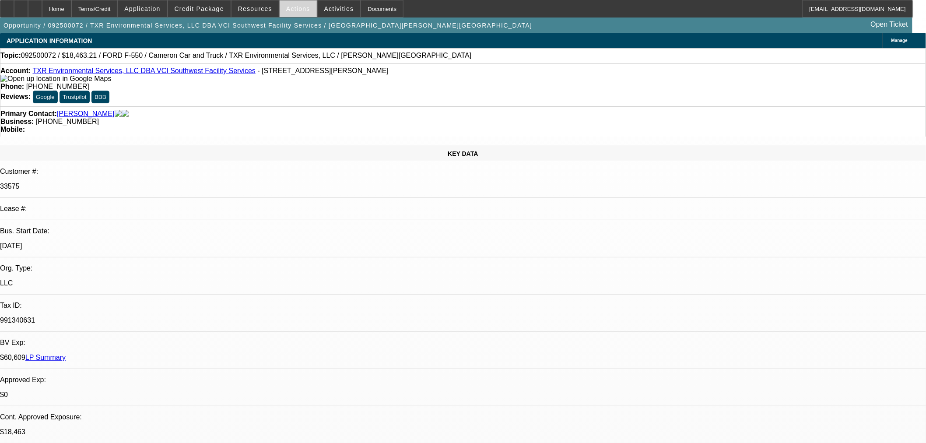
scroll to position [97, 0]
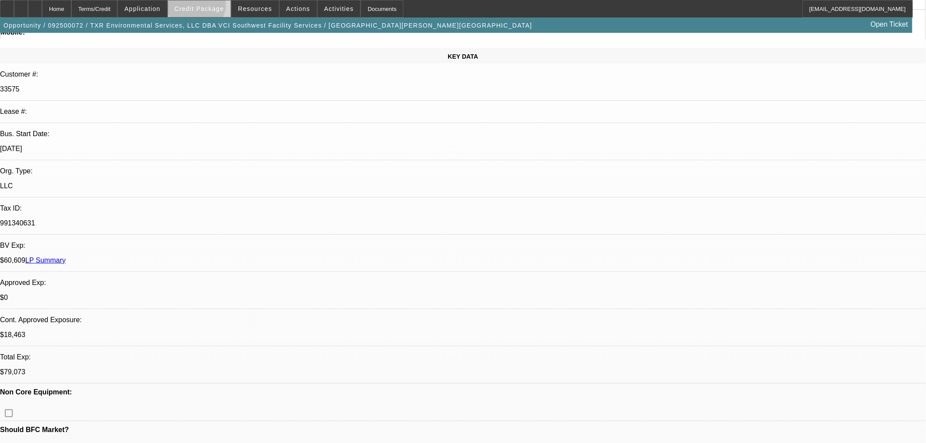
click at [211, 7] on span "Credit Package" at bounding box center [199, 8] width 49 height 7
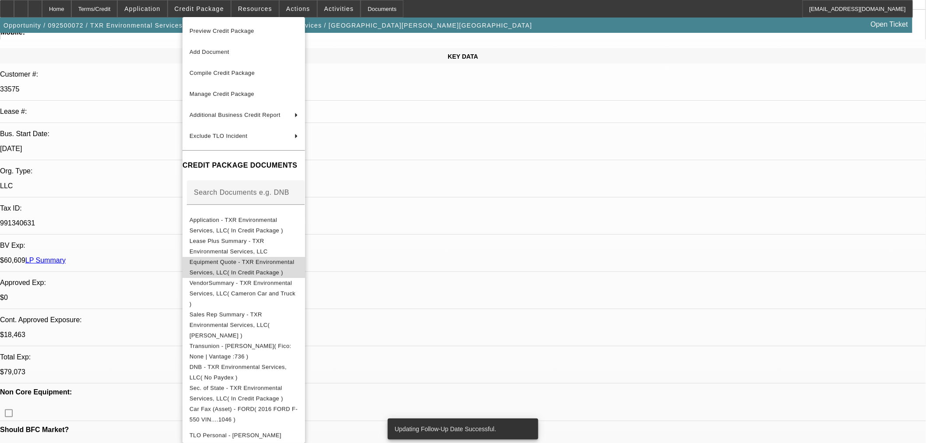
click at [259, 261] on span "Equipment Quote - TXR Environmental Services, LLC( In Credit Package )" at bounding box center [242, 266] width 105 height 17
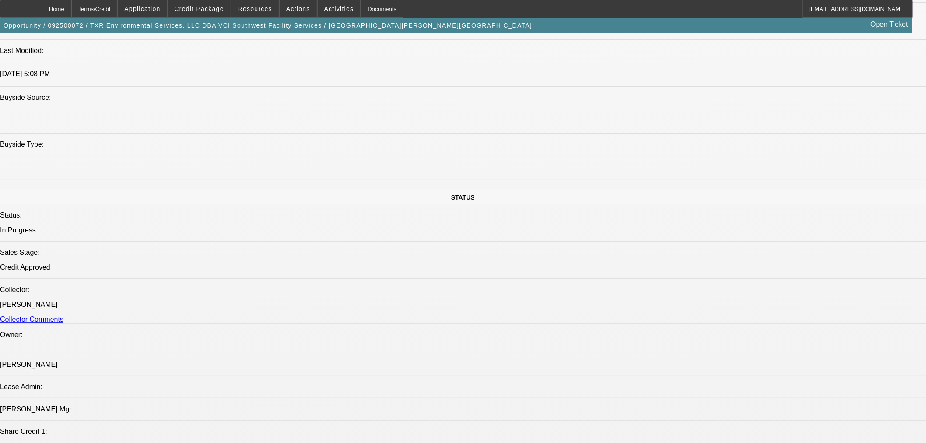
scroll to position [924, 0]
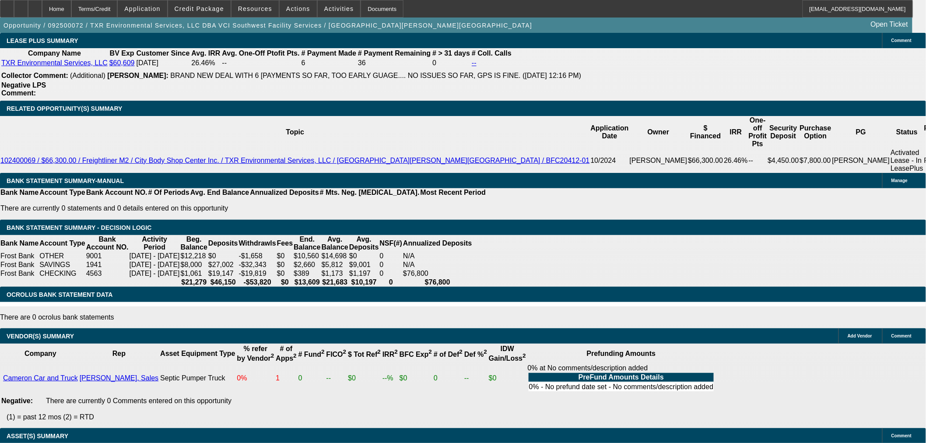
scroll to position [1459, 0]
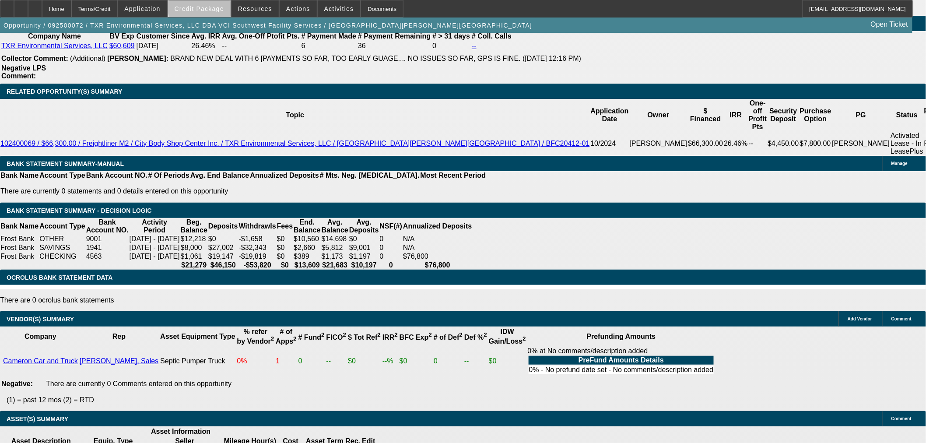
click at [215, 6] on span "Credit Package" at bounding box center [199, 8] width 49 height 7
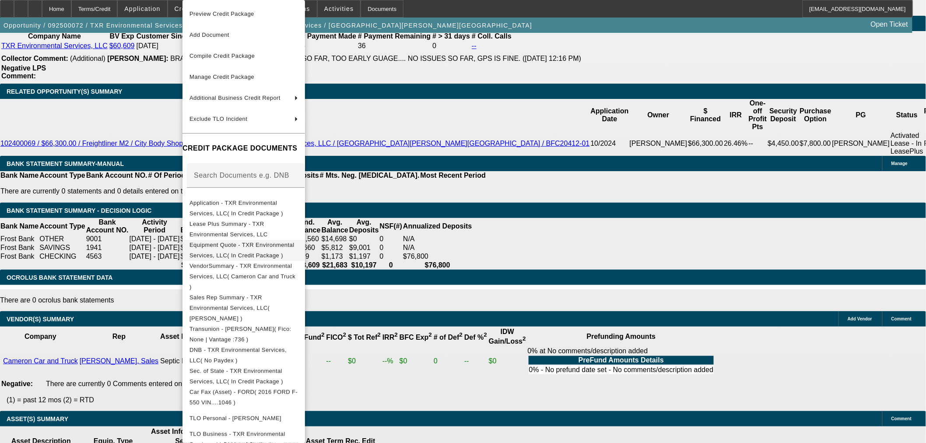
click at [267, 246] on span "Equipment Quote - TXR Environmental Services, LLC( In Credit Package )" at bounding box center [242, 250] width 105 height 17
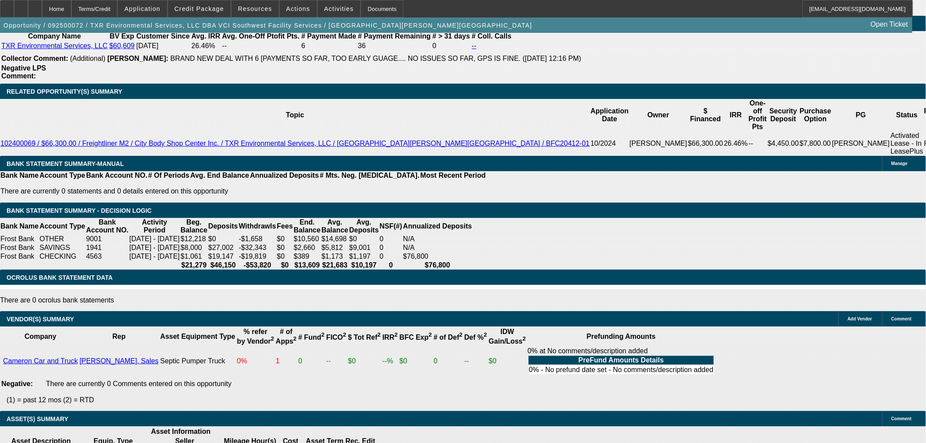
drag, startPoint x: 742, startPoint y: 146, endPoint x: 749, endPoint y: 173, distance: 28.5
radio input "true"
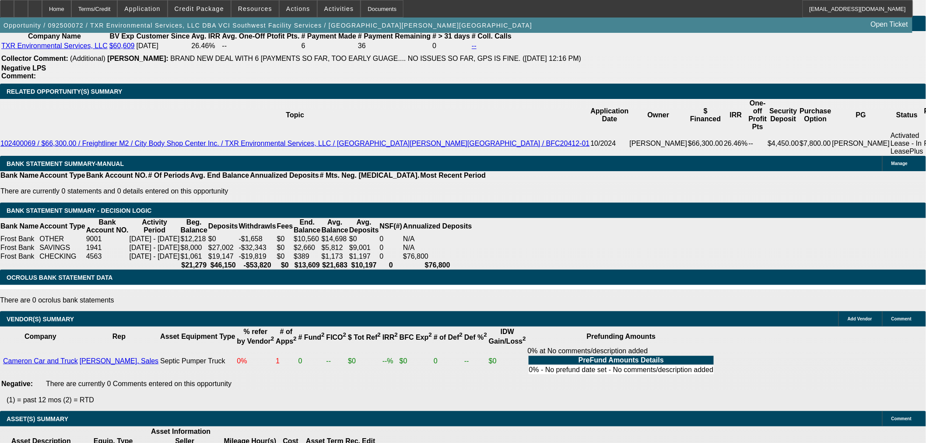
type textarea "Zane wants to confirm seller has title. Wants to pick up in one swing no multip…"
radio input "true"
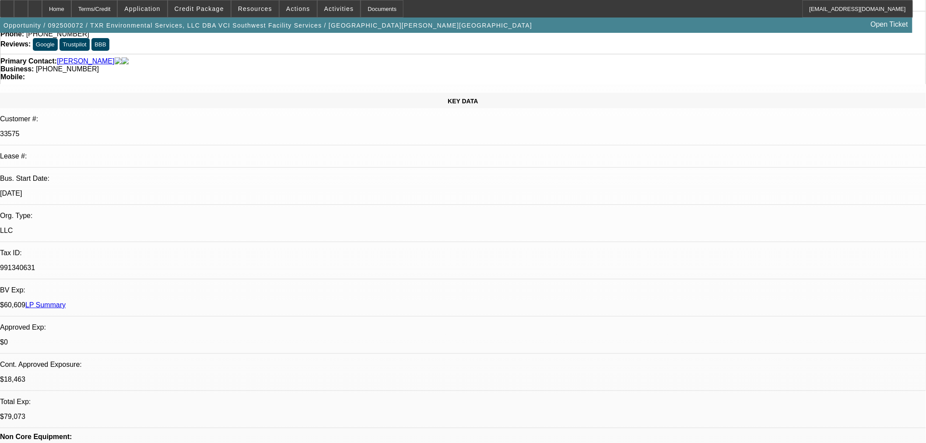
scroll to position [0, 0]
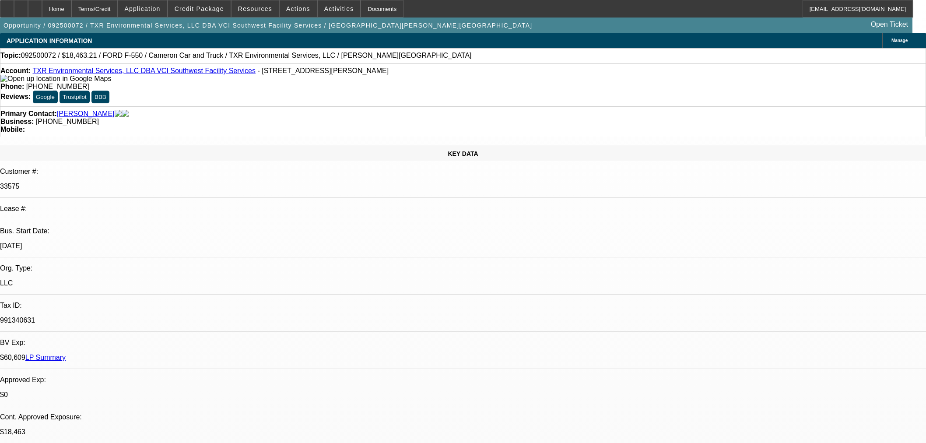
select select "0"
select select "2"
select select "0.1"
select select "4"
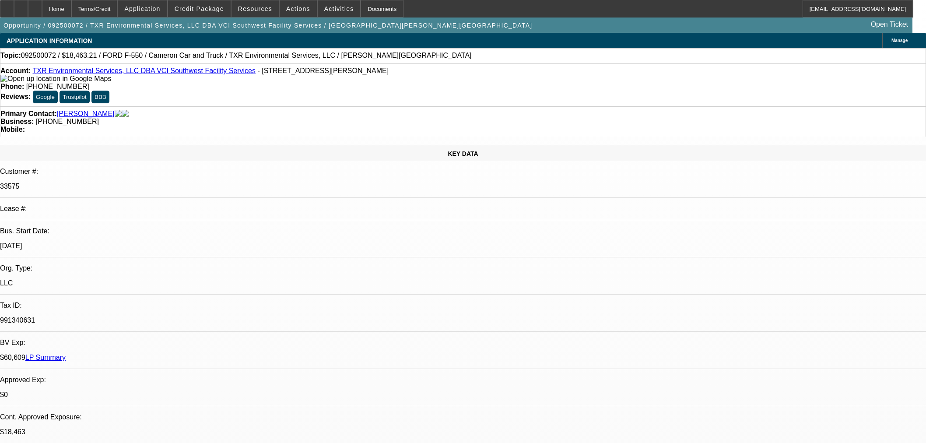
select select "0"
select select "2"
select select "0.1"
select select "4"
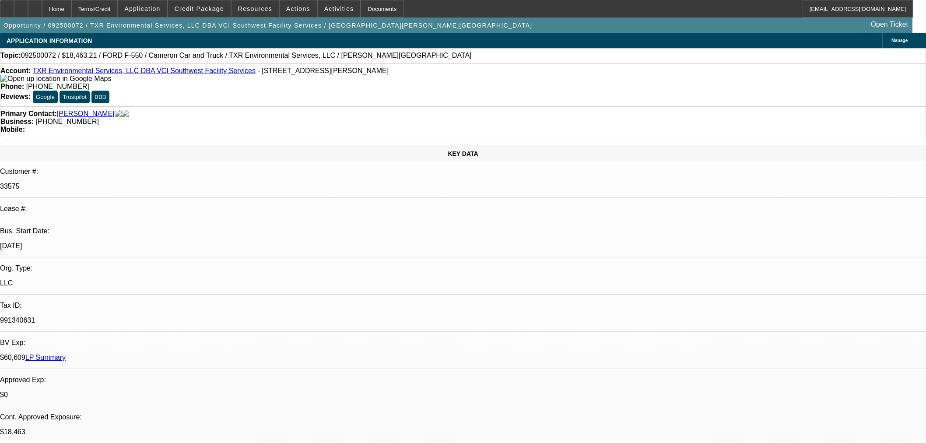
select select "2"
select select "0.1"
select select "4"
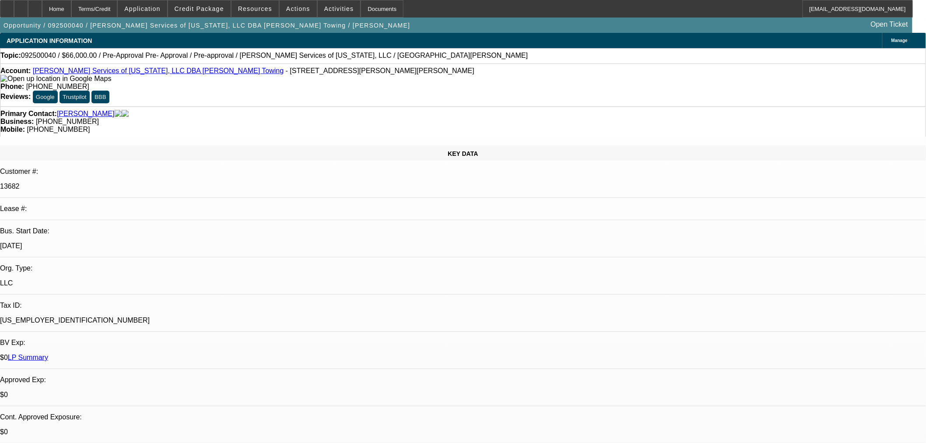
select select "0"
select select "2"
select select "0.1"
select select "4"
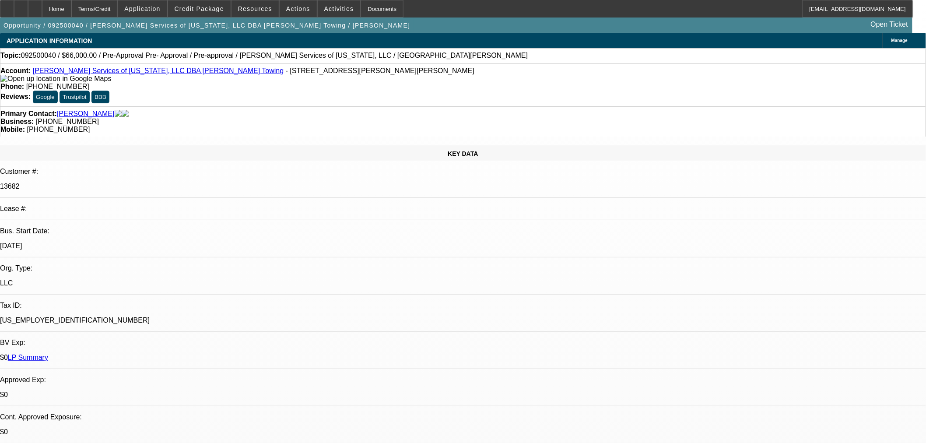
select select "0"
select select "2"
select select "0.1"
select select "4"
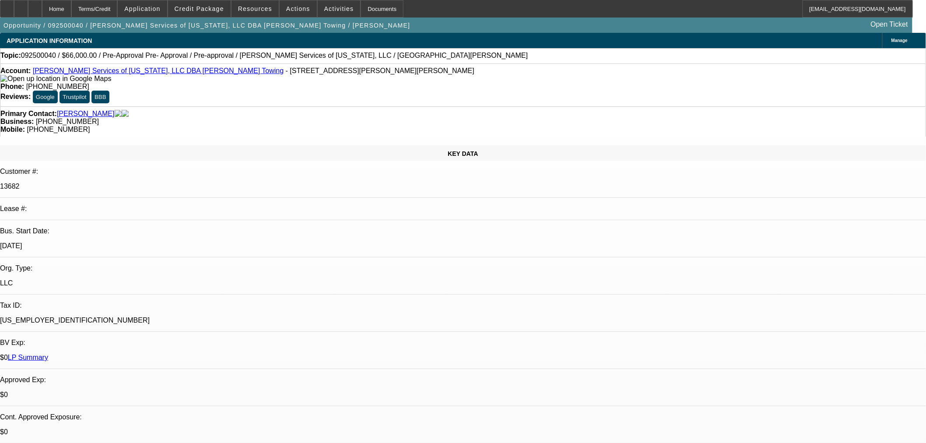
select select "0.1"
select select "2"
select select "0.1"
select select "4"
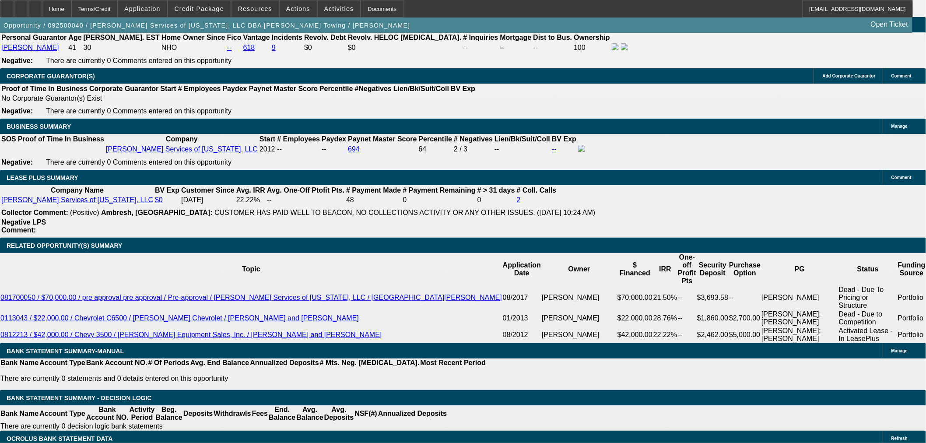
scroll to position [0, 0]
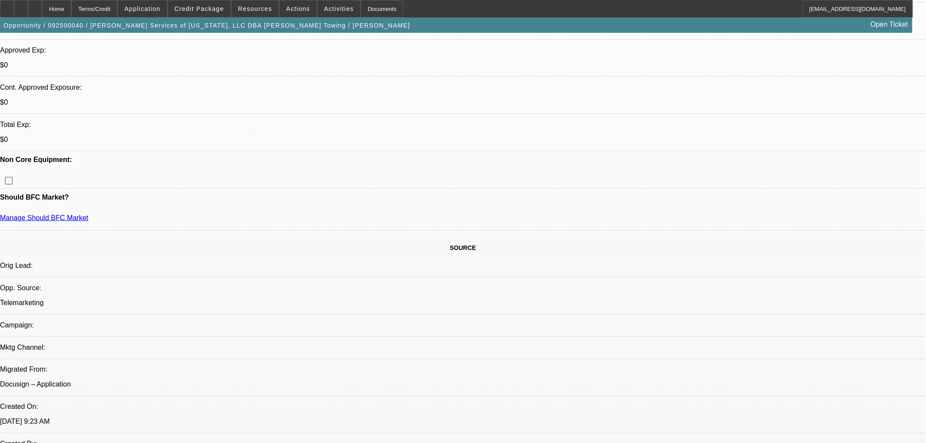
scroll to position [194, 0]
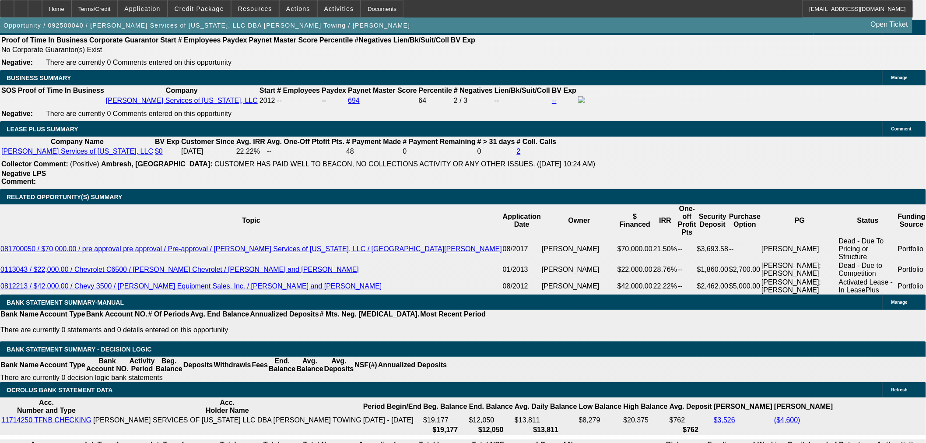
scroll to position [128, 0]
radio input "true"
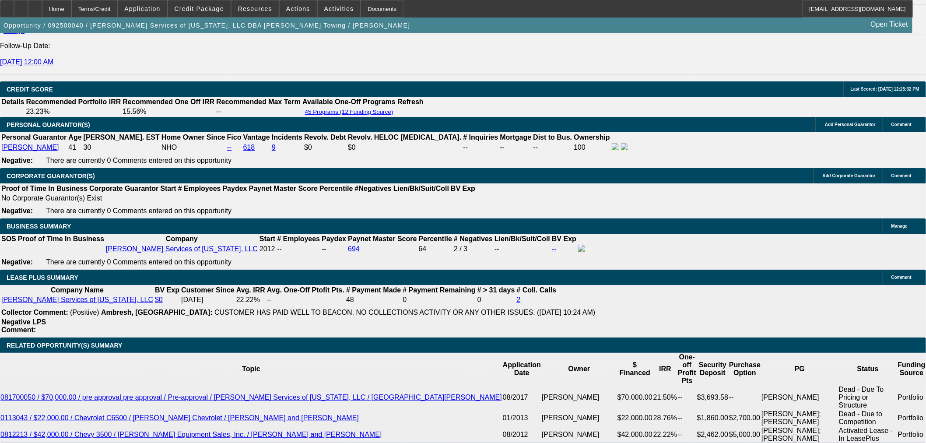
scroll to position [1119, 0]
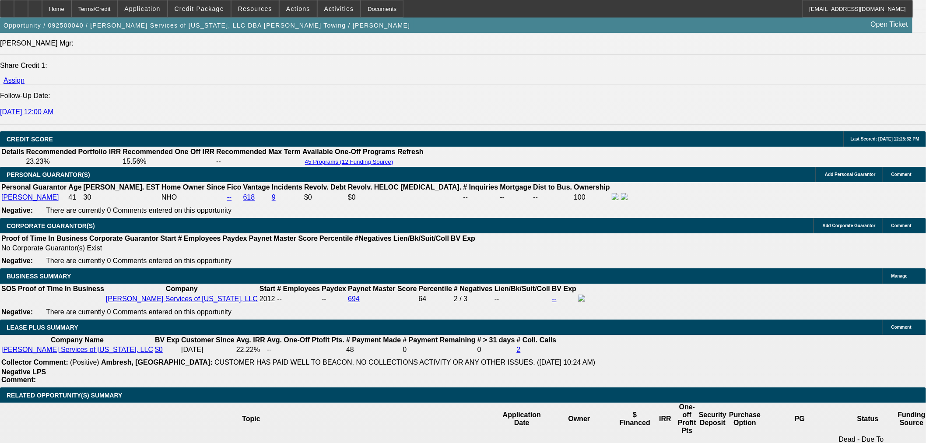
scroll to position [1313, 0]
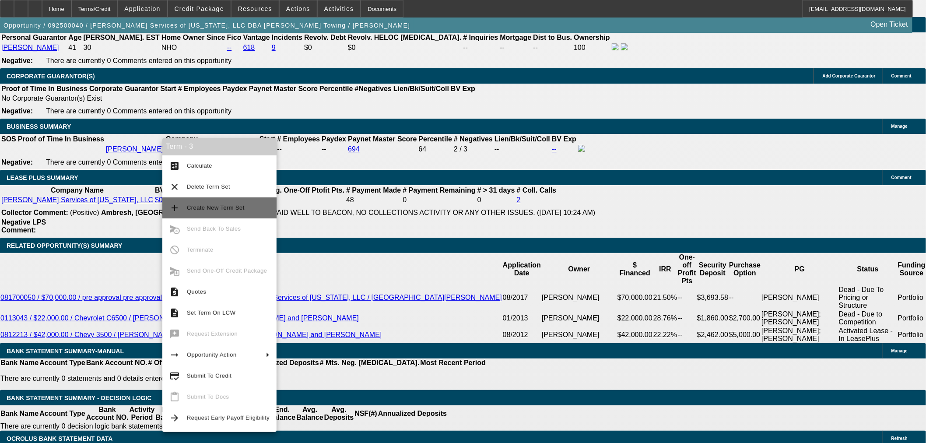
click at [252, 202] on button "add Create New Term Set" at bounding box center [219, 207] width 114 height 21
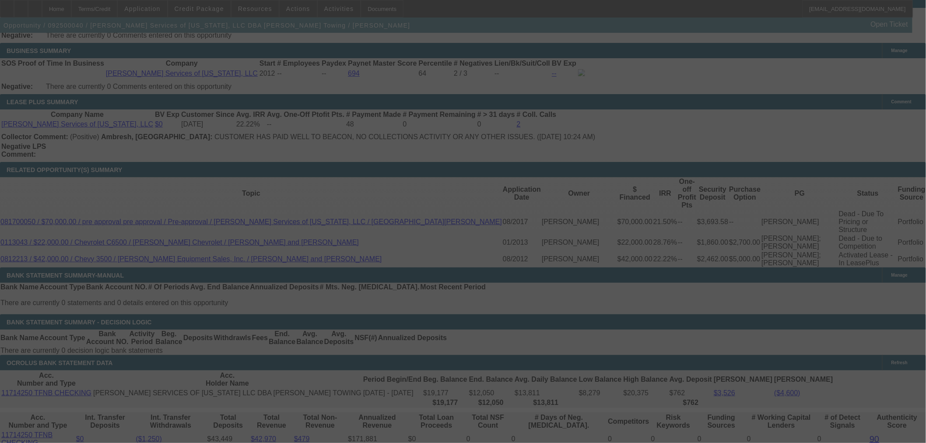
scroll to position [1385, 0]
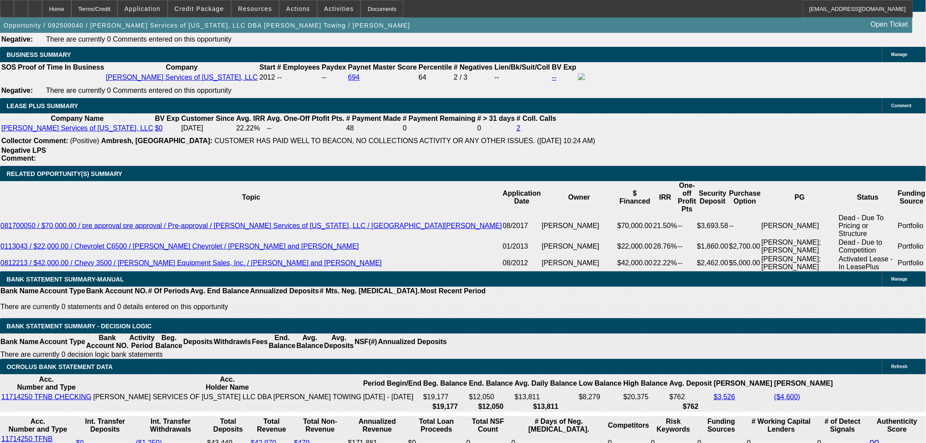
select select "0"
select select "2"
select select "0.1"
select select "4"
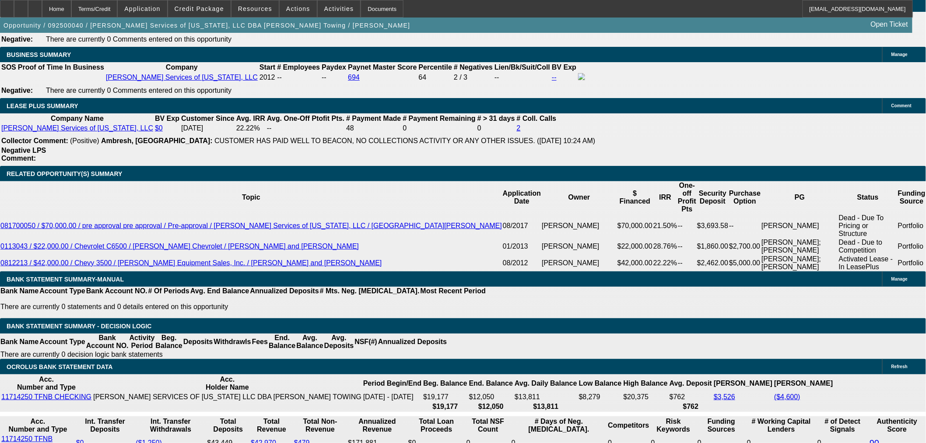
select select "0"
select select "2"
select select "0.1"
select select "4"
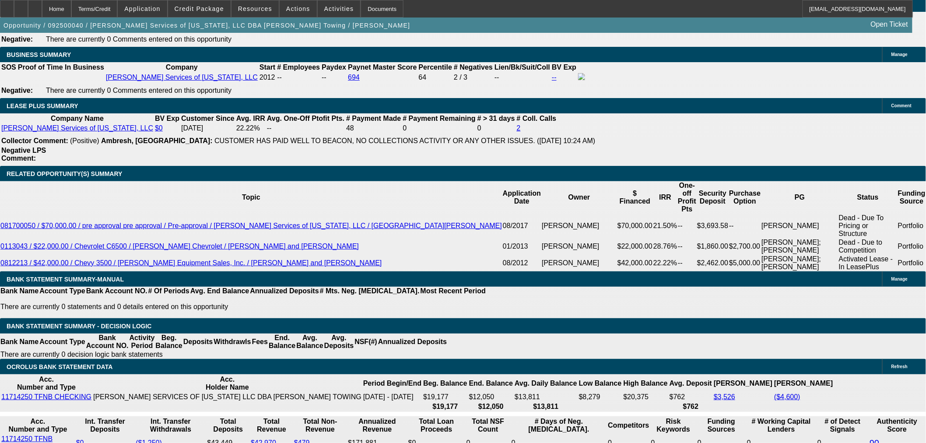
select select "0"
select select "2"
select select "0.1"
select select "4"
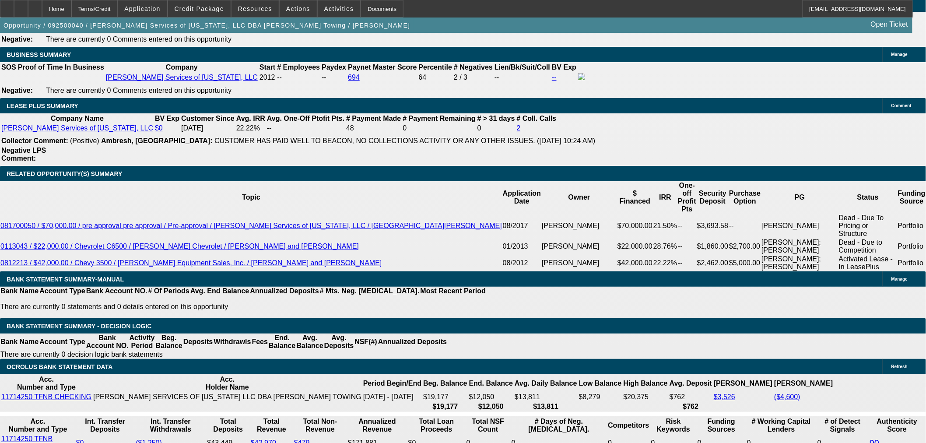
select select "0.1"
select select "2"
select select "0.1"
select select "4"
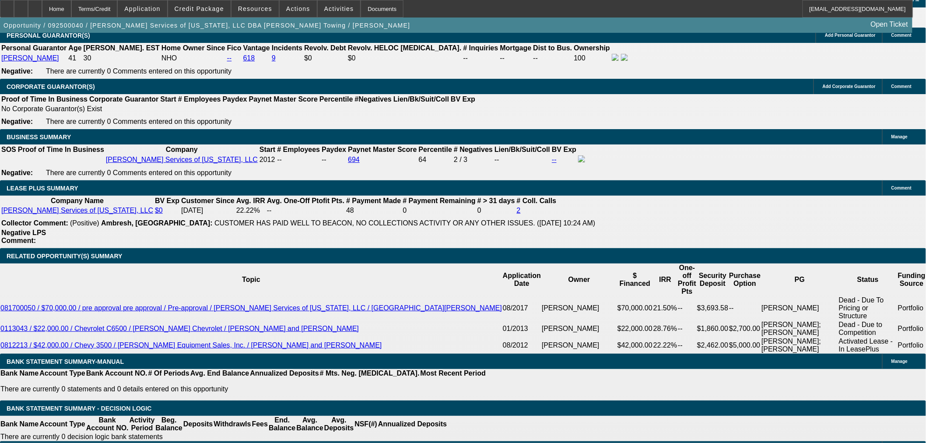
scroll to position [128, 0]
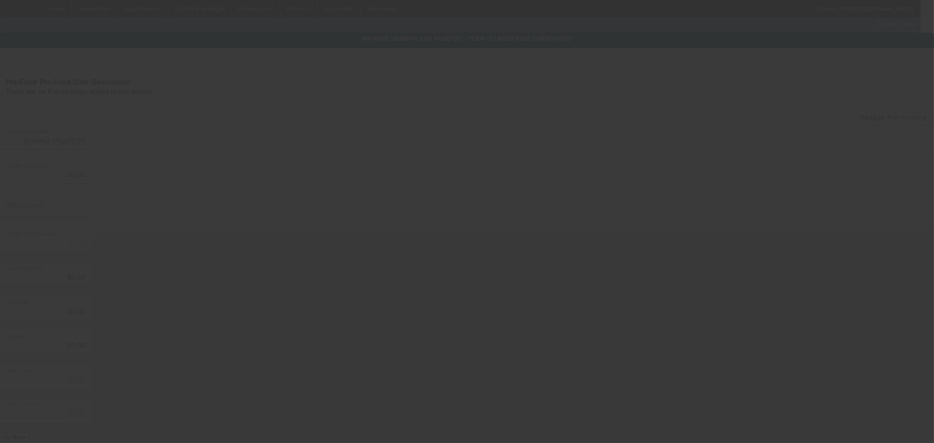
type input "$75,000.00"
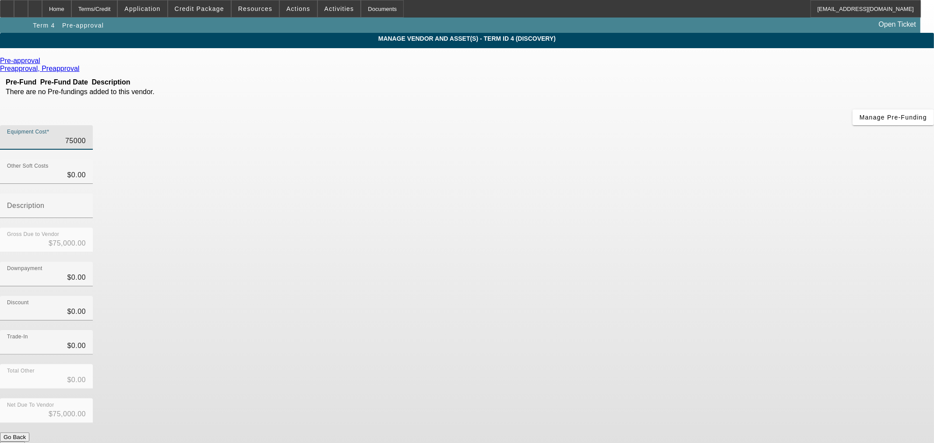
click at [86, 136] on input "75000" at bounding box center [46, 141] width 79 height 11
type input "6"
type input "$6.00"
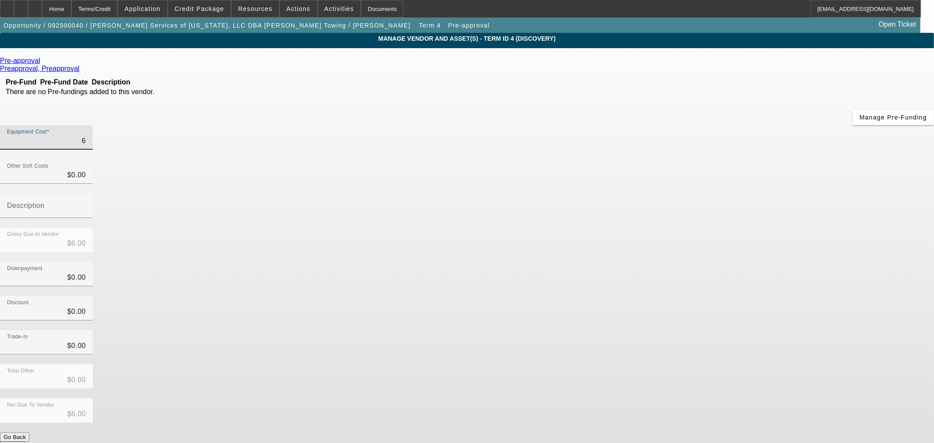
type input "60"
type input "$60.00"
type input "600"
type input "$600.00"
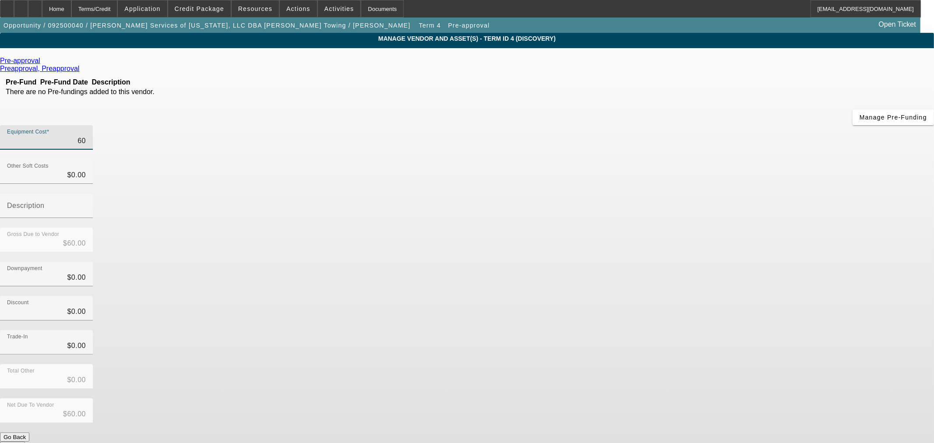
type input "$600.00"
type input "6000"
type input "$6,000.00"
type input "60000"
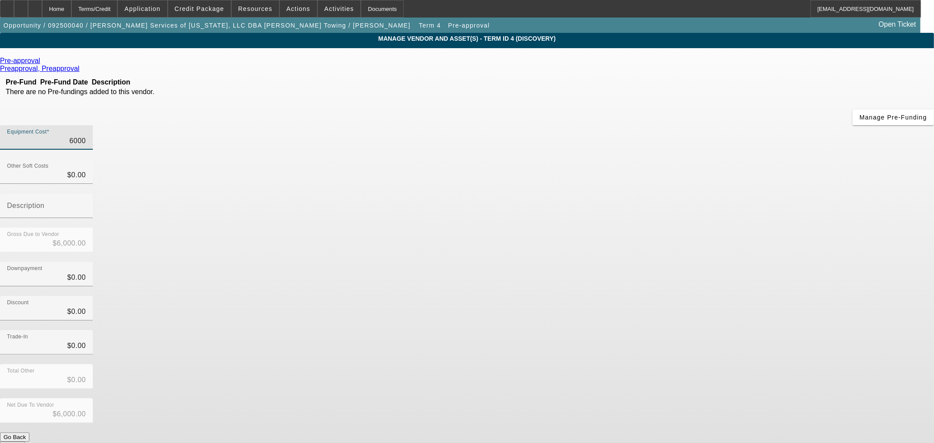
type input "$60,000.00"
click at [697, 296] on div "Discount $0.00" at bounding box center [467, 313] width 934 height 34
click at [25, 442] on button "Submit" at bounding box center [12, 446] width 25 height 9
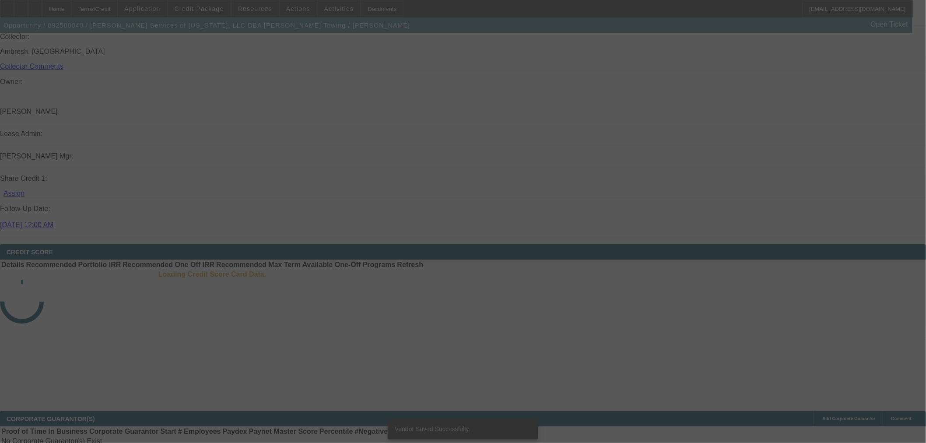
scroll to position [1076, 0]
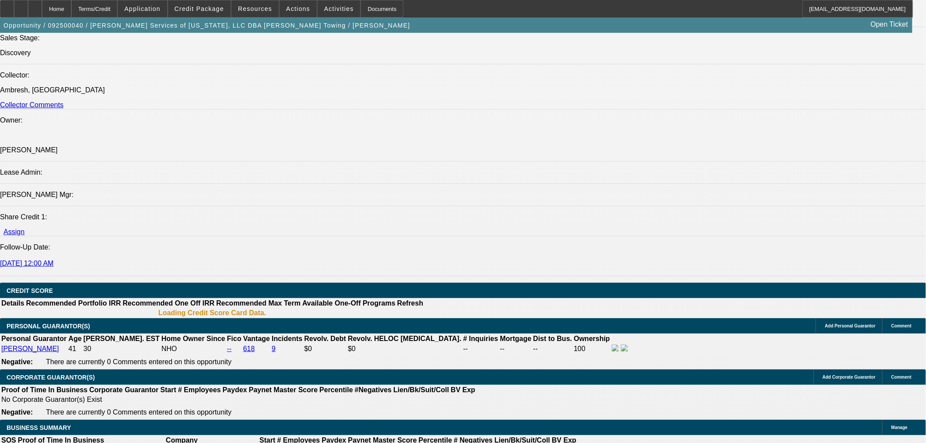
select select "0"
select select "2"
select select "0.1"
select select "4"
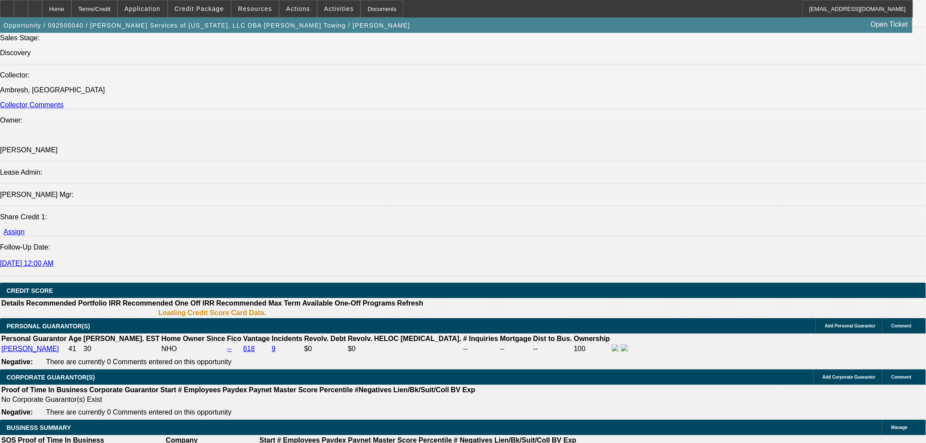
select select "0"
select select "2"
select select "0.1"
select select "4"
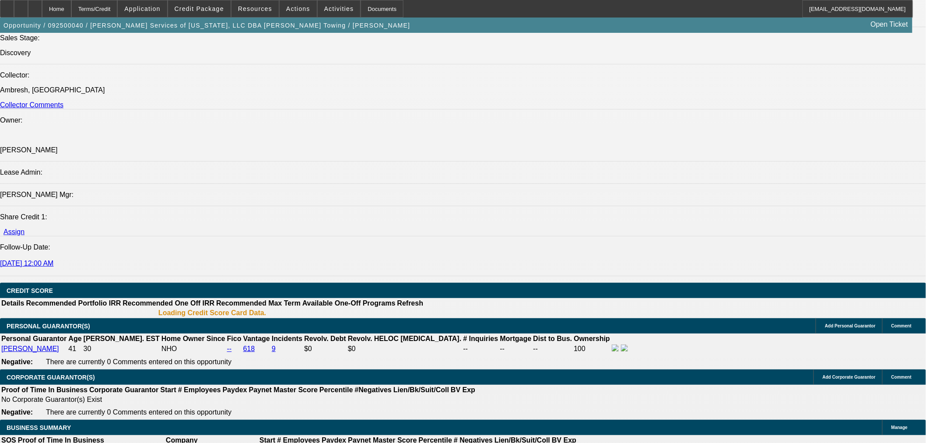
select select "0"
select select "2"
select select "0.1"
select select "4"
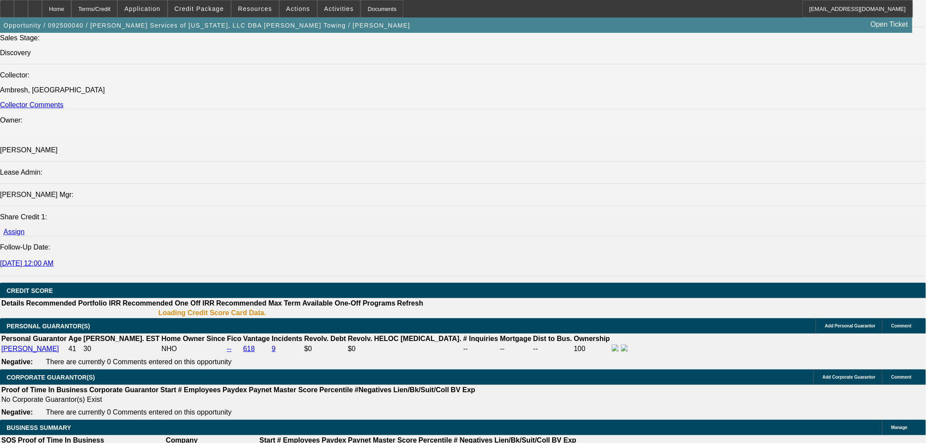
select select "0.1"
select select "2"
select select "0.1"
select select "4"
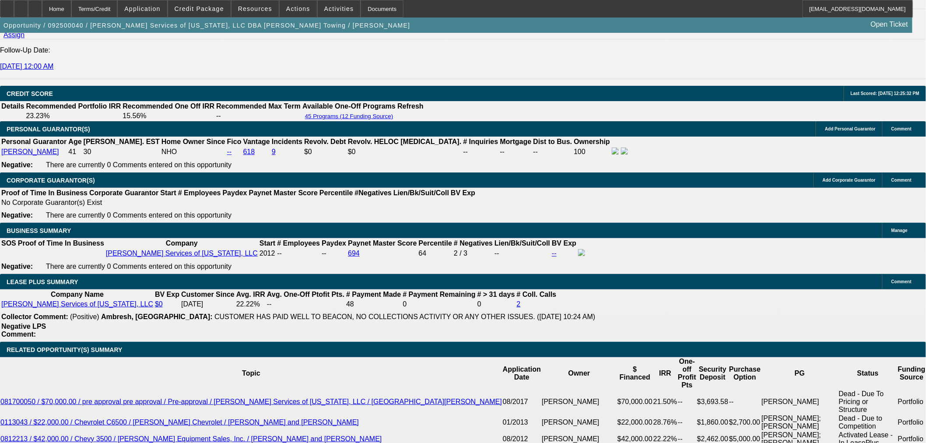
scroll to position [1251, 0]
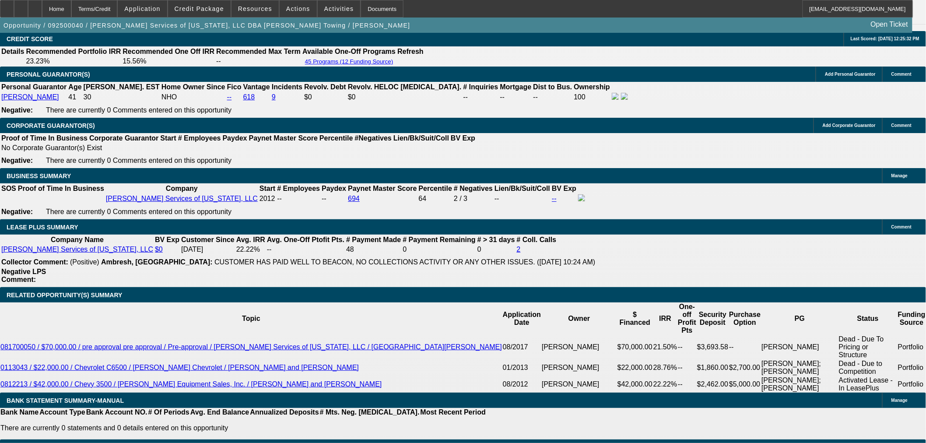
type input "UNKNOWN"
type input "5"
type input "$21,379.14"
type input "$10,689.57"
type input "53"
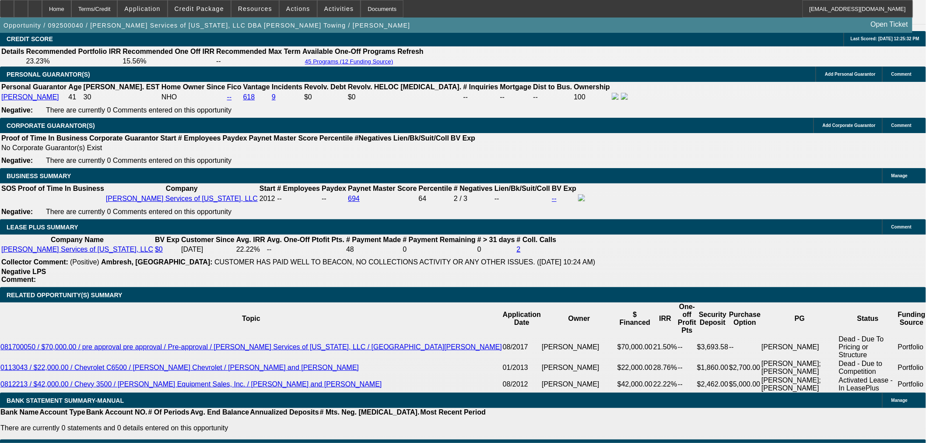
type input "$2,858.00"
type input "$1,429.00"
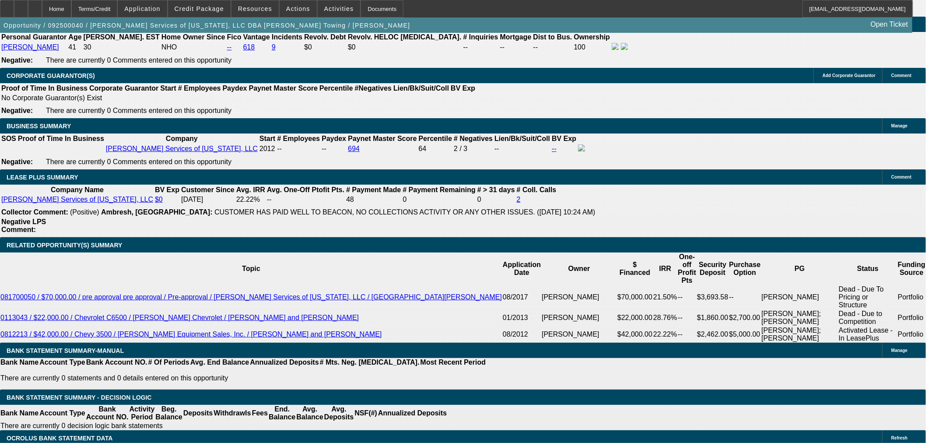
scroll to position [1362, 0]
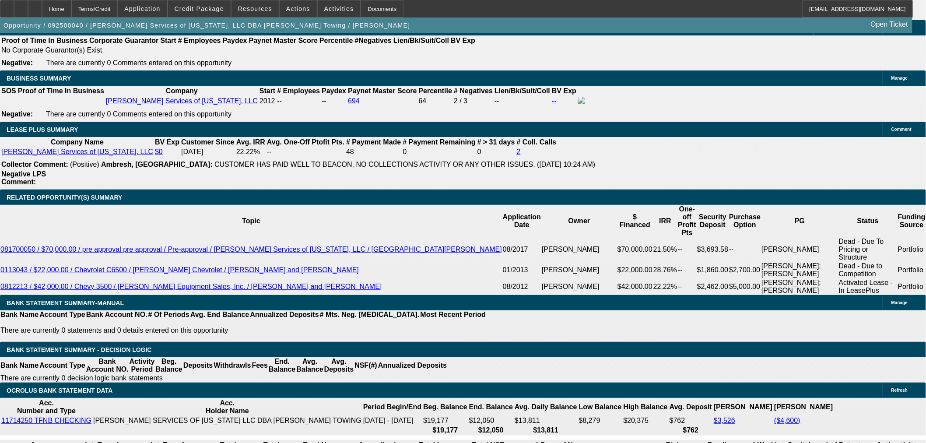
type input "53"
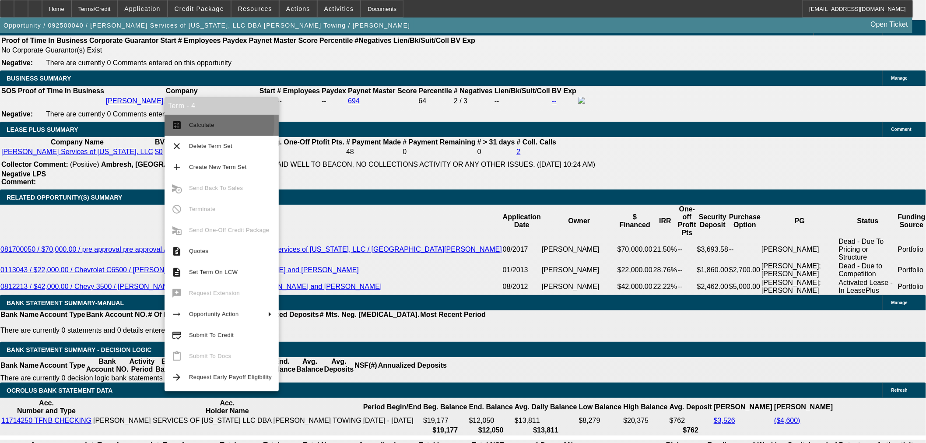
click at [200, 123] on span "Calculate" at bounding box center [201, 125] width 25 height 7
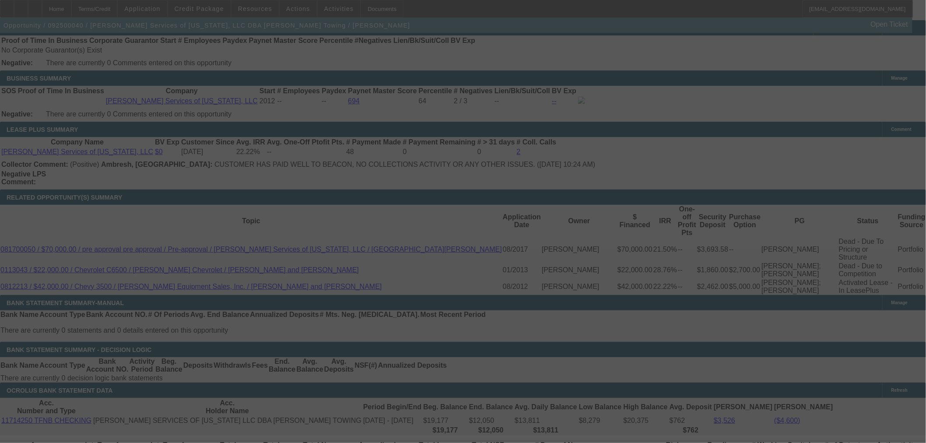
select select "0"
select select "2"
select select "0.1"
select select "4"
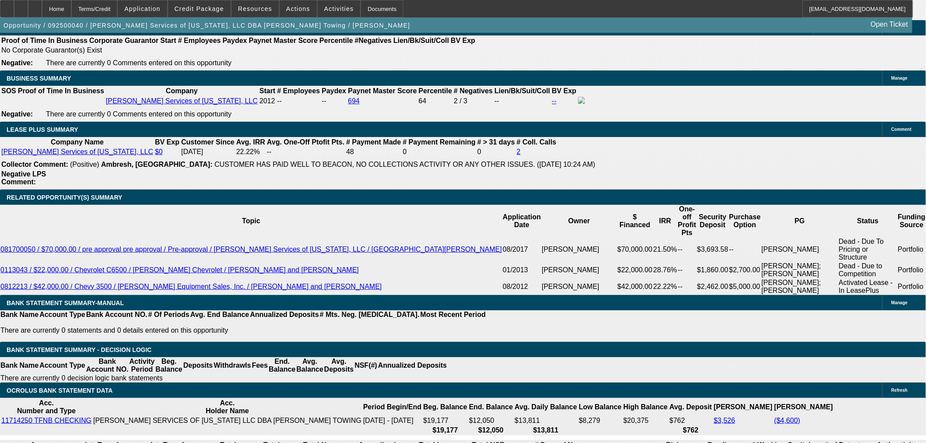
type input "$8,000.00"
type input "UNKNOWN"
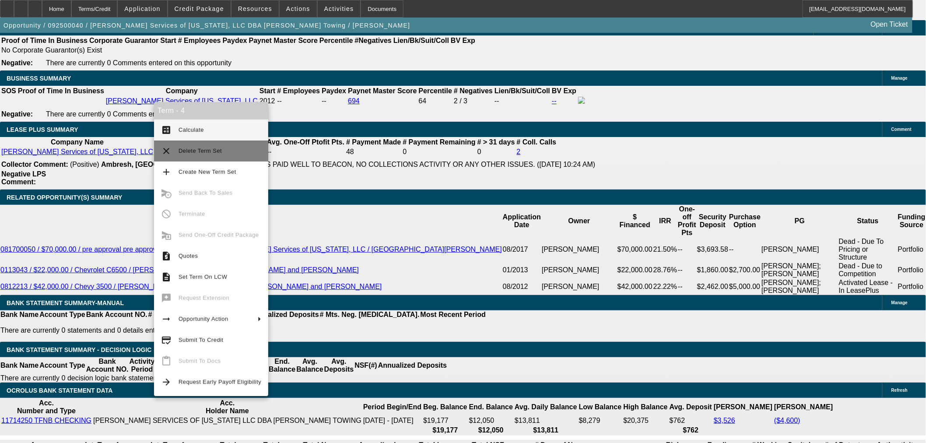
type input "$2,914.04"
type input "$1,457.02"
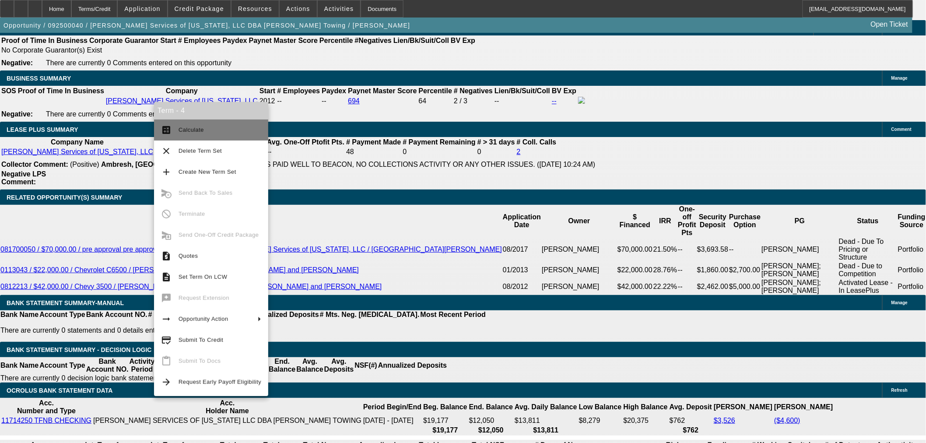
click at [216, 134] on span "Calculate" at bounding box center [220, 130] width 83 height 11
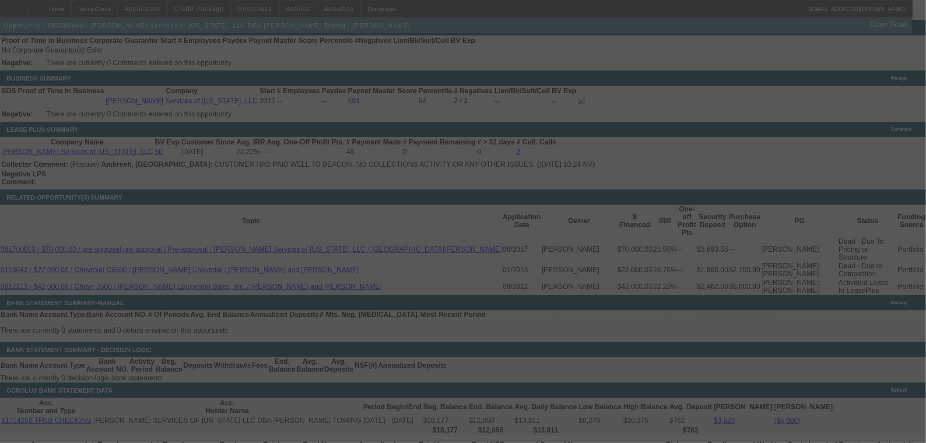
select select "0"
select select "2"
select select "0.1"
select select "4"
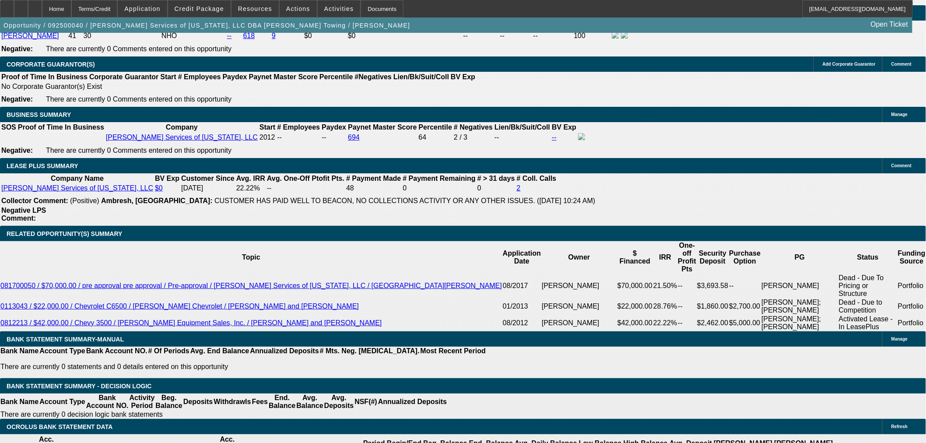
scroll to position [1264, 0]
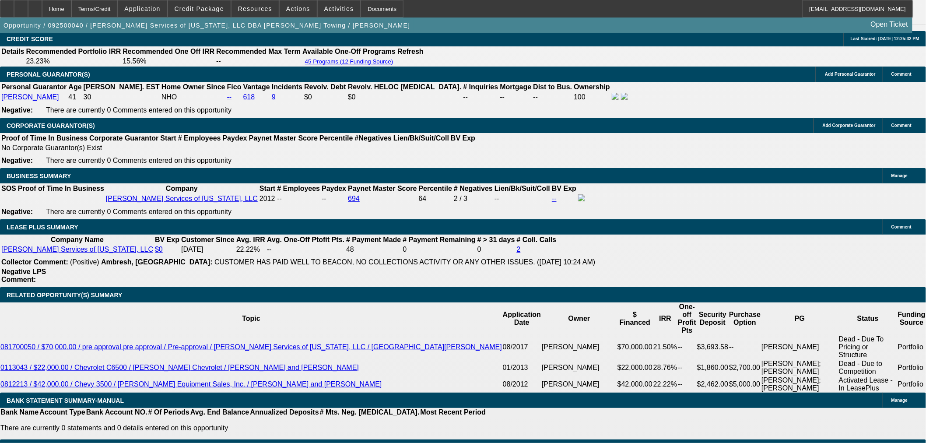
radio input "true"
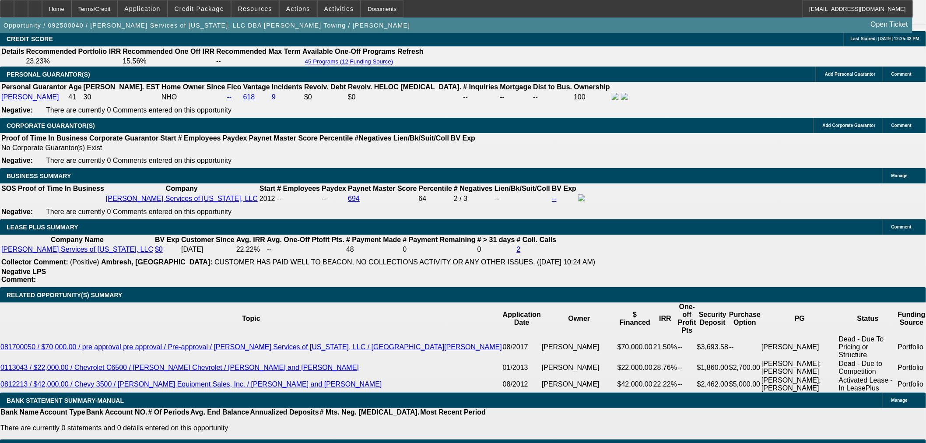
type textarea "Sent EU F600. He seems interested. Wants payment under 1500."
radio input "true"
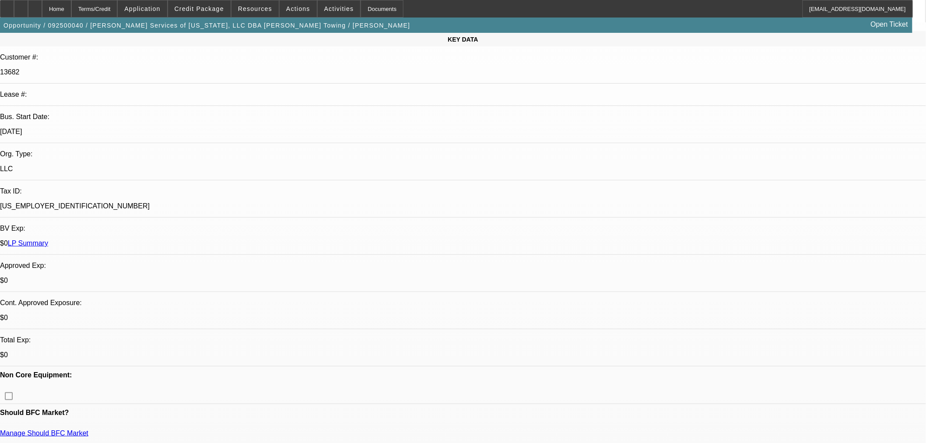
scroll to position [48, 0]
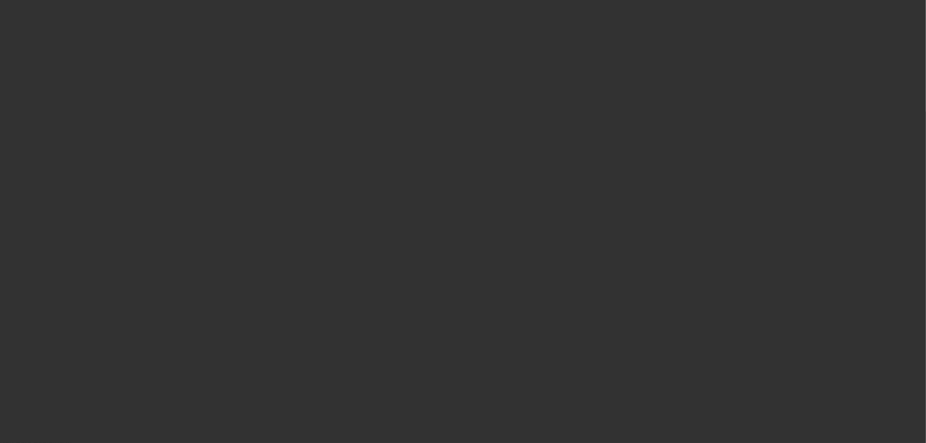
scroll to position [0, 0]
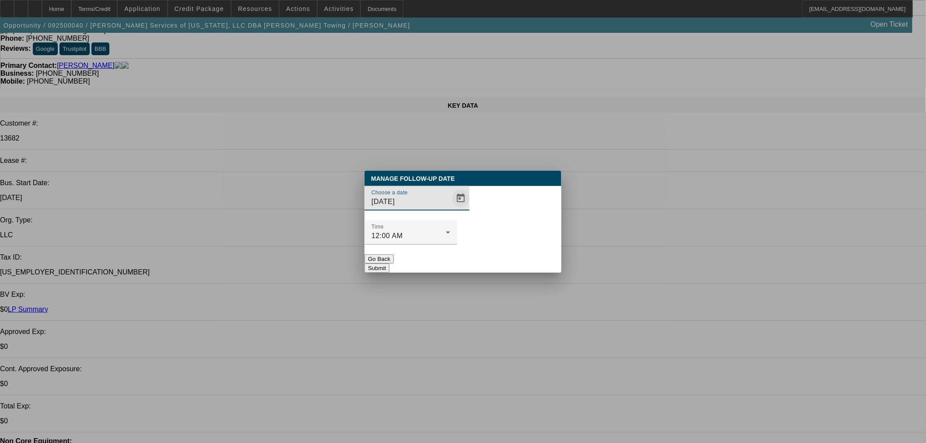
click at [450, 209] on span "Open calendar" at bounding box center [460, 198] width 21 height 21
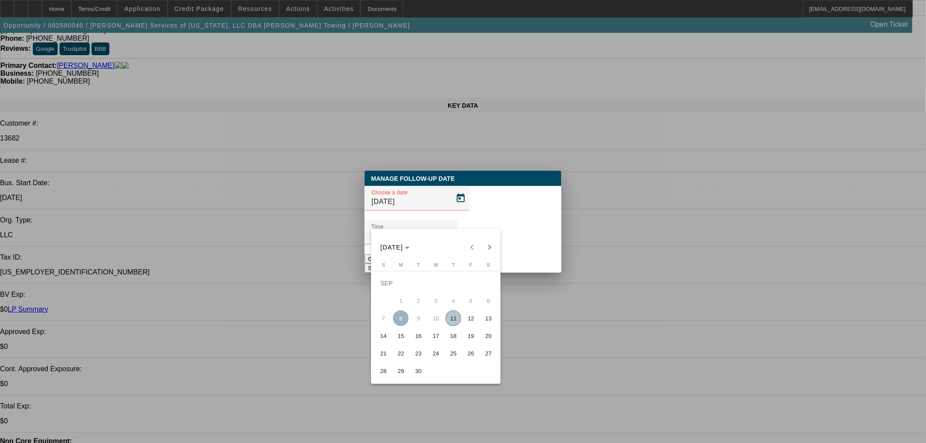
click at [468, 322] on span "12" at bounding box center [471, 318] width 16 height 16
type input "[DATE]"
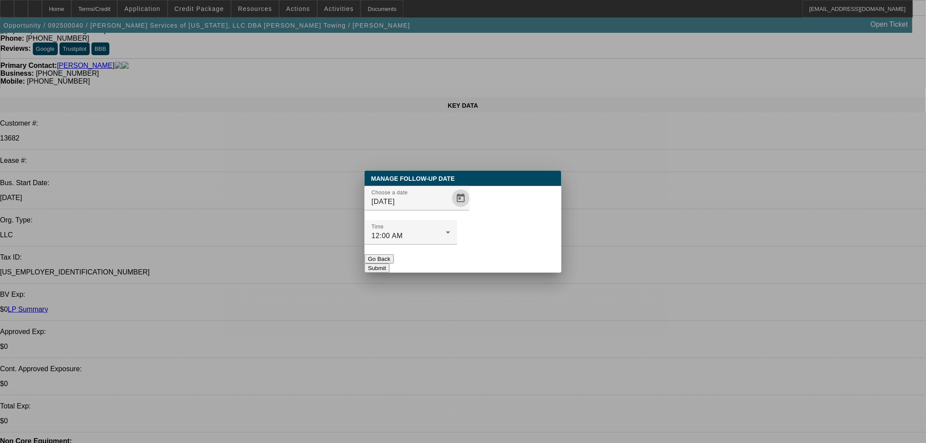
click at [527, 255] on div "Manage Follow-Up Date Choose a date [DATE] Time 12:00 AM Go Back Submit" at bounding box center [463, 222] width 197 height 102
click at [390, 264] on button "Submit" at bounding box center [377, 268] width 25 height 9
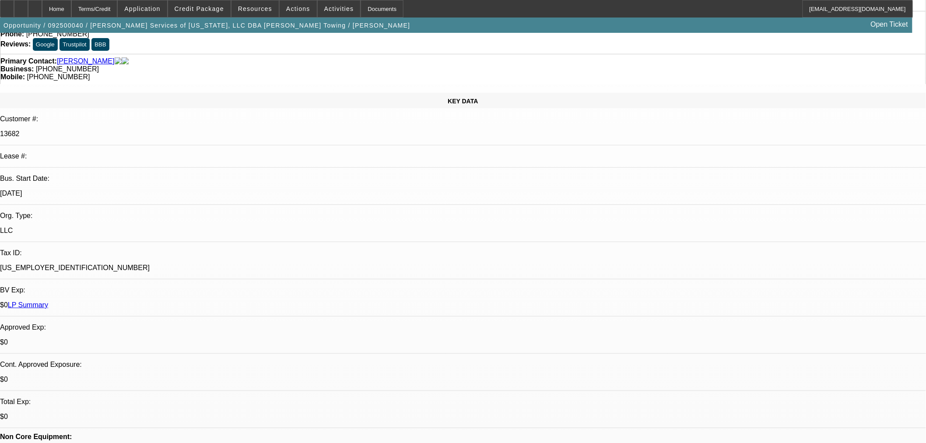
scroll to position [194, 0]
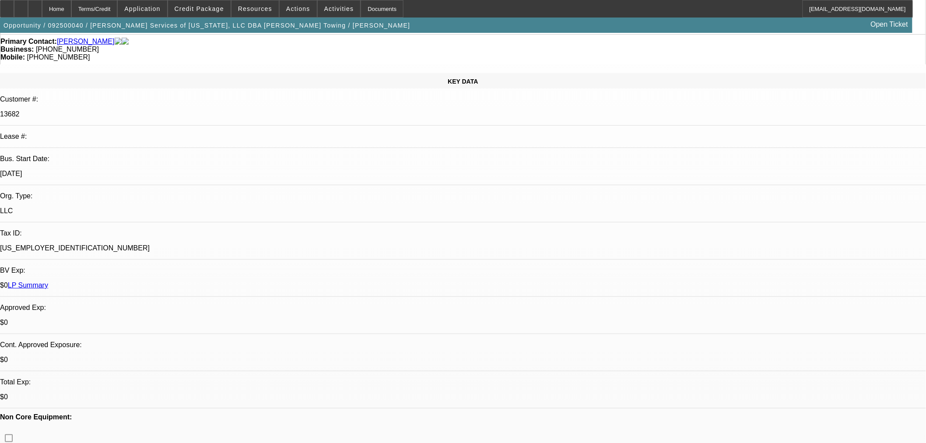
scroll to position [0, 0]
